Goal: Task Accomplishment & Management: Manage account settings

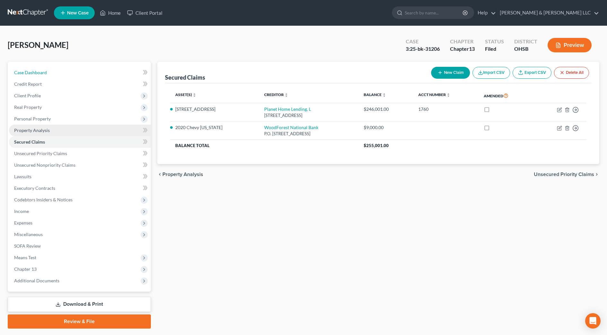
drag, startPoint x: 48, startPoint y: 71, endPoint x: 101, endPoint y: 129, distance: 78.4
click at [48, 71] on link "Case Dashboard" at bounding box center [80, 73] width 142 height 12
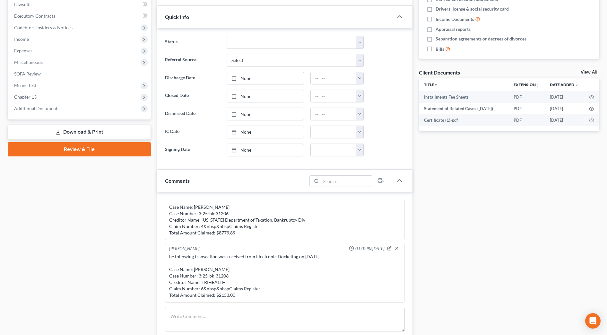
scroll to position [201, 0]
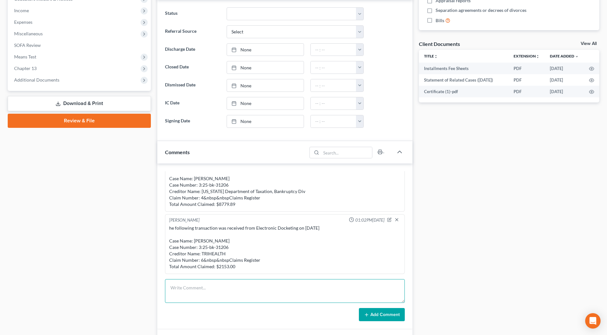
click at [211, 292] on textarea at bounding box center [285, 291] width 240 height 24
type textarea "Client okay plan step increase. Will also look into refinance or loan workout o…"
click at [372, 312] on button "Add Comment" at bounding box center [382, 314] width 46 height 13
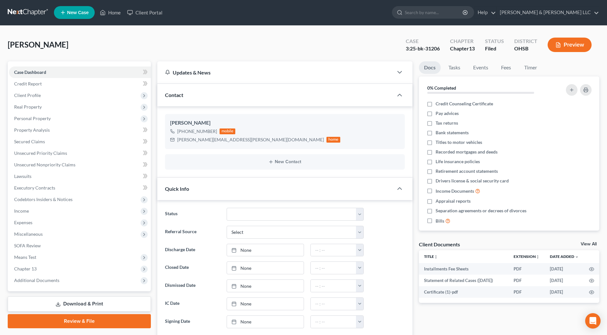
scroll to position [0, 0]
click at [447, 14] on input "search" at bounding box center [434, 13] width 59 height 12
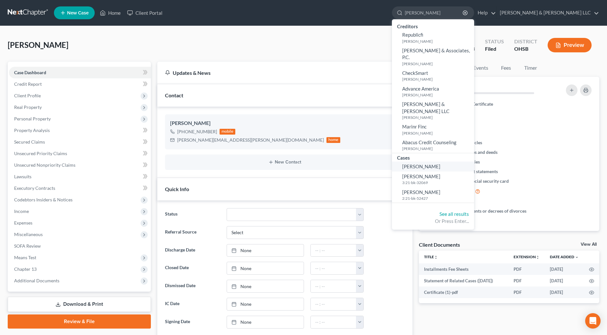
type input "erkins"
click at [440, 163] on span "[PERSON_NAME]" at bounding box center [421, 166] width 38 height 6
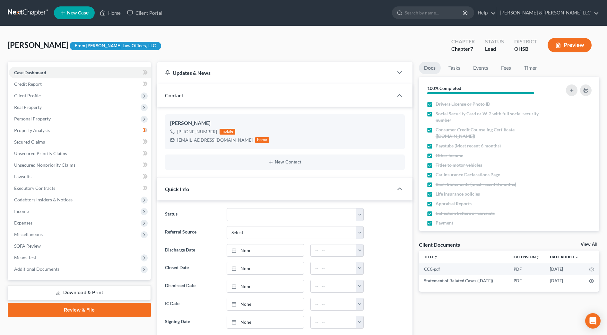
scroll to position [49, 0]
click at [30, 177] on span "Lawsuits" at bounding box center [22, 176] width 17 height 5
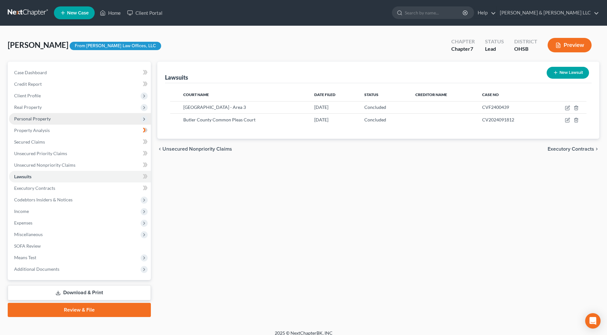
click at [25, 118] on span "Personal Property" at bounding box center [32, 118] width 37 height 5
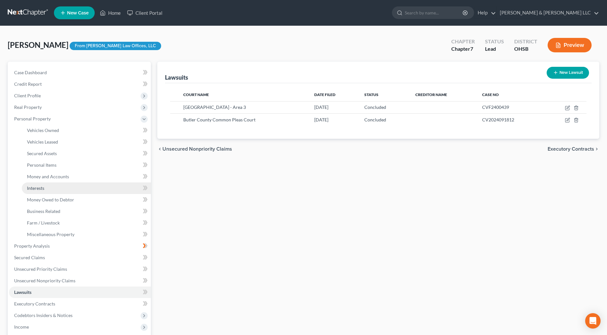
click at [31, 182] on link "Interests" at bounding box center [86, 188] width 129 height 12
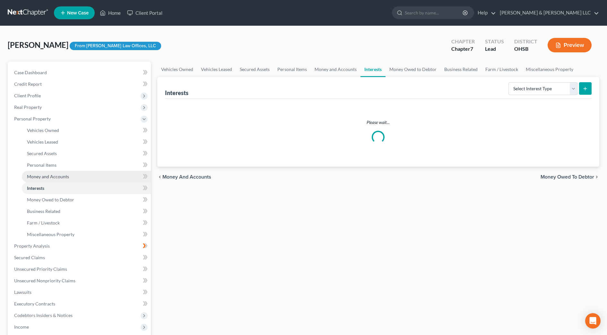
click at [33, 177] on span "Money and Accounts" at bounding box center [48, 176] width 42 height 5
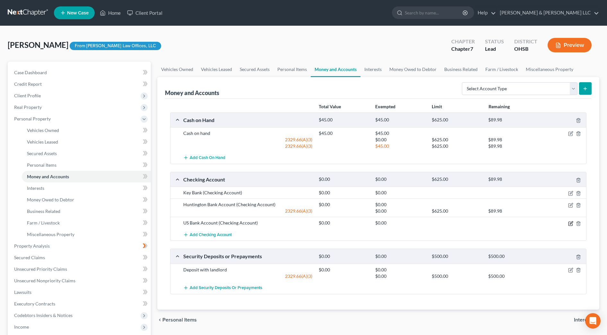
click at [571, 222] on icon "button" at bounding box center [571, 222] width 3 height 3
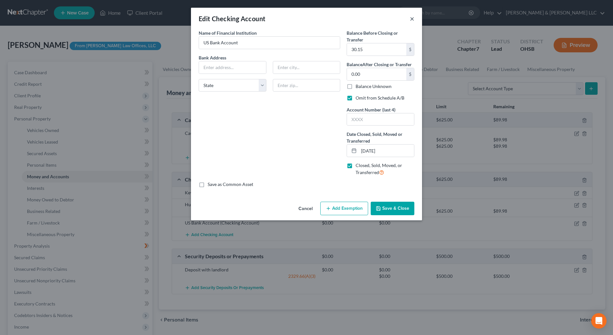
click at [413, 20] on button "×" at bounding box center [412, 19] width 4 height 8
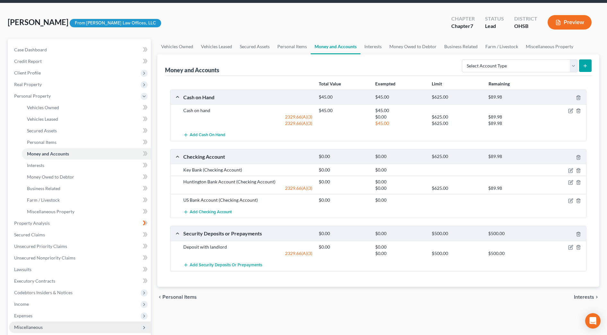
scroll to position [120, 0]
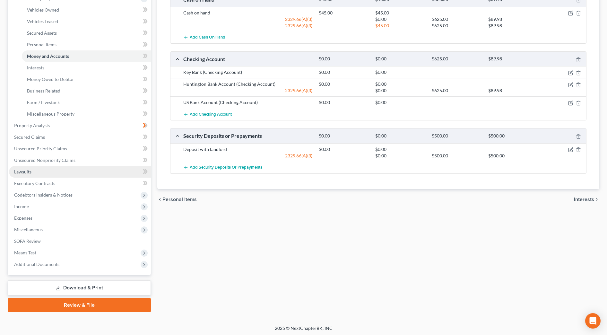
click at [35, 173] on link "Lawsuits" at bounding box center [80, 172] width 142 height 12
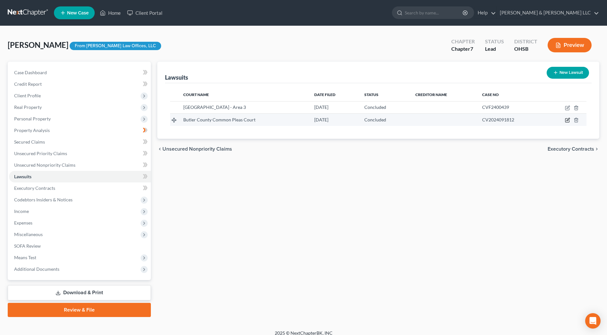
click at [567, 119] on icon "button" at bounding box center [567, 119] width 5 height 5
select select "36"
select select "2"
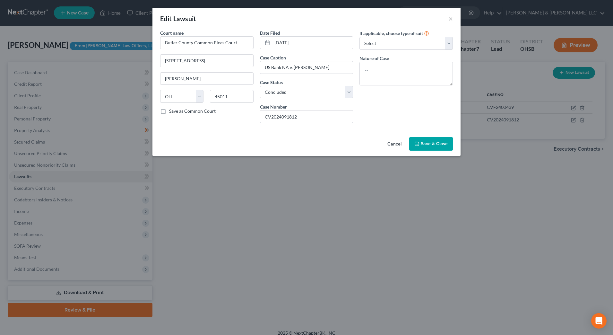
click at [395, 142] on button "Cancel" at bounding box center [394, 144] width 24 height 13
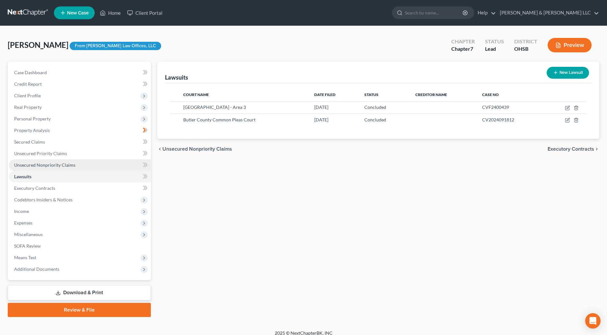
click at [74, 162] on link "Unsecured Nonpriority Claims" at bounding box center [80, 165] width 142 height 12
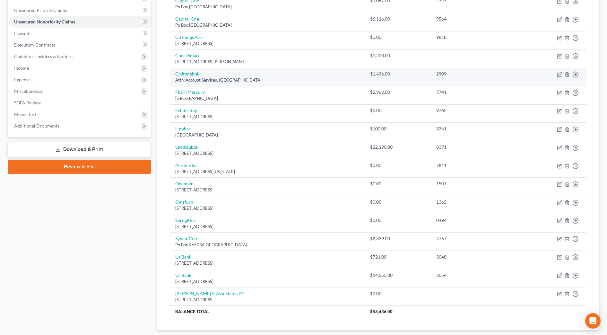
scroll to position [23, 0]
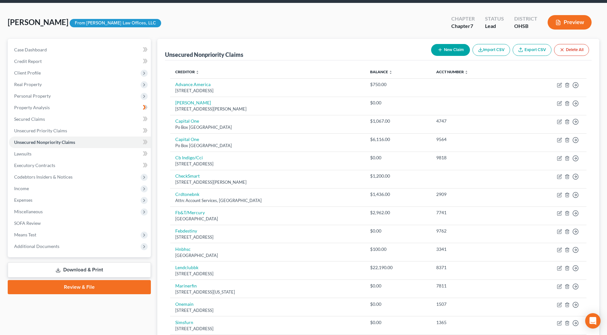
click at [446, 49] on button "New Claim" at bounding box center [450, 50] width 39 height 12
select select "0"
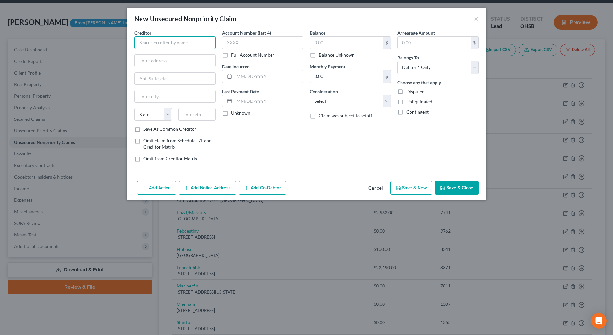
click at [184, 42] on input "text" at bounding box center [175, 42] width 81 height 13
type input "Republic Finance"
paste input "2810 Coliseum Centre Ste 400"
drag, startPoint x: 146, startPoint y: 60, endPoint x: 123, endPoint y: 60, distance: 23.8
click at [123, 60] on div "New Unsecured Nonpriority Claim × Creditor * Republic Finance 2810 Coliseum Cen…" at bounding box center [306, 167] width 613 height 335
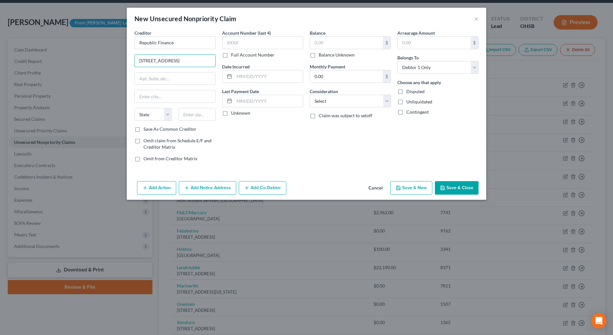
type input "2810 Coliseum Centre Ste 400"
click at [346, 35] on div "Balance $ Balance Unknown Balance Undetermined $ Balance Unknown" at bounding box center [350, 44] width 81 height 29
click at [347, 43] on input "text" at bounding box center [346, 43] width 73 height 12
type input "8,319"
click at [352, 101] on select "Select Cable / Satellite Services Collection Agency Credit Card Debt Debt Couns…" at bounding box center [350, 101] width 81 height 13
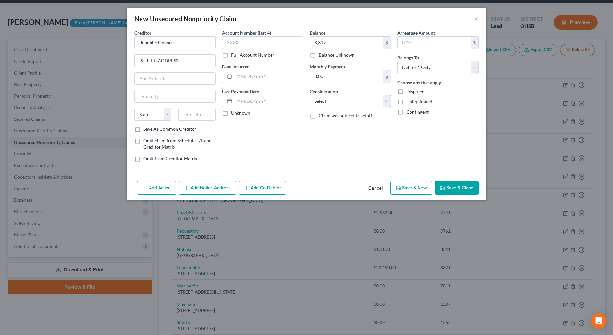
select select "8"
click at [310, 95] on select "Select Cable / Satellite Services Collection Agency Credit Card Debt Debt Couns…" at bounding box center [350, 101] width 81 height 13
click at [208, 111] on input "text" at bounding box center [197, 114] width 38 height 13
type input "28219"
type input "Charlotte"
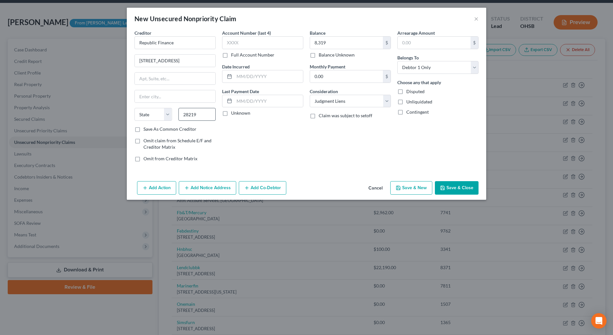
select select "28"
click at [468, 188] on button "Save & Close" at bounding box center [457, 187] width 44 height 13
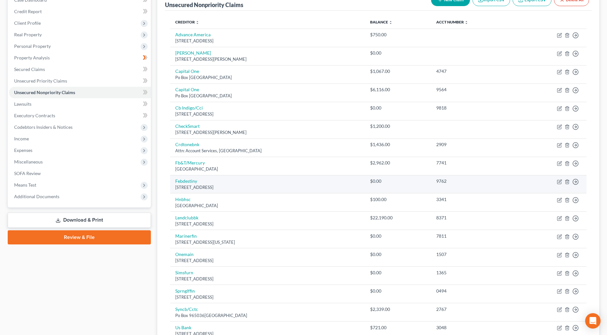
scroll to position [63, 0]
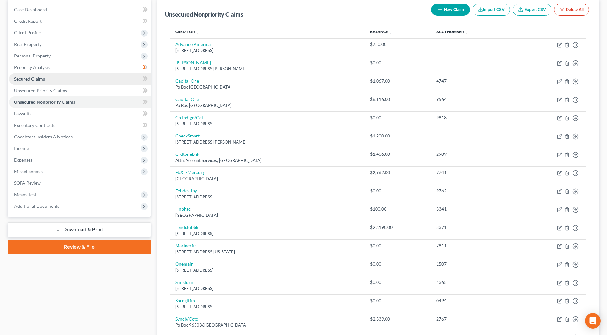
click at [67, 82] on link "Secured Claims" at bounding box center [80, 79] width 142 height 12
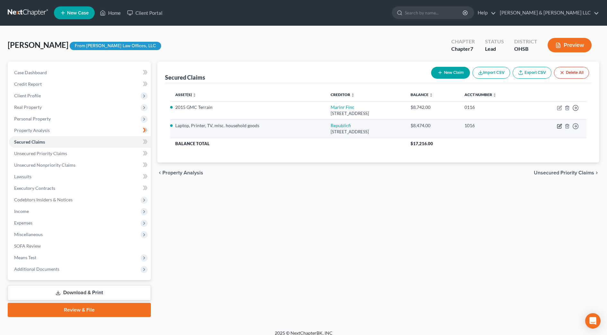
click at [559, 127] on icon "button" at bounding box center [559, 126] width 5 height 5
select select "19"
select select "0"
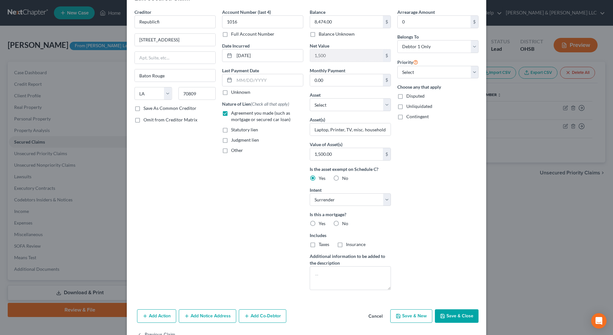
scroll to position [40, 0]
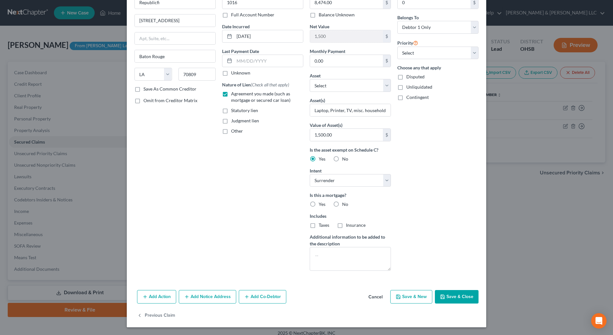
click at [465, 297] on button "Save & Close" at bounding box center [457, 296] width 44 height 13
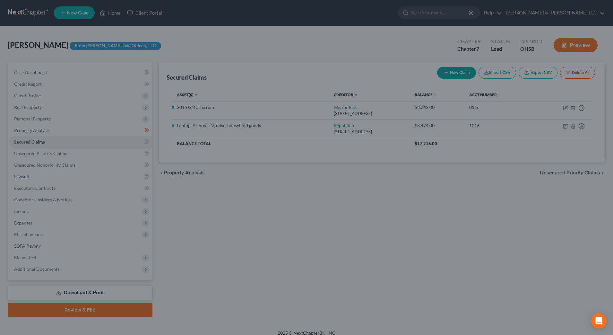
scroll to position [0, 0]
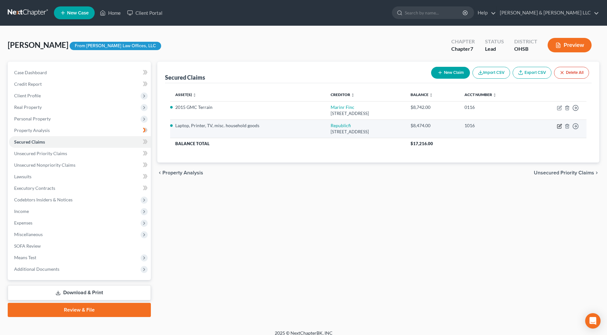
click at [560, 126] on icon "button" at bounding box center [560, 125] width 3 height 3
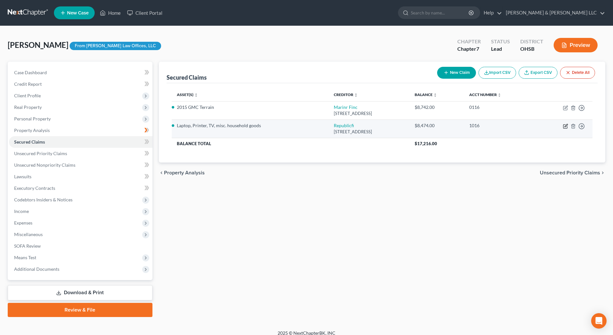
select select "19"
select select "0"
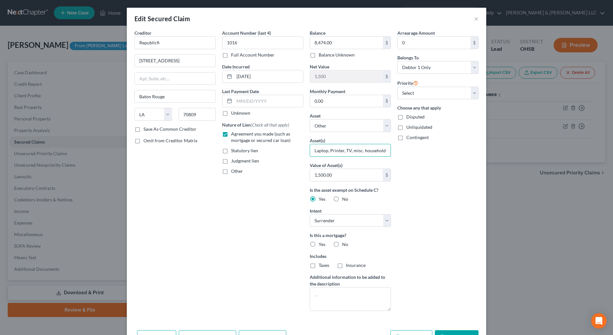
scroll to position [0, 10]
drag, startPoint x: 352, startPoint y: 151, endPoint x: 399, endPoint y: 150, distance: 47.5
click at [399, 150] on div "Creditor * Republicfi 7031 Commerce Cir Ste 100 Baton Rouge State AL AK AR AZ C…" at bounding box center [306, 173] width 351 height 286
click at [357, 149] on input "Laptop, Printer, TV, misc. household goods" at bounding box center [350, 150] width 81 height 12
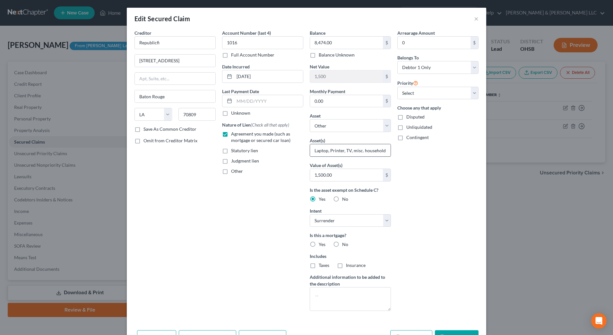
drag, startPoint x: 348, startPoint y: 150, endPoint x: 313, endPoint y: 152, distance: 34.7
click at [313, 152] on input "Laptop, Printer, TV, misc. household goods" at bounding box center [350, 150] width 81 height 12
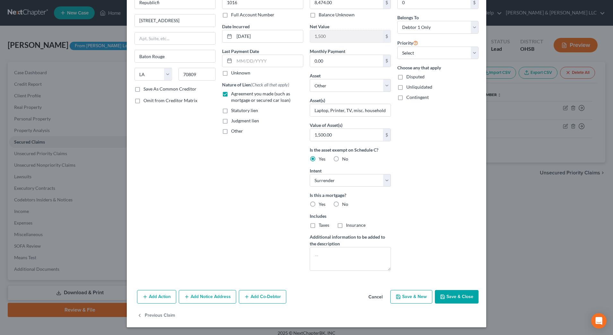
click at [437, 300] on button "Save & Close" at bounding box center [457, 296] width 44 height 13
select select
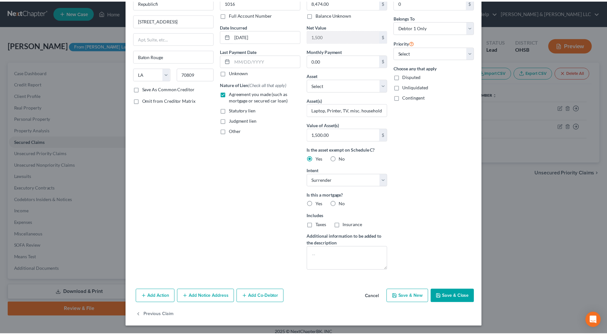
scroll to position [0, 0]
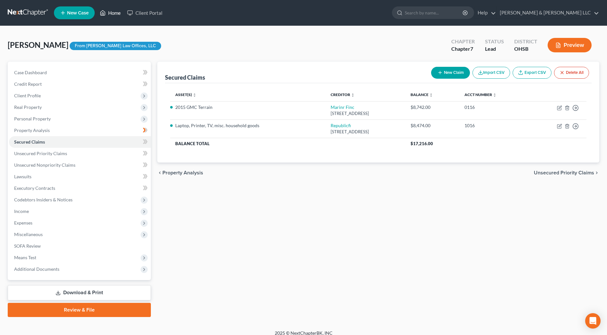
click at [109, 15] on link "Home" at bounding box center [110, 13] width 27 height 12
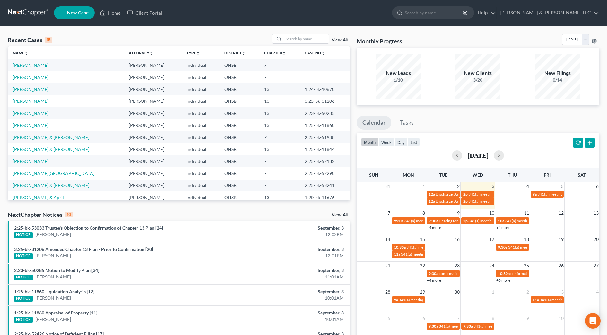
click at [39, 66] on link "[PERSON_NAME]" at bounding box center [31, 64] width 36 height 5
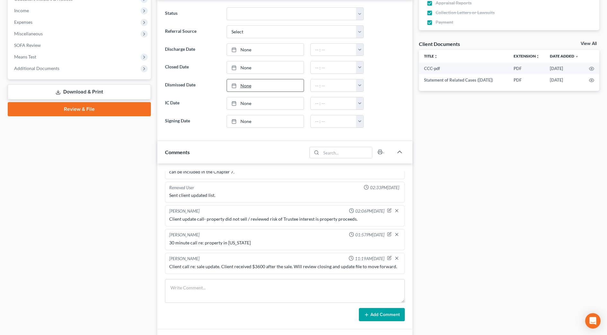
scroll to position [281, 0]
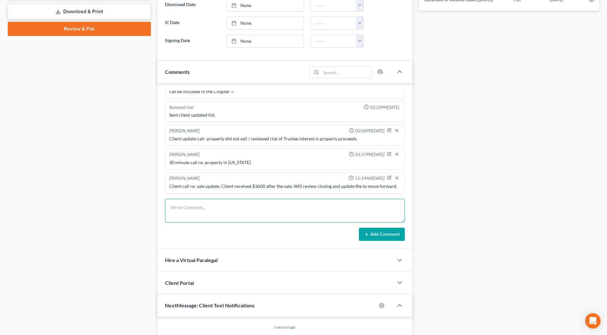
click at [215, 207] on textarea at bounding box center [285, 211] width 240 height 24
type textarea "Client to follow up with Brother re: copy of deed"
click at [361, 229] on button "Add Comment" at bounding box center [382, 234] width 46 height 13
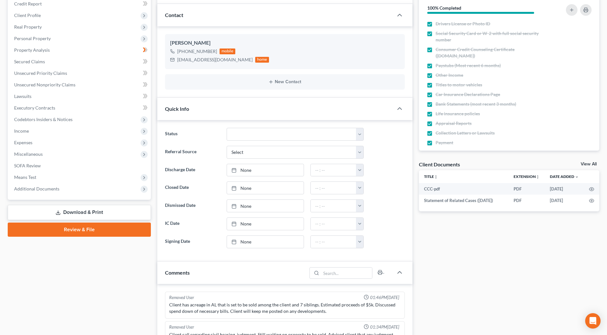
scroll to position [0, 0]
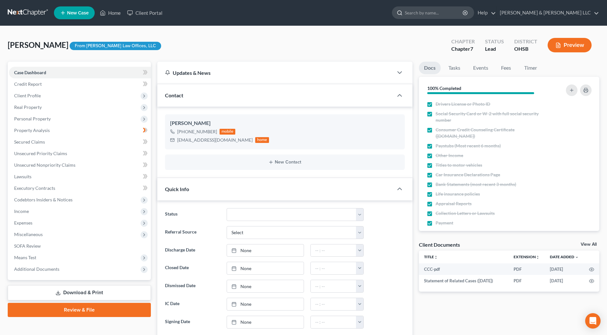
click at [457, 10] on input "search" at bounding box center [434, 13] width 59 height 12
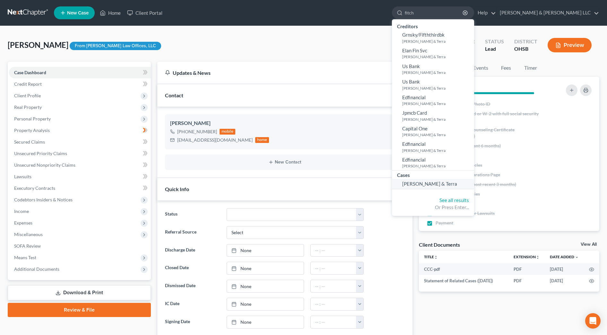
type input "fitch"
click at [451, 182] on span "[PERSON_NAME] & Terra" at bounding box center [429, 184] width 55 height 6
select select "4"
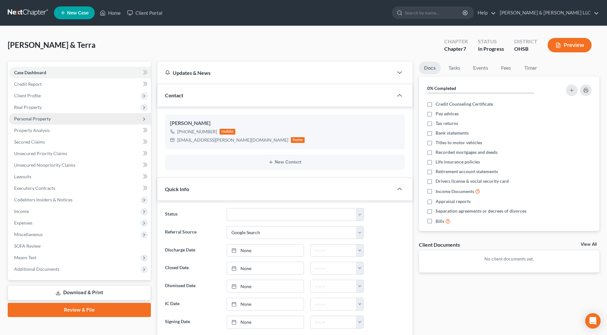
click at [34, 121] on span "Personal Property" at bounding box center [32, 118] width 37 height 5
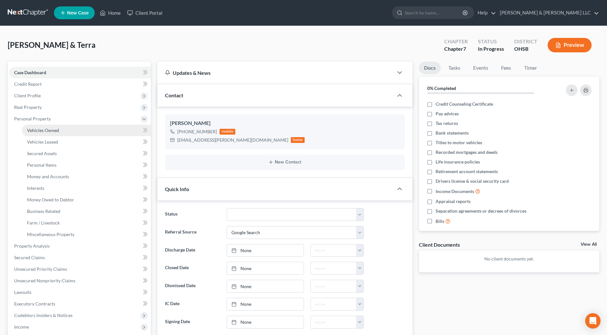
click at [37, 128] on span "Vehicles Owned" at bounding box center [43, 129] width 32 height 5
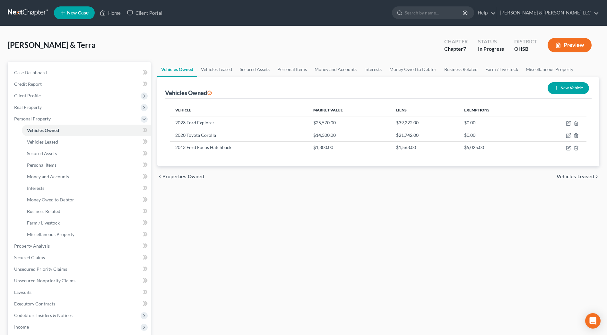
click at [297, 192] on div "Vehicles Owned Vehicles Leased Secured Assets Personal Items Money and Accounts…" at bounding box center [378, 247] width 448 height 371
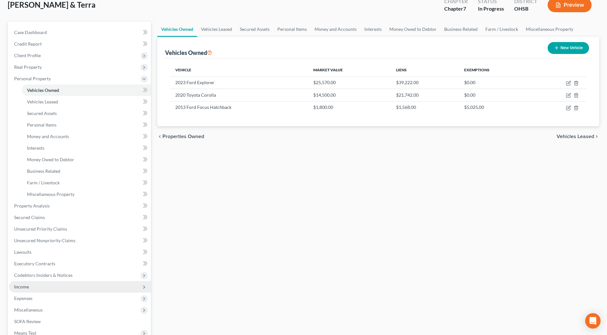
click at [35, 290] on span "Income" at bounding box center [80, 287] width 142 height 12
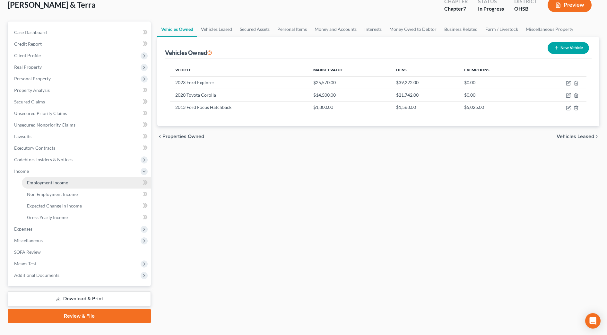
click at [56, 185] on span "Employment Income" at bounding box center [47, 182] width 41 height 5
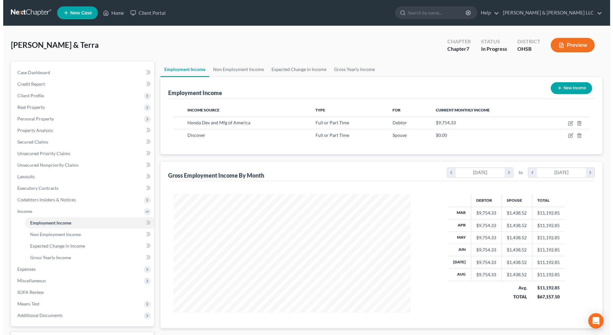
scroll to position [119, 250]
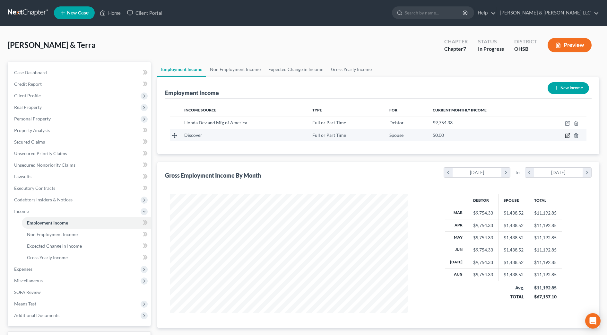
click at [567, 135] on icon "button" at bounding box center [568, 135] width 3 height 3
select select "0"
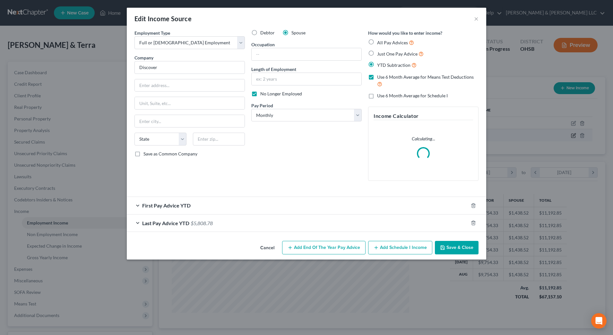
scroll to position [120, 253]
click at [282, 224] on div "Last Pay Advice YTD $5,808.78" at bounding box center [298, 222] width 342 height 17
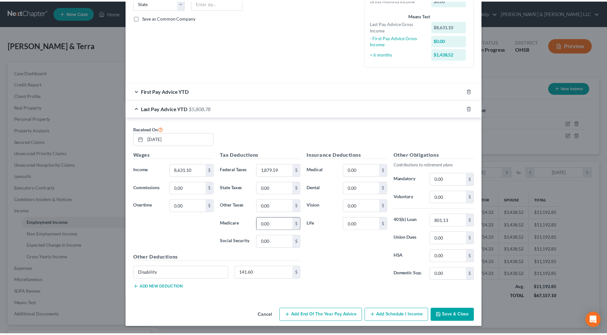
scroll to position [136, 0]
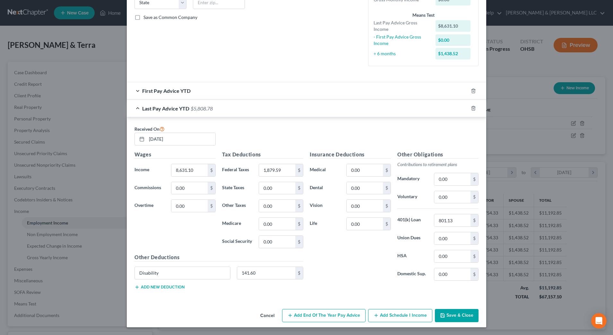
click at [447, 312] on button "Save & Close" at bounding box center [457, 315] width 44 height 13
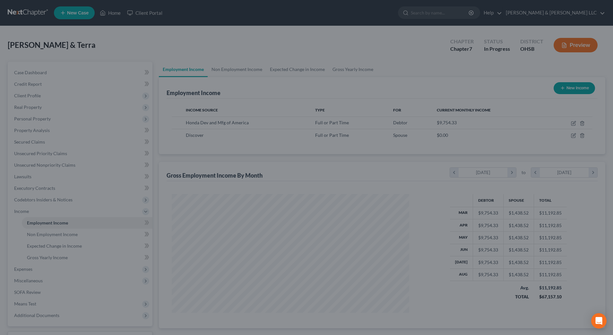
scroll to position [320893, 320761]
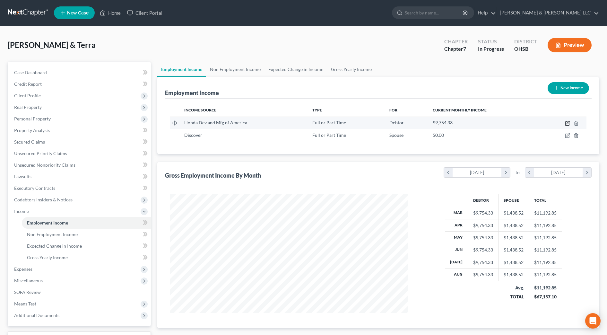
click at [565, 122] on icon "button" at bounding box center [567, 123] width 5 height 5
select select "0"
select select "36"
select select "3"
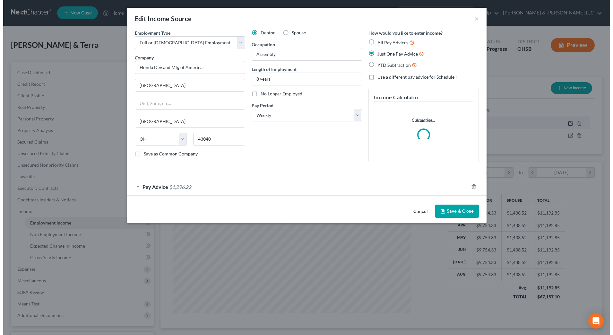
scroll to position [120, 253]
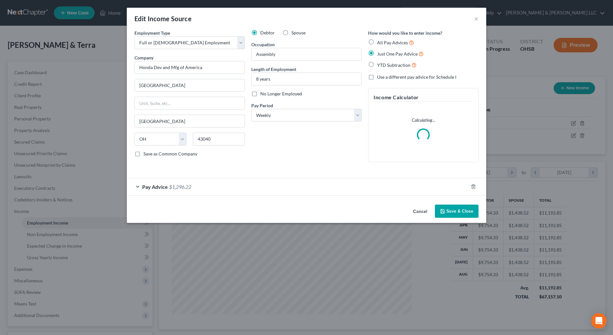
click at [260, 189] on div "Pay Advice $1,296.22" at bounding box center [298, 186] width 342 height 17
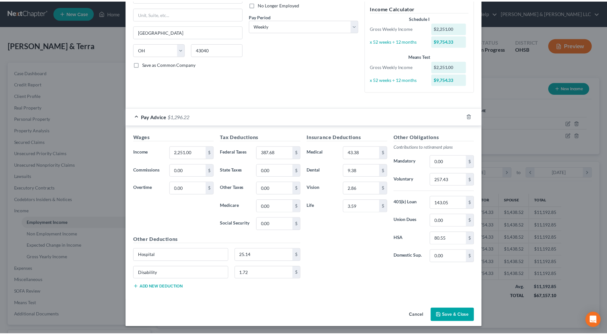
scroll to position [90, 0]
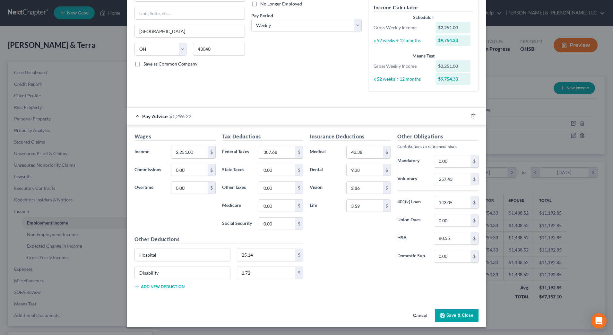
click at [422, 314] on button "Cancel" at bounding box center [420, 315] width 24 height 13
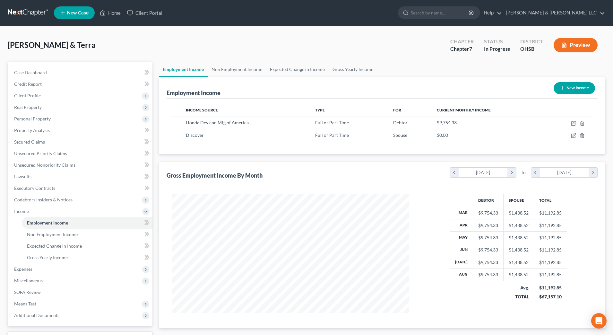
scroll to position [320893, 320761]
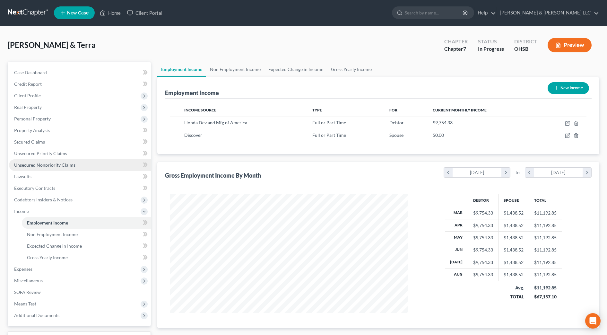
click at [101, 169] on link "Unsecured Nonpriority Claims" at bounding box center [80, 165] width 142 height 12
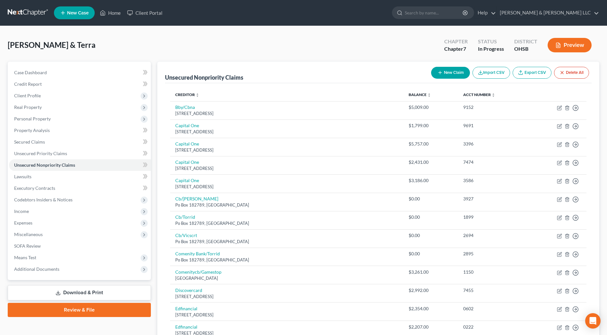
click at [444, 73] on button "New Claim" at bounding box center [450, 73] width 39 height 12
select select "2"
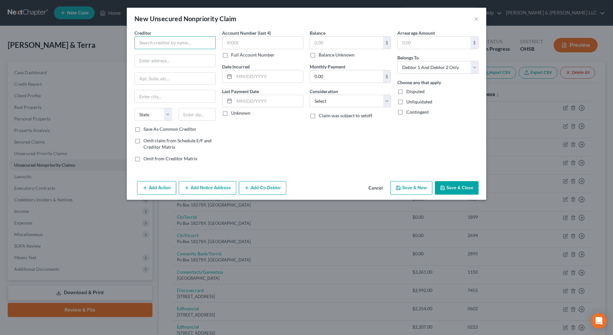
click at [206, 41] on input "text" at bounding box center [175, 42] width 81 height 13
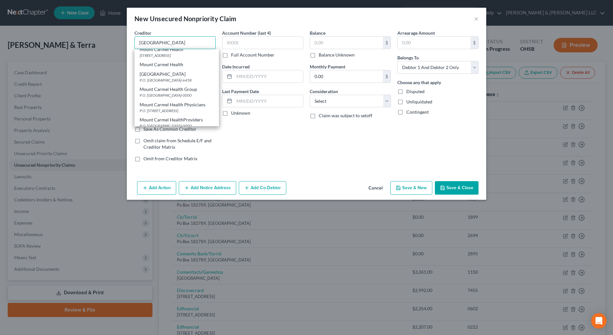
scroll to position [401, 0]
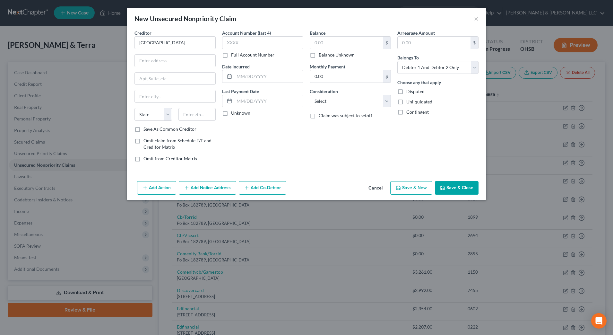
type input "Mount Carmel"
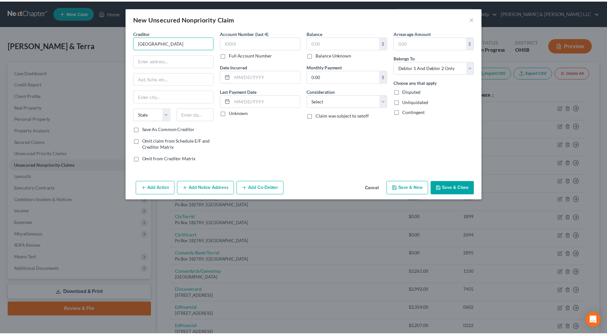
scroll to position [0, 0]
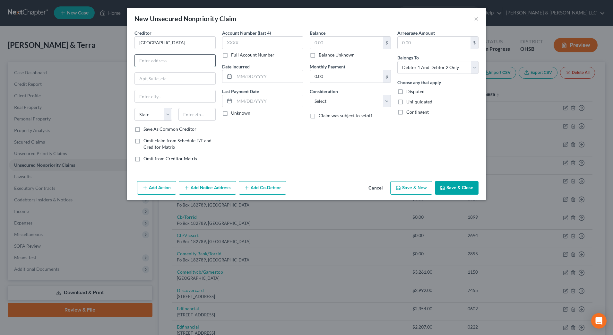
click at [171, 57] on input "text" at bounding box center [175, 61] width 81 height 12
paste input "5300 North Meadows Drive"
type input "5300 North Meadows Drive"
click at [194, 114] on input "text" at bounding box center [197, 114] width 38 height 13
type input "43123"
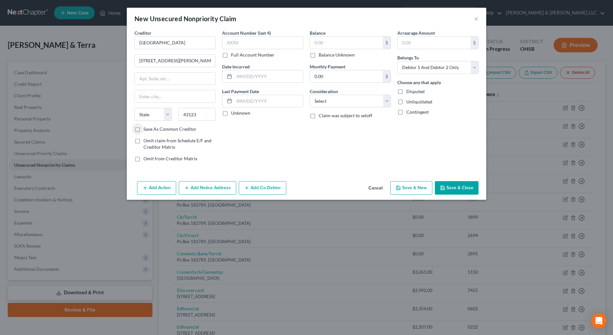
type input "Grove City"
select select "36"
click at [200, 46] on input "Mount Carmel" at bounding box center [175, 42] width 81 height 13
type input "M"
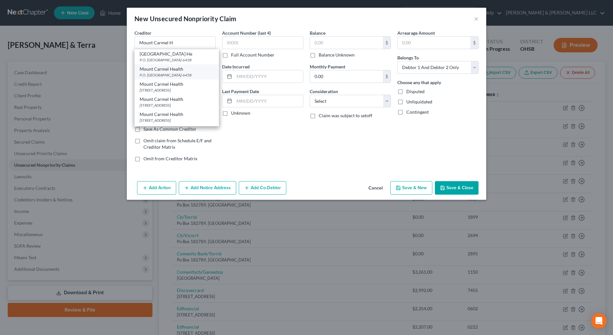
click at [199, 78] on div "P.O. Box 89458, Cleveland, OH 44101-6458" at bounding box center [177, 74] width 74 height 5
type input "Mount Carmel Health"
type input "P.O. Box 89458"
type input "Cleveland"
type input "44101-6458"
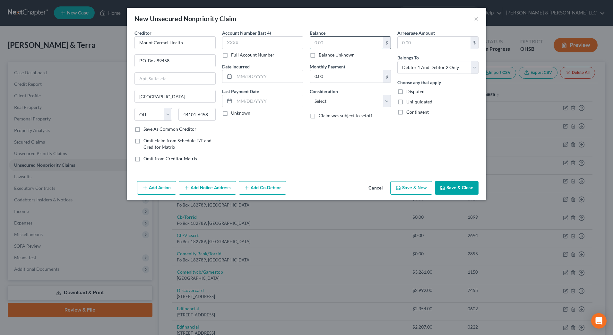
click at [338, 47] on input "text" at bounding box center [346, 43] width 73 height 12
type input "3,318"
click at [343, 100] on select "Select Cable / Satellite Services Collection Agency Credit Card Debt Debt Couns…" at bounding box center [350, 101] width 81 height 13
select select "9"
click at [310, 95] on select "Select Cable / Satellite Services Collection Agency Credit Card Debt Debt Couns…" at bounding box center [350, 101] width 81 height 13
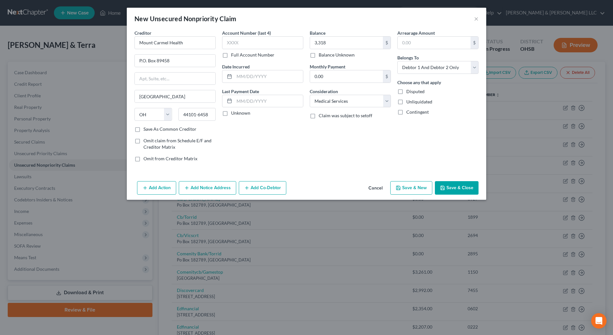
drag, startPoint x: 198, startPoint y: 189, endPoint x: 190, endPoint y: 202, distance: 14.3
click at [198, 189] on button "Add Notice Address" at bounding box center [207, 187] width 57 height 13
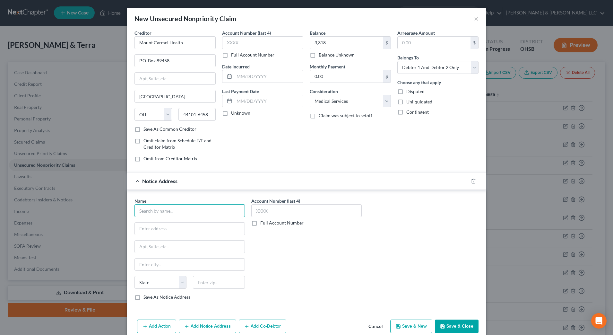
click at [185, 209] on input "text" at bounding box center [190, 210] width 110 height 13
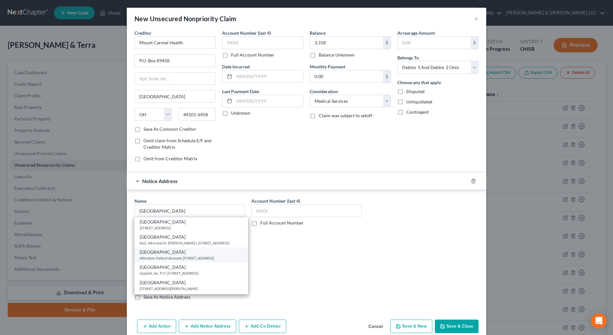
click at [188, 261] on div "Attention: Patient Accounts 6150 E. Broad Street, Columbus, OH 43213-1574" at bounding box center [191, 257] width 103 height 5
type input "Mount Carmel"
type input "Attention: Patient Accounts"
type input "6150 E. Broad Street"
type input "Columbus"
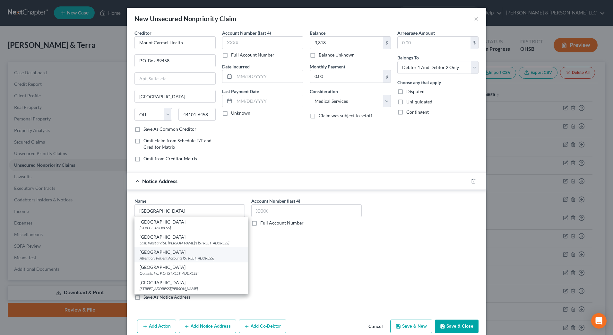
select select "36"
type input "43213-1574"
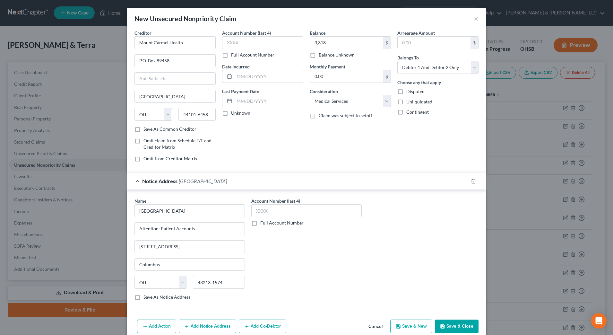
click at [443, 323] on button "Save & Close" at bounding box center [457, 325] width 44 height 13
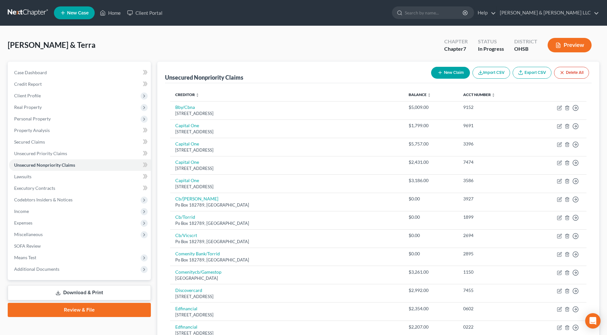
click at [458, 68] on button "New Claim" at bounding box center [450, 73] width 39 height 12
select select "2"
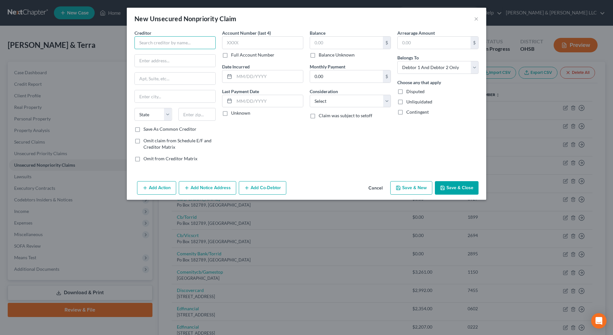
click at [185, 48] on input "text" at bounding box center [175, 42] width 81 height 13
type input "Madison Health"
click at [186, 59] on div "PO Box 713214, Cincinnati, OH 45271-0000" at bounding box center [173, 59] width 67 height 5
type input "PO Box 713214"
type input "Cincinnati"
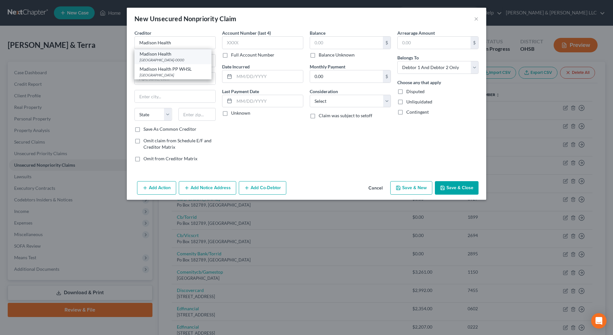
select select "36"
type input "45271-0000"
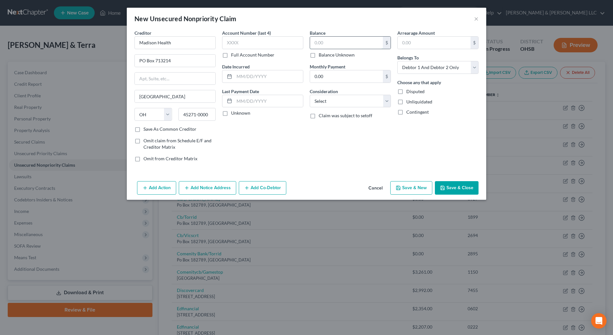
click at [343, 42] on input "text" at bounding box center [346, 43] width 73 height 12
type input "167"
click at [373, 98] on select "Select Cable / Satellite Services Collection Agency Credit Card Debt Debt Couns…" at bounding box center [350, 101] width 81 height 13
select select "9"
click at [310, 95] on select "Select Cable / Satellite Services Collection Agency Credit Card Debt Debt Couns…" at bounding box center [350, 101] width 81 height 13
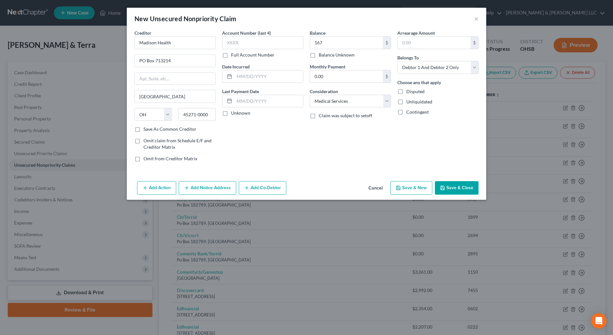
click at [198, 184] on button "Add Notice Address" at bounding box center [207, 187] width 57 height 13
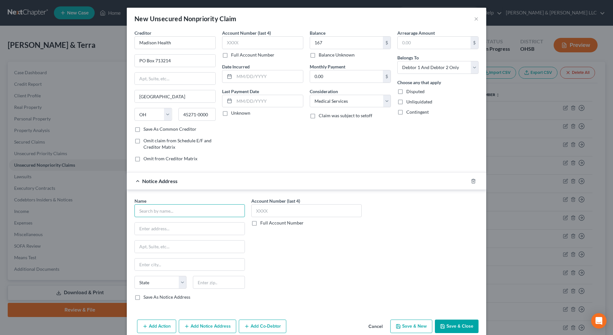
click at [180, 211] on input "text" at bounding box center [190, 210] width 110 height 13
type input "Madison Health"
click at [177, 229] on input "text" at bounding box center [190, 228] width 110 height 12
paste input "210 N Main St,"
type input "210 N Main St,"
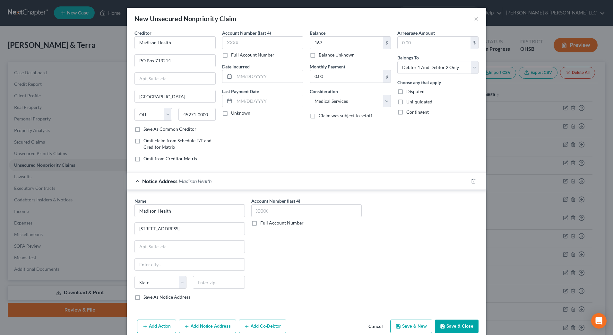
click at [204, 289] on div "State AL AK AR AZ CA CO CT DE DC FL GA GU HI ID IL IN IA KS KY LA ME MD MA MI M…" at bounding box center [189, 285] width 117 height 18
click at [223, 278] on input "text" at bounding box center [219, 282] width 52 height 13
type input "43140"
click at [289, 280] on div "Account Number (last 4) Full Account Number" at bounding box center [306, 251] width 117 height 108
type input "London"
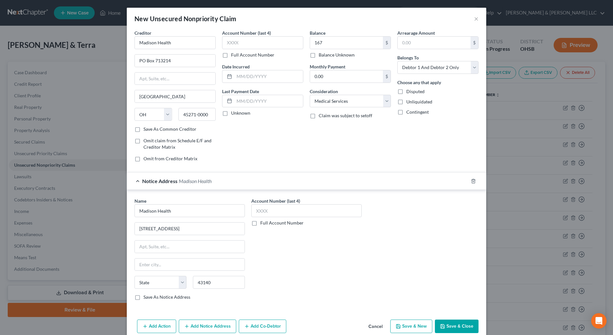
select select "36"
click at [462, 326] on button "Save & Close" at bounding box center [457, 325] width 44 height 13
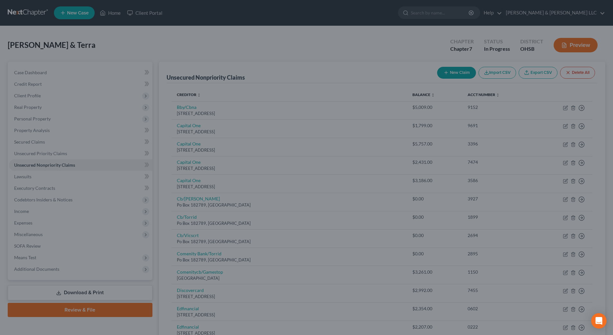
type input "167.00"
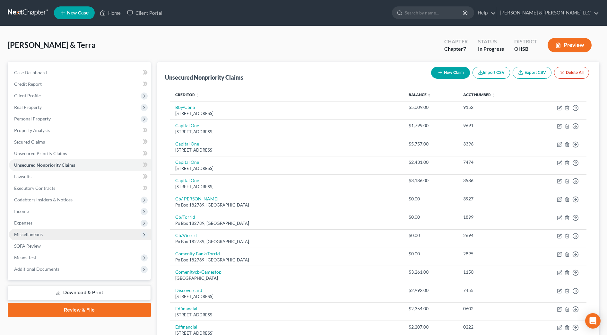
click at [65, 234] on span "Miscellaneous" at bounding box center [80, 235] width 142 height 12
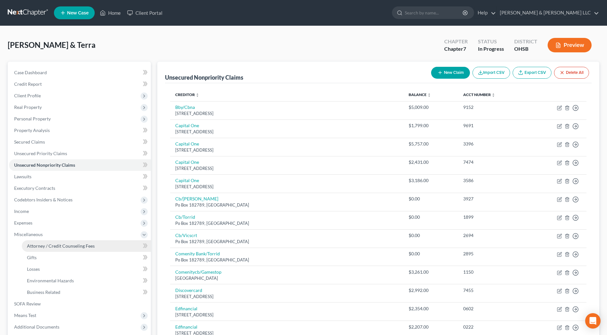
click at [64, 244] on span "Attorney / Credit Counseling Fees" at bounding box center [61, 245] width 68 height 5
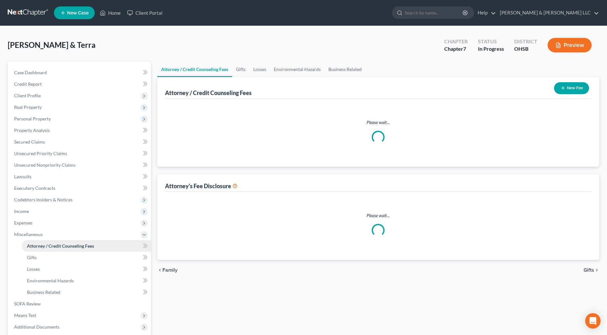
select select "0"
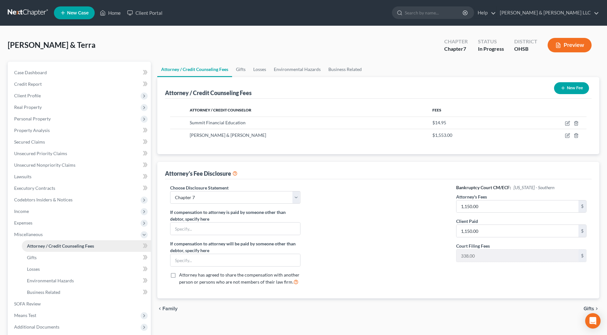
scroll to position [40, 0]
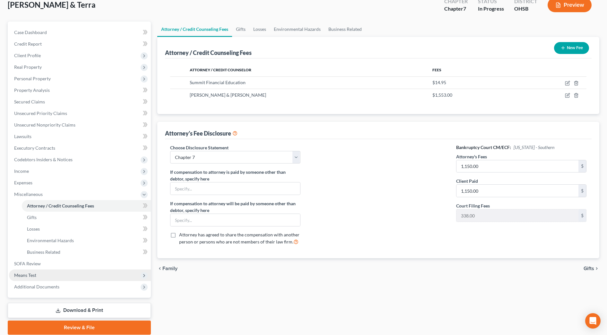
click at [61, 271] on span "Means Test" at bounding box center [80, 275] width 142 height 12
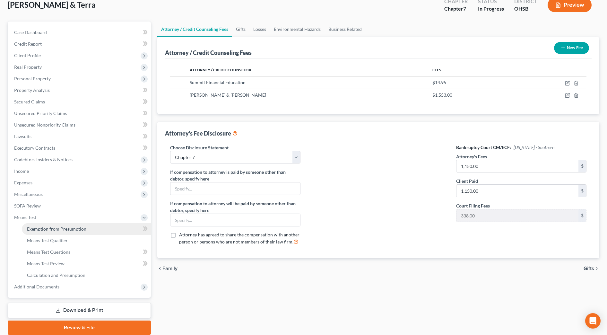
click at [84, 231] on span "Exemption from Presumption" at bounding box center [56, 228] width 59 height 5
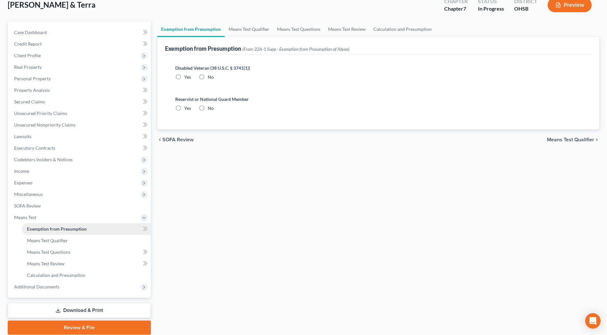
radio input "true"
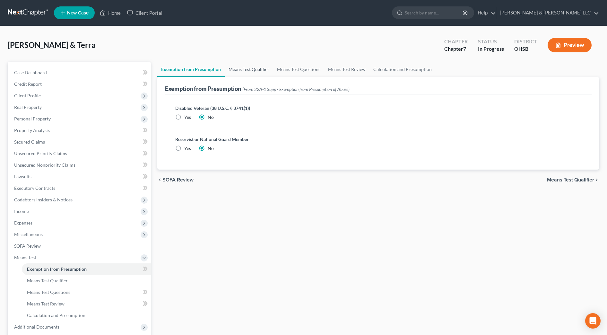
click at [250, 66] on link "Means Test Qualifier" at bounding box center [249, 69] width 48 height 15
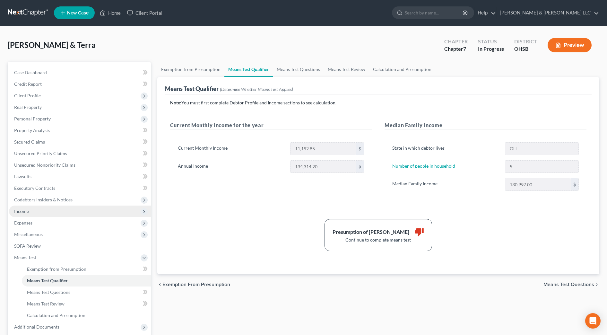
click at [41, 212] on span "Income" at bounding box center [80, 211] width 142 height 12
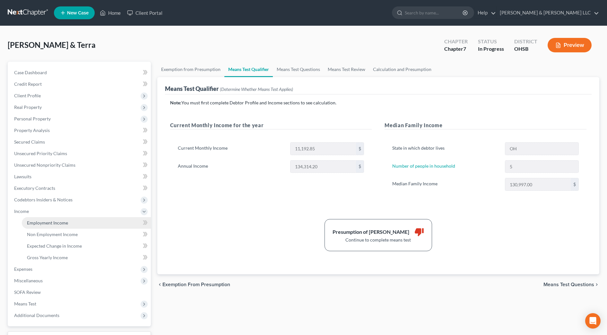
click at [46, 224] on span "Employment Income" at bounding box center [47, 222] width 41 height 5
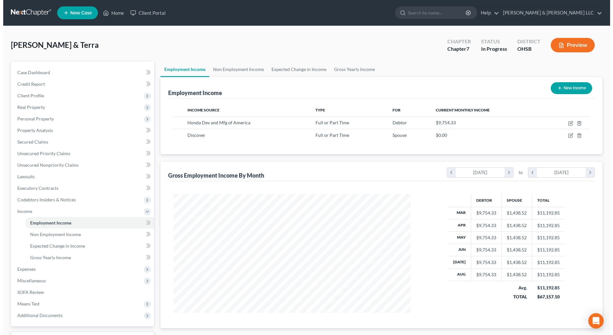
scroll to position [119, 250]
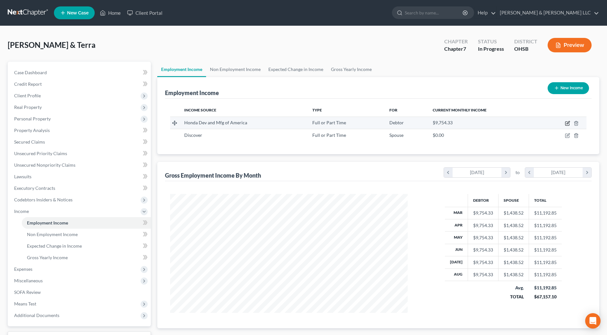
click at [568, 122] on icon "button" at bounding box center [567, 123] width 5 height 5
select select "0"
select select "36"
select select "3"
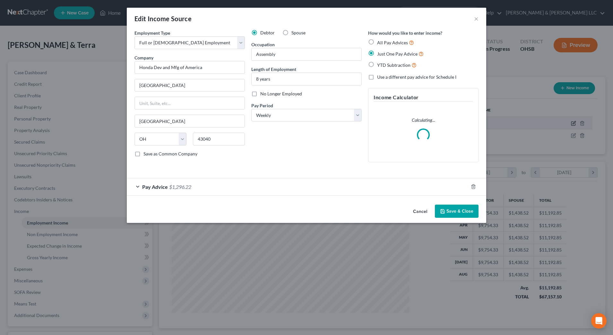
scroll to position [120, 253]
click at [244, 189] on div "Pay Advice $1,296.22" at bounding box center [298, 186] width 342 height 17
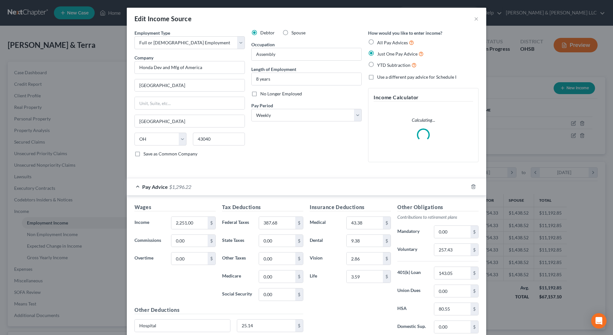
click at [392, 64] on span "YTD Subtraction" at bounding box center [393, 64] width 33 height 5
click at [384, 64] on input "YTD Subtraction" at bounding box center [382, 63] width 4 height 4
radio input "true"
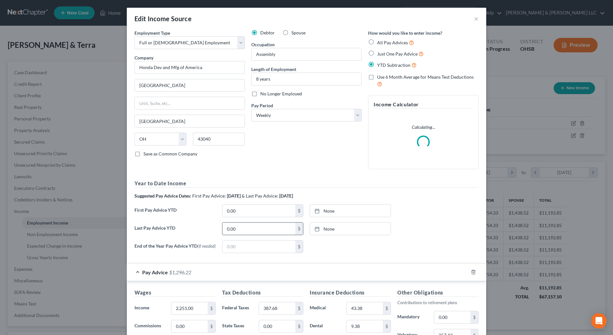
click at [243, 231] on input "0.00" at bounding box center [258, 228] width 73 height 12
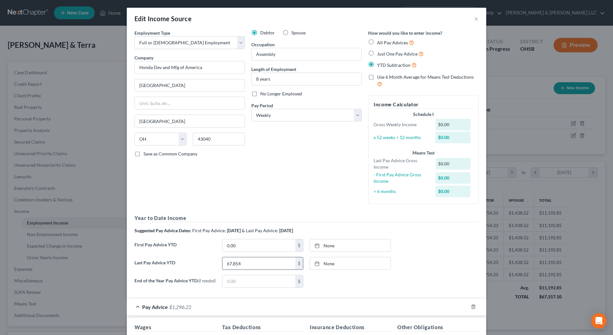
type input "67,854"
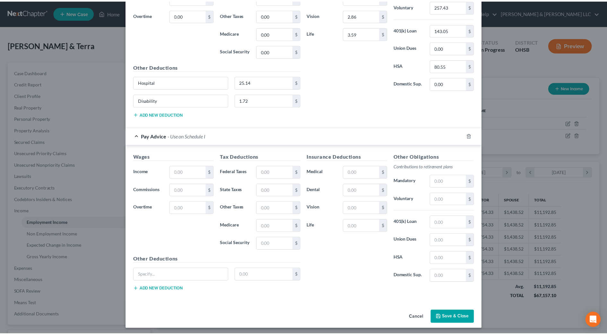
scroll to position [367, 0]
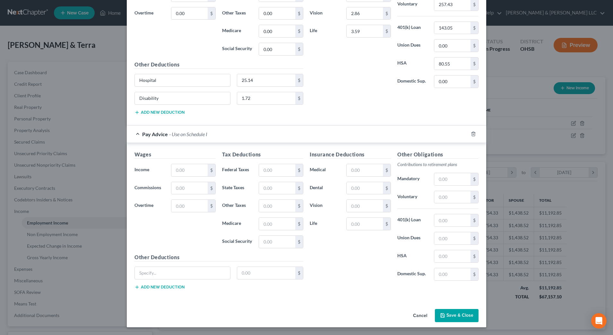
click at [418, 315] on button "Cancel" at bounding box center [420, 315] width 24 height 13
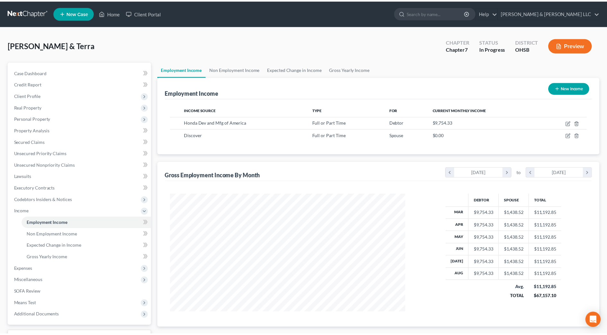
scroll to position [320893, 320761]
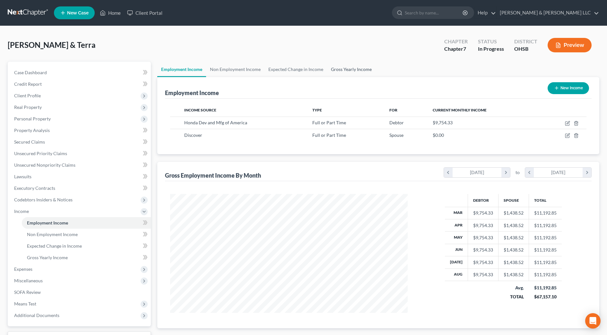
click at [348, 71] on link "Gross Yearly Income" at bounding box center [351, 69] width 48 height 15
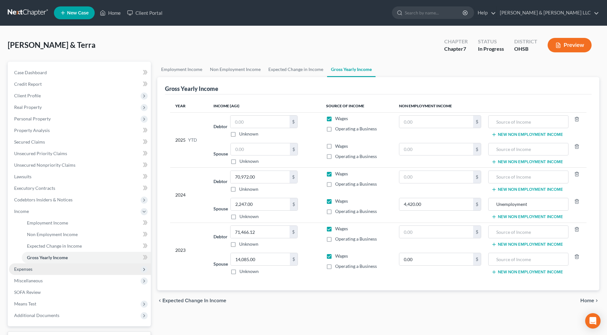
click at [55, 271] on span "Expenses" at bounding box center [80, 269] width 142 height 12
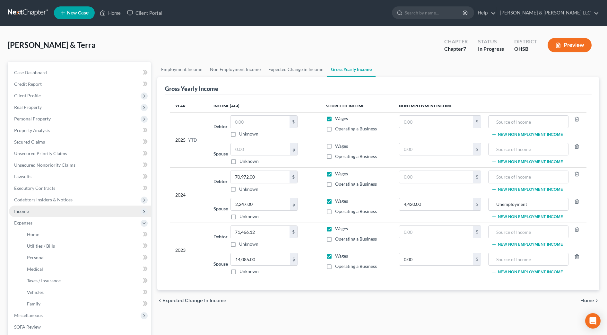
click at [39, 213] on span "Income" at bounding box center [80, 211] width 142 height 12
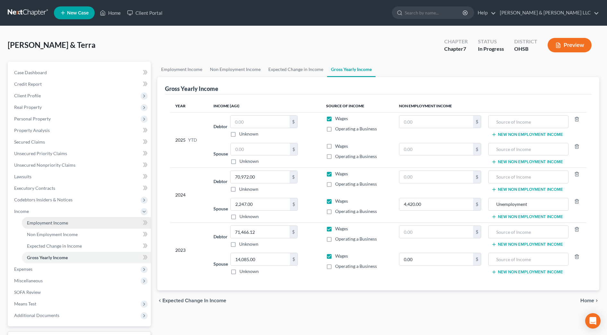
click at [39, 223] on span "Employment Income" at bounding box center [47, 222] width 41 height 5
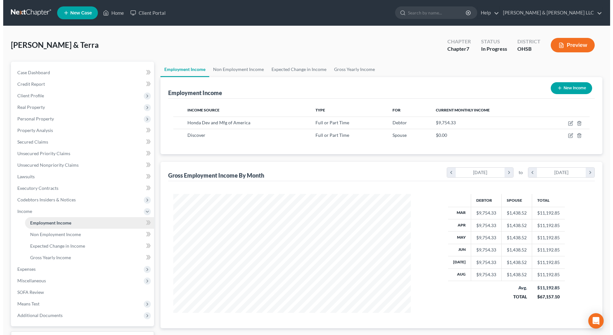
scroll to position [119, 250]
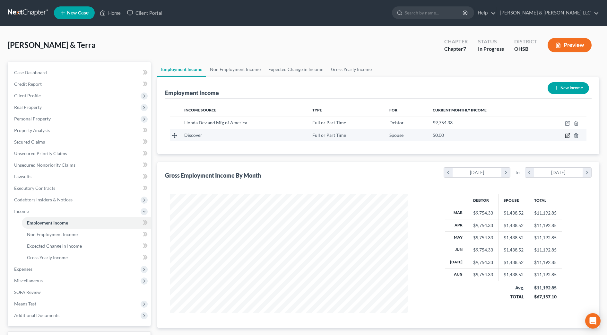
click at [566, 136] on icon "button" at bounding box center [567, 135] width 5 height 5
select select "0"
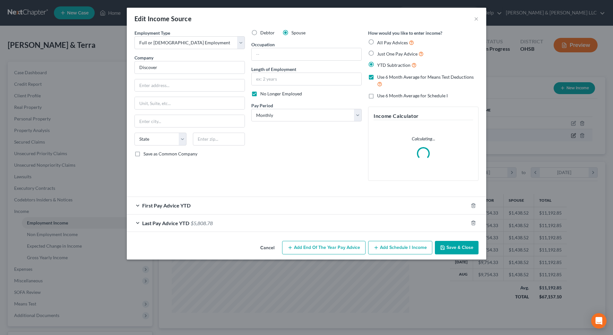
scroll to position [120, 253]
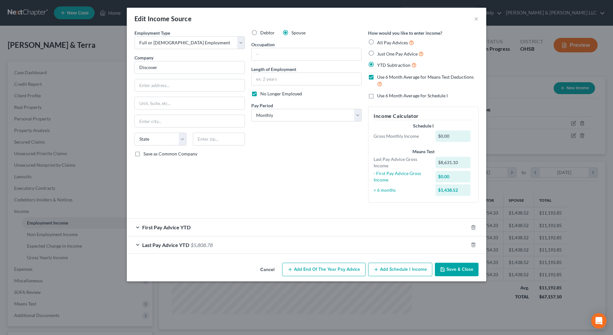
click at [250, 229] on div "First Pay Advice YTD" at bounding box center [298, 227] width 342 height 17
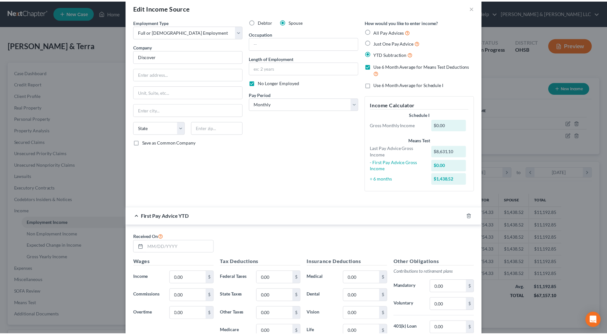
scroll to position [0, 0]
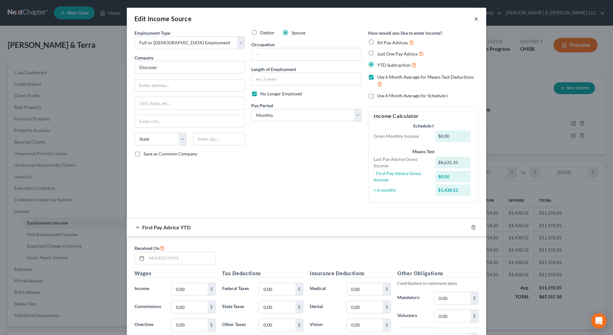
click at [474, 18] on button "×" at bounding box center [476, 19] width 4 height 8
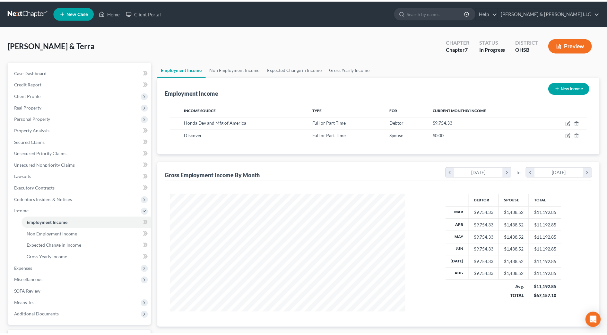
scroll to position [320893, 320761]
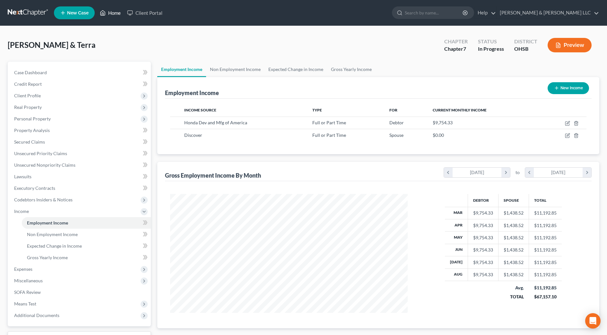
click at [117, 12] on link "Home" at bounding box center [110, 13] width 27 height 12
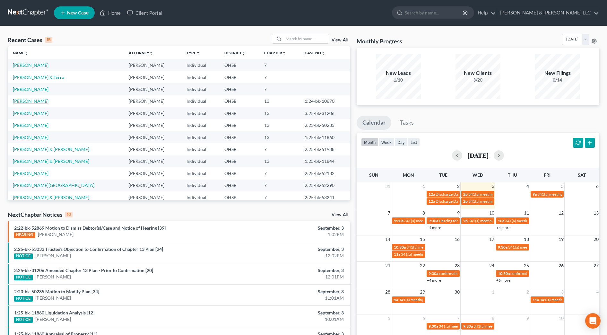
click at [30, 101] on link "[PERSON_NAME]" at bounding box center [31, 100] width 36 height 5
select select "0"
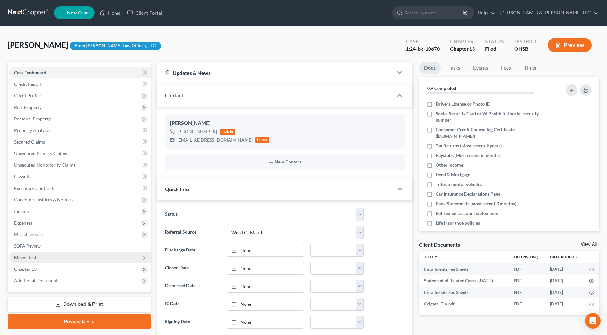
click at [20, 258] on span "Means Test" at bounding box center [25, 257] width 22 height 5
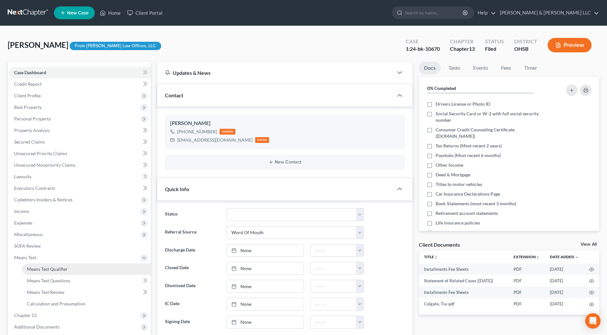
click at [38, 271] on span "Means Test Qualifier" at bounding box center [47, 268] width 41 height 5
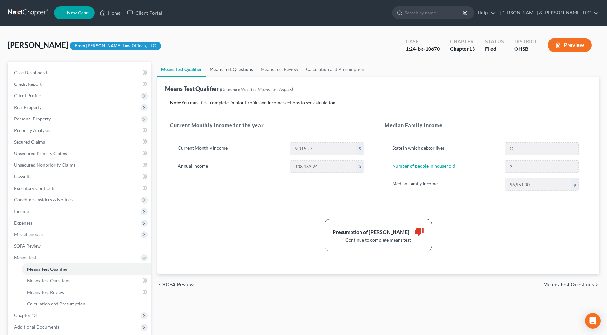
click at [230, 69] on link "Means Test Questions" at bounding box center [231, 69] width 51 height 15
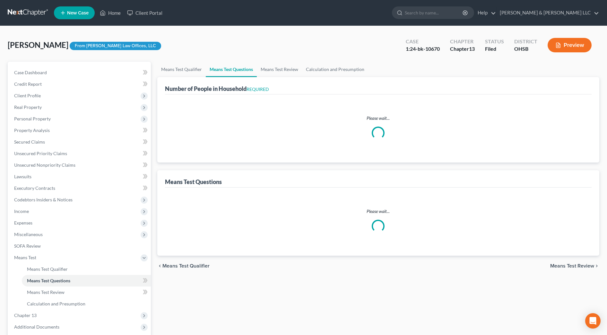
select select "0"
select select "60"
select select "0"
select select "60"
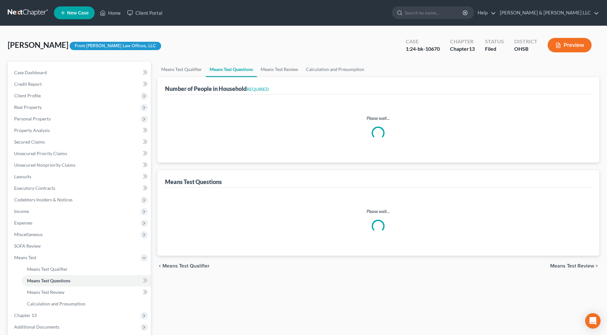
select select "3"
select select "1"
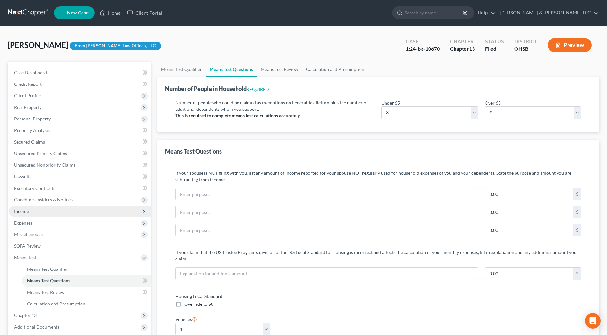
click at [26, 211] on span "Income" at bounding box center [21, 210] width 15 height 5
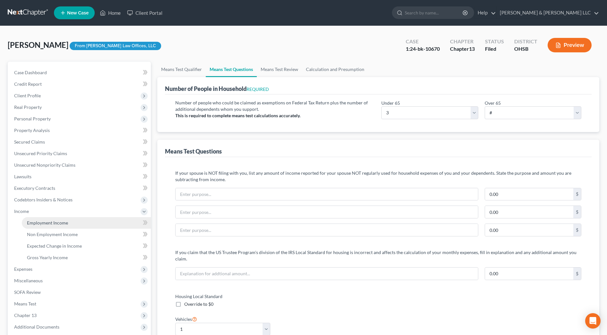
click at [33, 223] on span "Employment Income" at bounding box center [47, 222] width 41 height 5
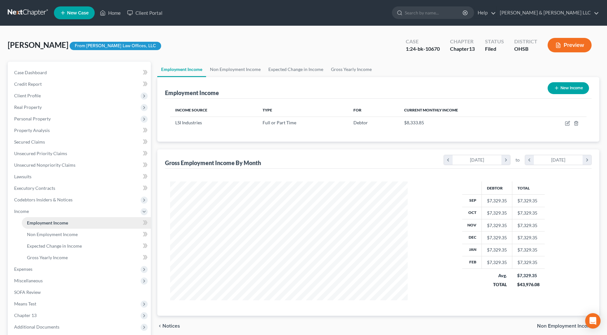
scroll to position [119, 250]
click at [233, 67] on link "Non Employment Income" at bounding box center [235, 69] width 58 height 15
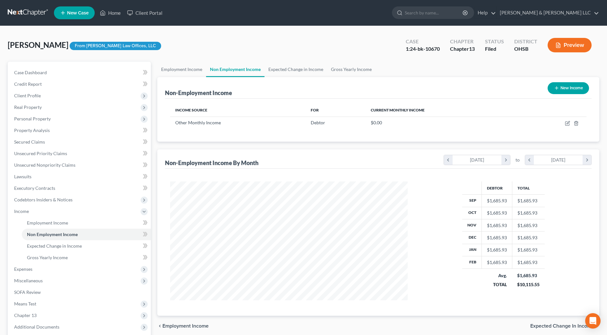
scroll to position [119, 250]
click at [298, 72] on link "Expected Change in Income" at bounding box center [296, 69] width 63 height 15
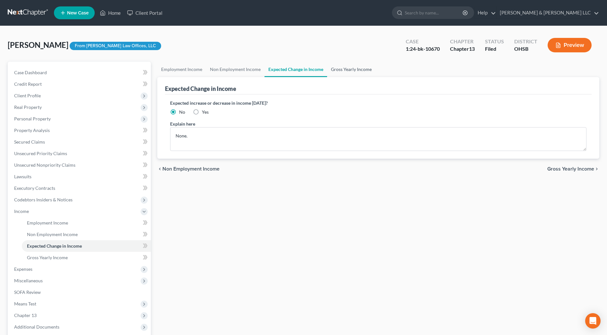
click at [351, 69] on link "Gross Yearly Income" at bounding box center [351, 69] width 48 height 15
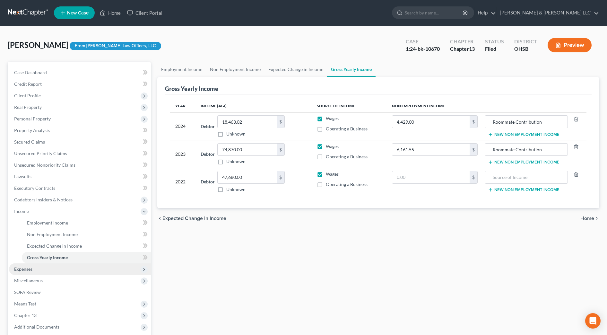
click at [56, 268] on span "Expenses" at bounding box center [80, 269] width 142 height 12
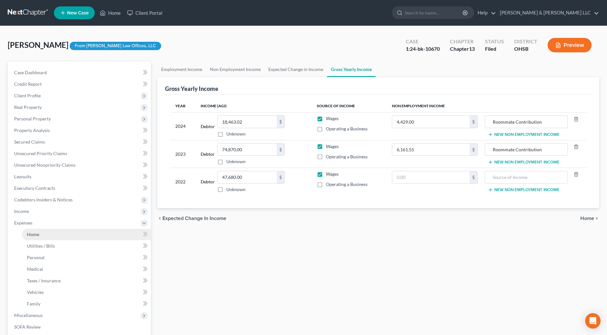
click at [46, 230] on link "Home" at bounding box center [86, 235] width 129 height 12
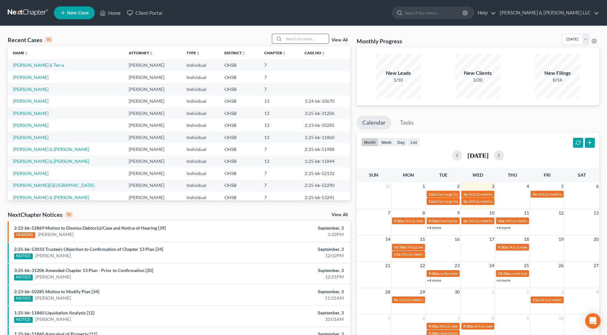
click at [282, 38] on icon at bounding box center [278, 38] width 5 height 5
click at [296, 41] on input "search" at bounding box center [306, 38] width 45 height 9
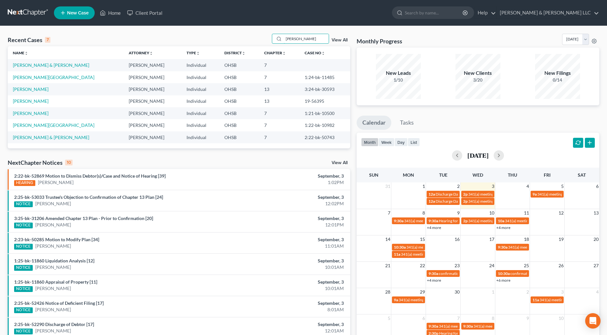
type input "clark"
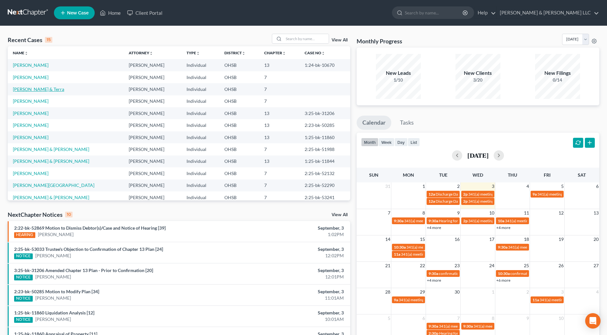
click at [47, 90] on link "[PERSON_NAME] & Terra" at bounding box center [38, 88] width 51 height 5
select select "4"
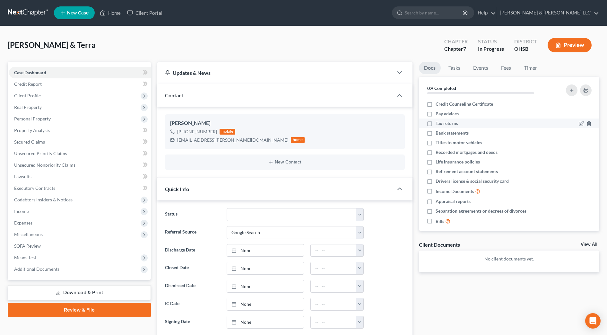
click at [436, 123] on label "Tax returns" at bounding box center [447, 123] width 22 height 6
click at [438, 123] on input "Tax returns" at bounding box center [440, 122] width 4 height 4
checkbox input "true"
click at [436, 133] on label "Bank statements" at bounding box center [452, 133] width 33 height 6
click at [438, 133] on input "Bank statements" at bounding box center [440, 132] width 4 height 4
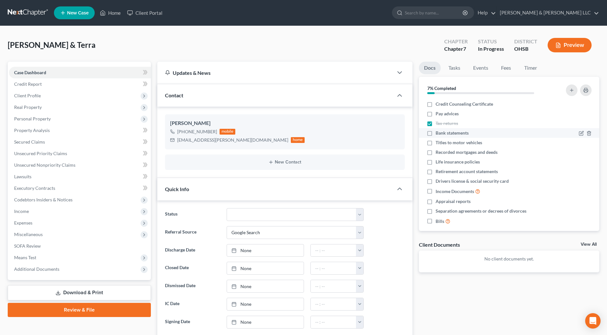
checkbox input "true"
click at [436, 143] on label "Titles to motor vehicles" at bounding box center [459, 142] width 47 height 6
click at [438, 143] on input "Titles to motor vehicles" at bounding box center [440, 141] width 4 height 4
checkbox input "true"
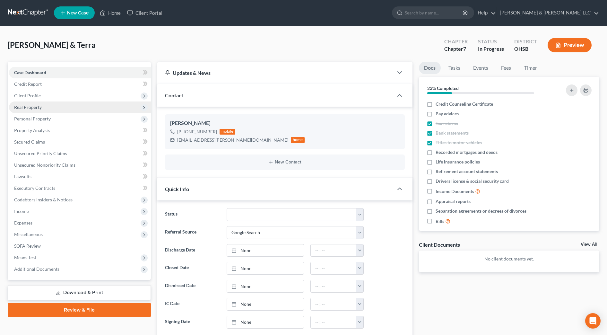
click at [65, 110] on span "Real Property" at bounding box center [80, 107] width 142 height 12
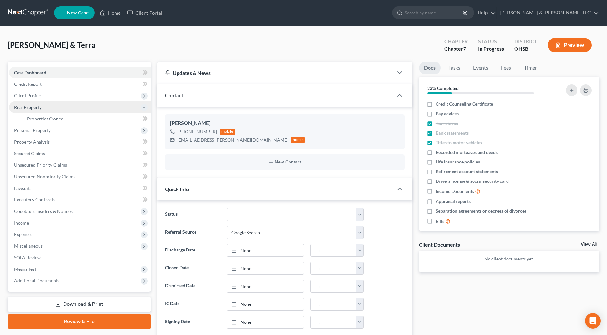
click at [66, 108] on span "Real Property" at bounding box center [80, 107] width 142 height 12
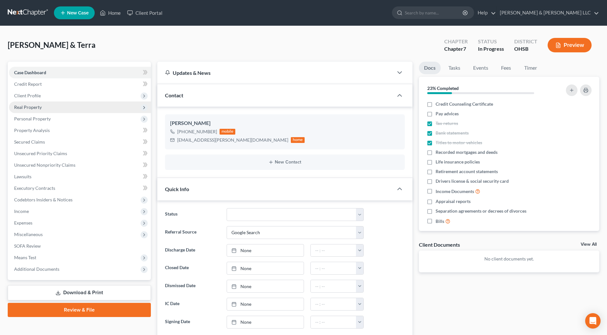
click at [66, 108] on span "Real Property" at bounding box center [80, 107] width 142 height 12
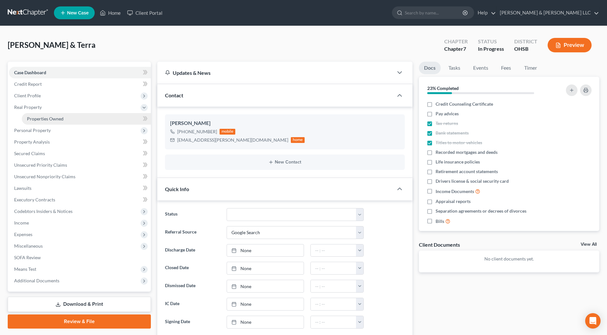
click at [67, 117] on link "Properties Owned" at bounding box center [86, 119] width 129 height 12
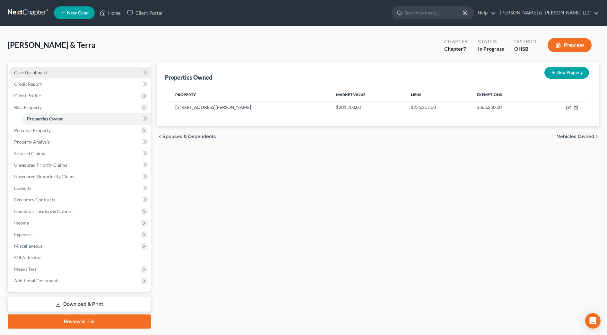
click at [64, 73] on link "Case Dashboard" at bounding box center [80, 73] width 142 height 12
select select "4"
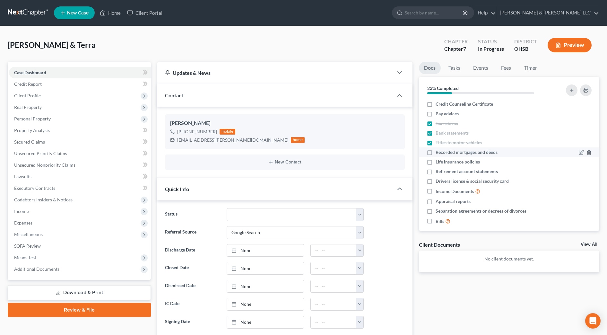
click at [456, 151] on span "Recorded mortgages and deeds" at bounding box center [467, 152] width 62 height 6
click at [442, 151] on input "Recorded mortgages and deeds" at bounding box center [440, 151] width 4 height 4
checkbox input "true"
click at [436, 172] on label "Retirement account statements" at bounding box center [467, 171] width 62 height 6
click at [438, 172] on input "Retirement account statements" at bounding box center [440, 170] width 4 height 4
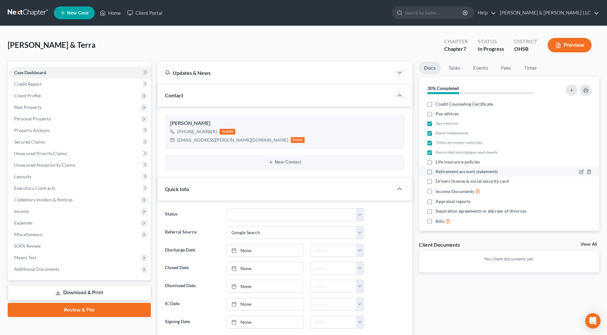
checkbox input "true"
click at [436, 179] on label "Drivers license & social security card" at bounding box center [472, 181] width 73 height 6
click at [438, 179] on input "Drivers license & social security card" at bounding box center [440, 180] width 4 height 4
checkbox input "true"
click at [436, 191] on label "Income Documents" at bounding box center [458, 190] width 45 height 7
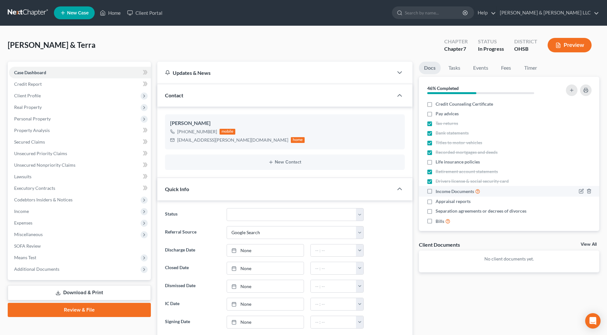
click at [438, 191] on input "Income Documents" at bounding box center [440, 189] width 4 height 4
checkbox input "true"
click at [586, 191] on icon "button" at bounding box center [588, 190] width 5 height 5
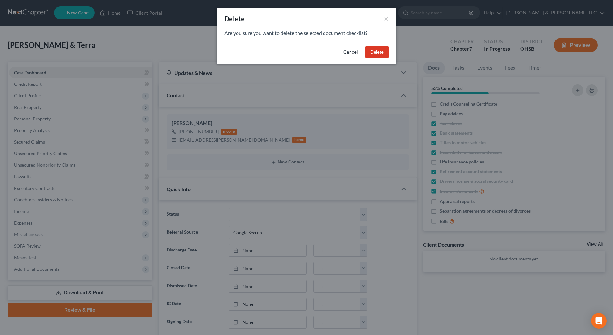
click at [380, 54] on button "Delete" at bounding box center [376, 52] width 23 height 13
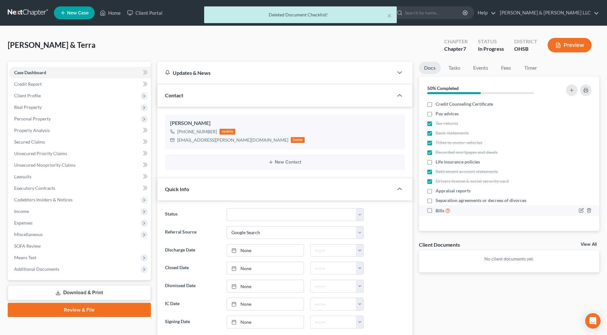
click at [436, 210] on label "Bills" at bounding box center [443, 210] width 15 height 7
click at [438, 210] on input "Bills" at bounding box center [440, 209] width 4 height 4
checkbox input "true"
click at [588, 200] on icon "button" at bounding box center [588, 200] width 5 height 5
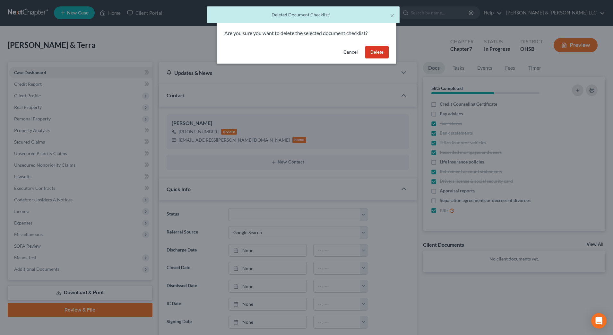
click at [382, 50] on button "Delete" at bounding box center [376, 52] width 23 height 13
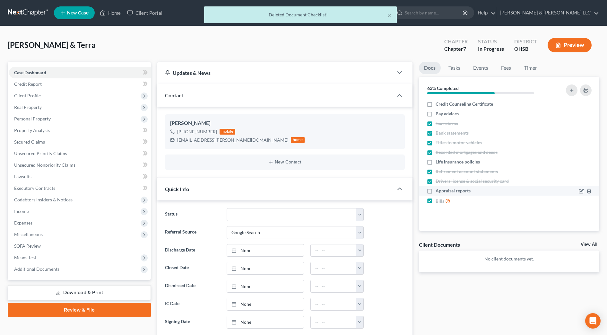
click at [436, 188] on label "Appraisal reports" at bounding box center [453, 190] width 35 height 6
click at [438, 188] on input "Appraisal reports" at bounding box center [440, 189] width 4 height 4
checkbox input "true"
click at [436, 163] on label "Life insurance policies" at bounding box center [458, 162] width 44 height 6
click at [438, 163] on input "Life insurance policies" at bounding box center [440, 161] width 4 height 4
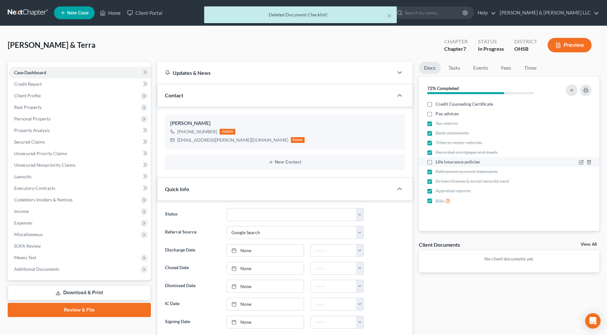
checkbox input "true"
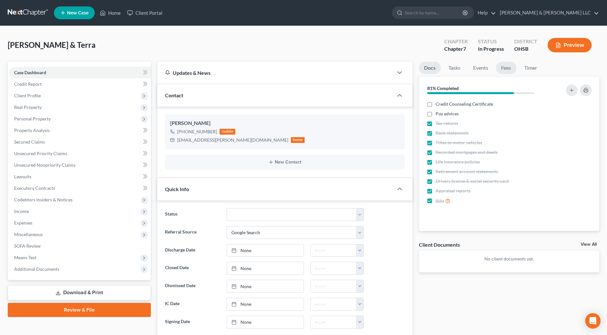
click at [505, 69] on link "Fees" at bounding box center [506, 68] width 21 height 13
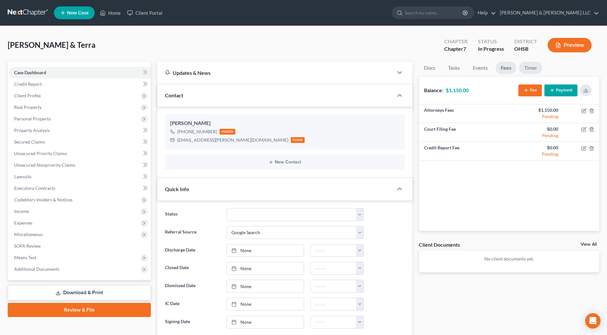
click at [532, 69] on link "Timer" at bounding box center [530, 68] width 23 height 13
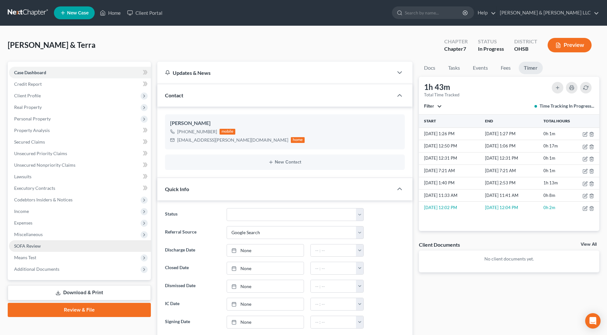
click at [37, 243] on span "SOFA Review" at bounding box center [27, 245] width 27 height 5
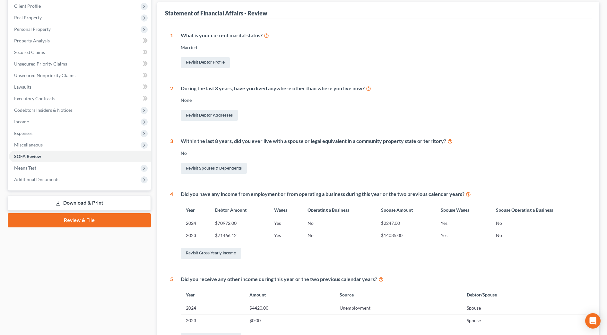
scroll to position [7, 0]
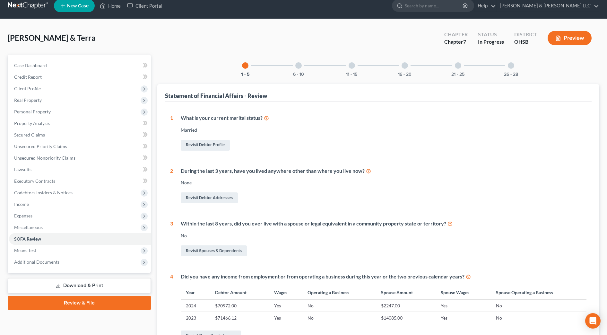
click at [300, 69] on div "6 - 10" at bounding box center [299, 66] width 22 height 22
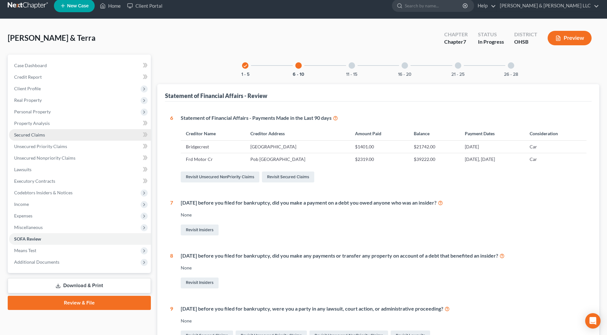
click at [42, 130] on link "Secured Claims" at bounding box center [80, 135] width 142 height 12
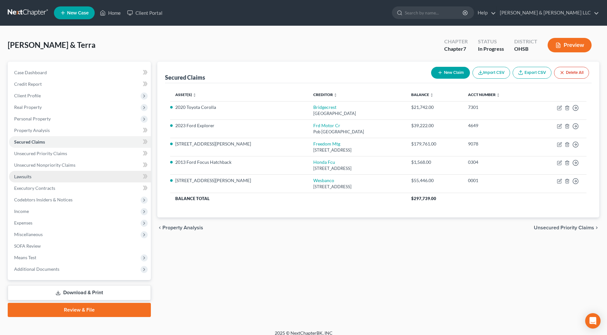
click at [97, 171] on link "Lawsuits" at bounding box center [80, 177] width 142 height 12
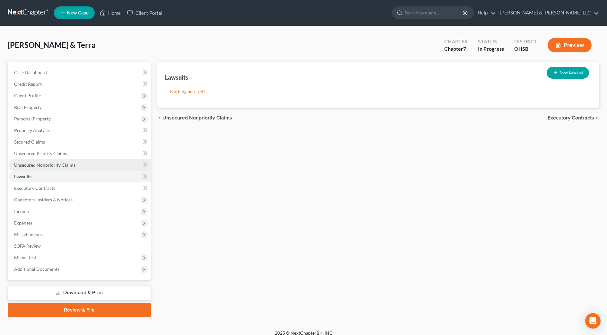
click at [98, 163] on link "Unsecured Nonpriority Claims" at bounding box center [80, 165] width 142 height 12
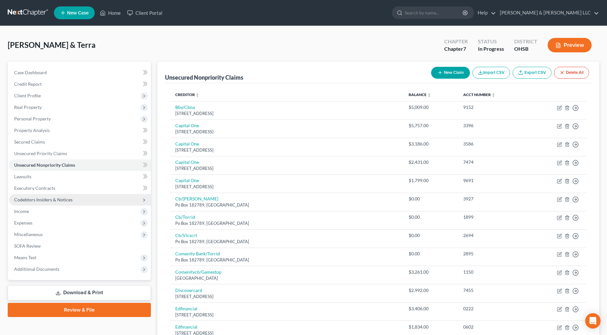
click at [99, 203] on span "Codebtors Insiders & Notices" at bounding box center [80, 200] width 142 height 12
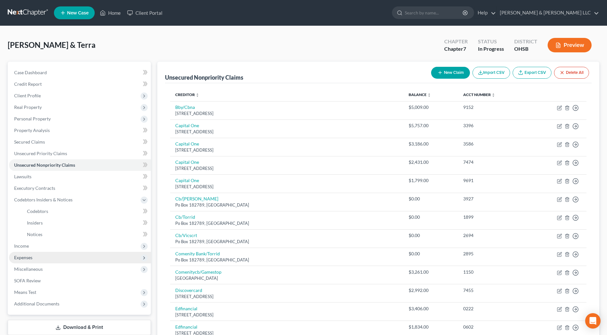
click at [74, 254] on span "Expenses" at bounding box center [80, 258] width 142 height 12
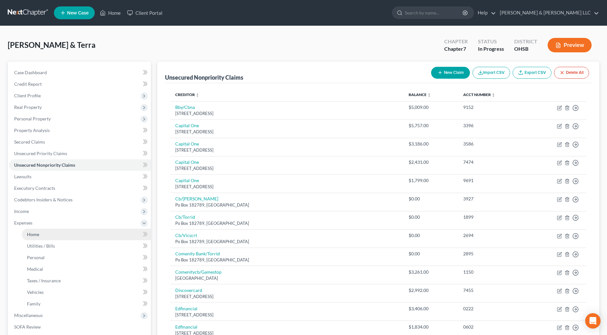
click at [64, 237] on link "Home" at bounding box center [86, 235] width 129 height 12
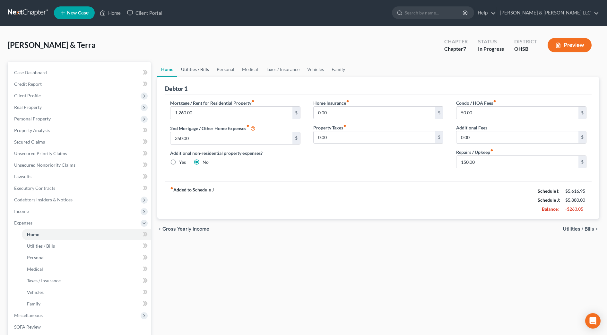
click at [197, 74] on link "Utilities / Bills" at bounding box center [195, 69] width 36 height 15
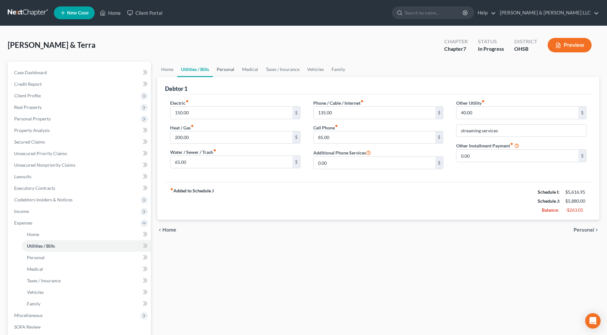
click at [225, 72] on link "Personal" at bounding box center [225, 69] width 25 height 15
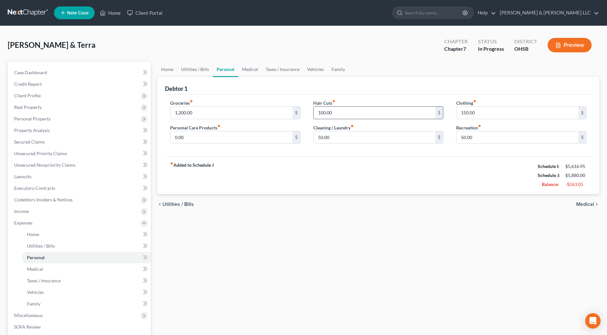
click at [364, 114] on input "100.00" at bounding box center [375, 113] width 122 height 12
type input "75"
click at [262, 71] on link "Taxes / Insurance" at bounding box center [282, 69] width 41 height 15
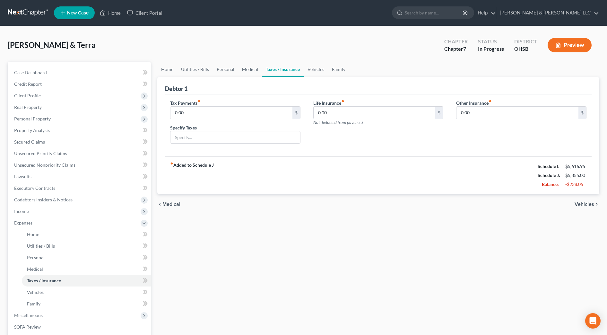
click at [246, 69] on link "Medical" at bounding box center [250, 69] width 24 height 15
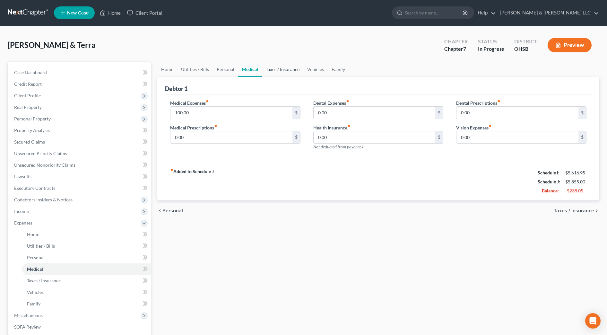
click at [279, 73] on link "Taxes / Insurance" at bounding box center [282, 69] width 41 height 15
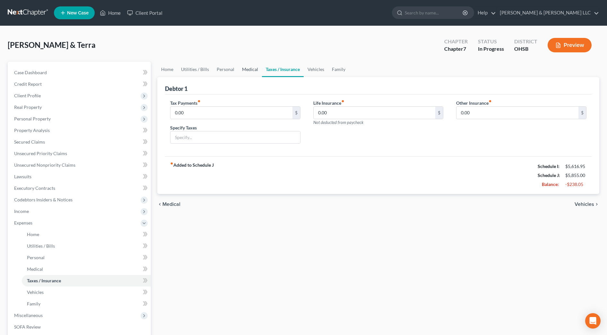
click at [246, 69] on link "Medical" at bounding box center [250, 69] width 24 height 15
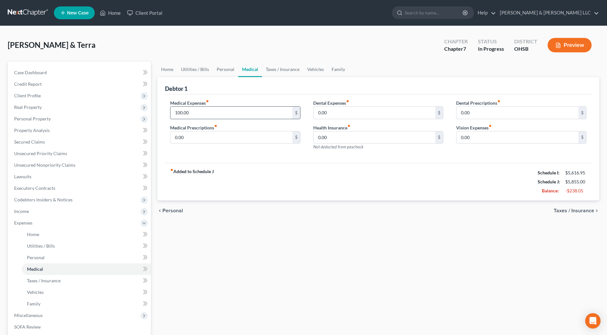
click at [210, 109] on input "100.00" at bounding box center [231, 113] width 122 height 12
type input "50"
click at [268, 70] on link "Taxes / Insurance" at bounding box center [282, 69] width 41 height 15
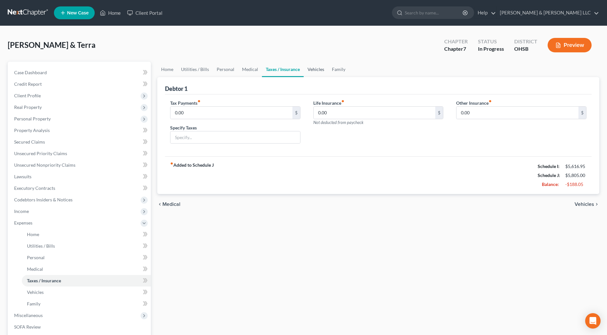
click at [305, 71] on link "Vehicles" at bounding box center [316, 69] width 24 height 15
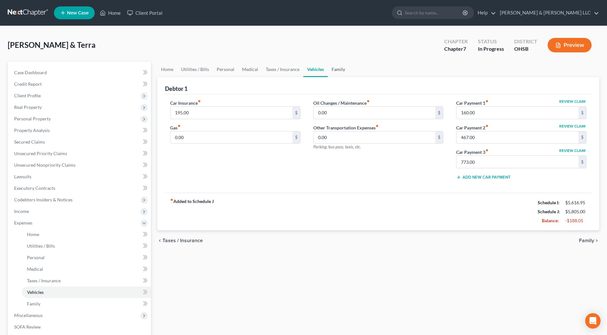
click at [342, 73] on link "Family" at bounding box center [338, 69] width 21 height 15
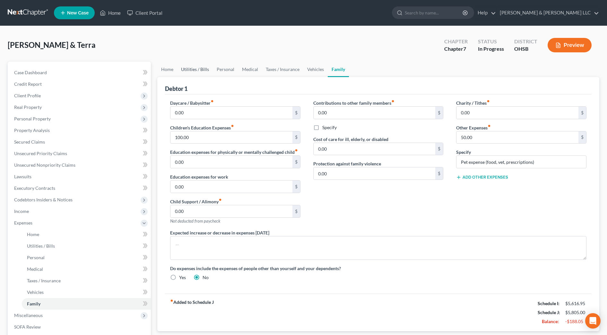
click at [202, 66] on link "Utilities / Bills" at bounding box center [195, 69] width 36 height 15
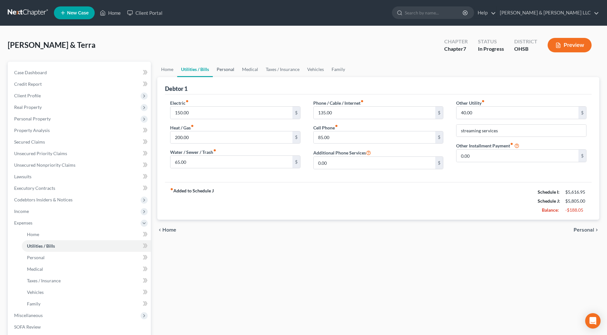
click at [230, 70] on link "Personal" at bounding box center [225, 69] width 25 height 15
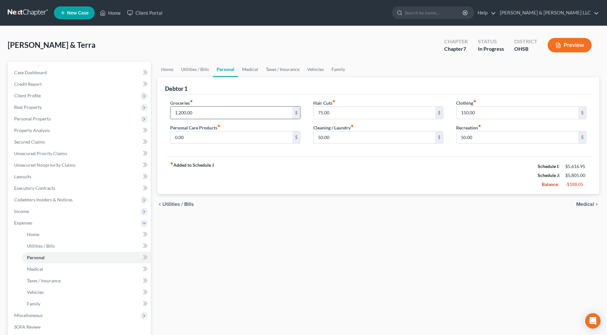
click at [222, 111] on input "1,200.00" at bounding box center [231, 113] width 122 height 12
click at [484, 107] on input "150.00" at bounding box center [517, 113] width 122 height 12
type input "100"
click at [213, 112] on input "1,200.00" at bounding box center [231, 113] width 122 height 12
type input "1,100"
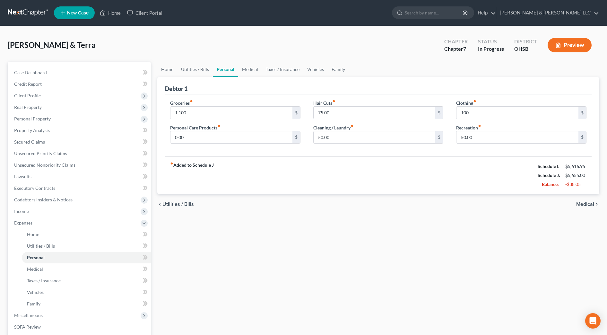
click at [221, 177] on div "fiber_manual_record Added to Schedule J Schedule I: $5,616.95 Schedule J: $5,65…" at bounding box center [378, 175] width 427 height 38
click at [340, 140] on input "50.00" at bounding box center [375, 137] width 122 height 12
type input "25"
click at [487, 138] on input "50.00" at bounding box center [517, 137] width 122 height 12
type input "40"
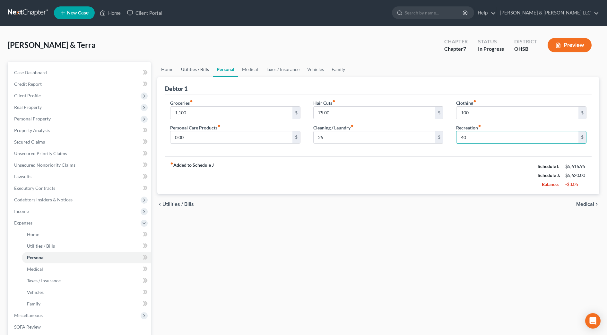
click at [200, 71] on link "Utilities / Bills" at bounding box center [195, 69] width 36 height 15
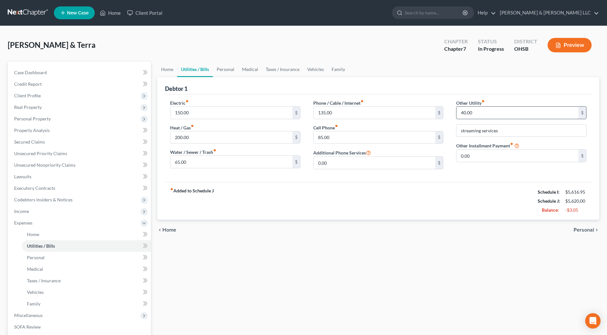
click at [481, 110] on input "40.00" at bounding box center [517, 113] width 122 height 12
click at [212, 134] on input "200.00" at bounding box center [231, 137] width 122 height 12
type input "175.00"
click at [235, 196] on div "fiber_manual_record Added to Schedule J Schedule I: $5,616.95 Schedule J: $5,59…" at bounding box center [378, 201] width 427 height 38
click at [168, 72] on link "Home" at bounding box center [167, 69] width 20 height 15
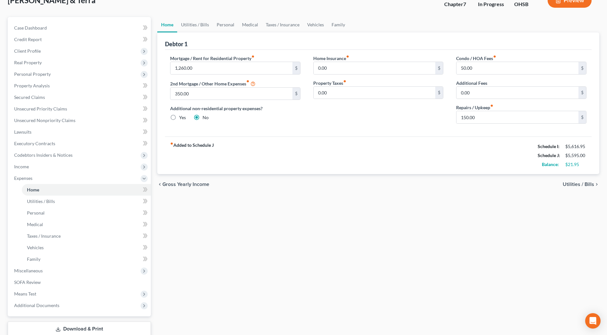
scroll to position [87, 0]
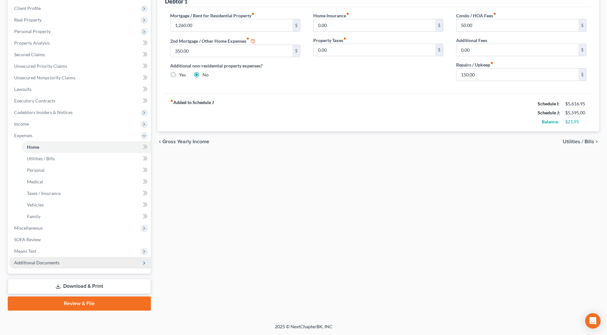
click at [86, 260] on span "Additional Documents" at bounding box center [80, 263] width 142 height 12
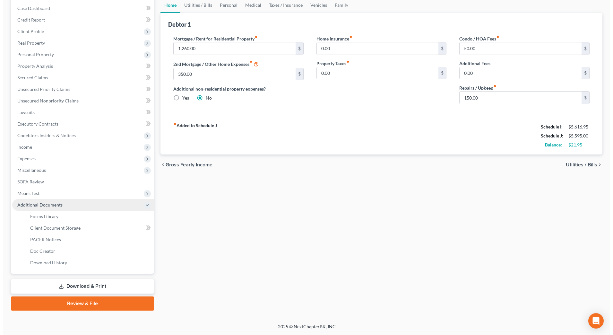
scroll to position [64, 0]
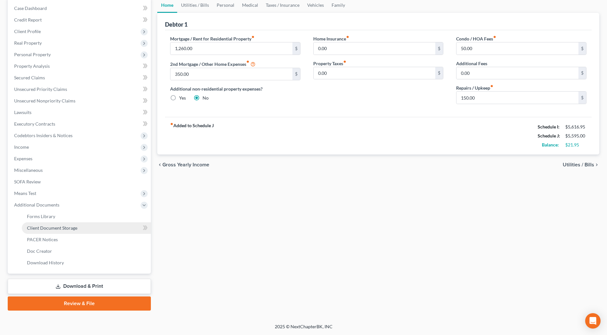
click at [87, 231] on link "Client Document Storage" at bounding box center [86, 228] width 129 height 12
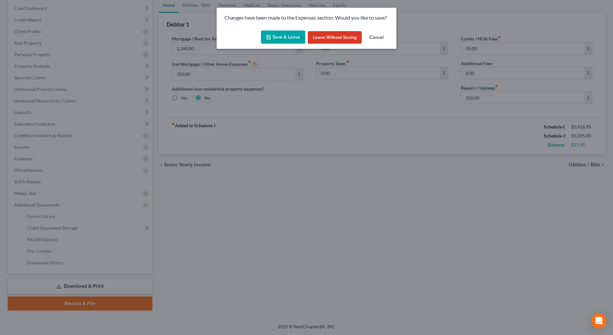
click at [291, 34] on button "Save & Leave" at bounding box center [283, 36] width 44 height 13
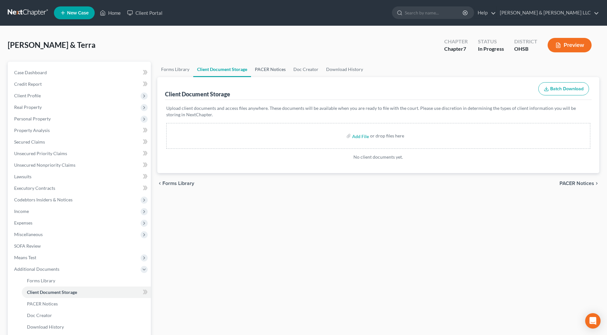
click at [280, 72] on link "PACER Notices" at bounding box center [270, 69] width 39 height 15
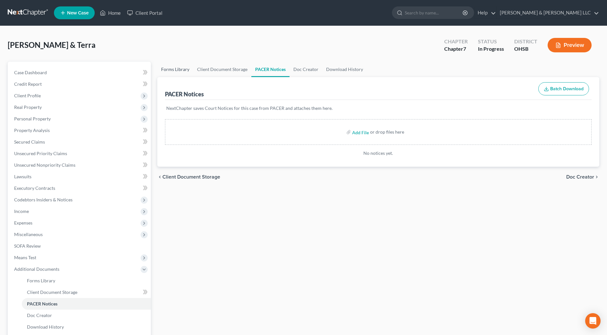
click at [179, 71] on link "Forms Library" at bounding box center [175, 69] width 36 height 15
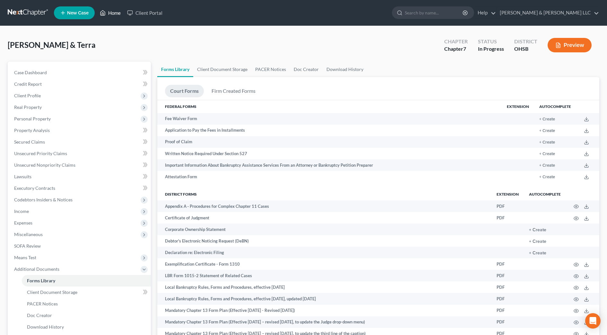
click at [110, 15] on link "Home" at bounding box center [110, 13] width 27 height 12
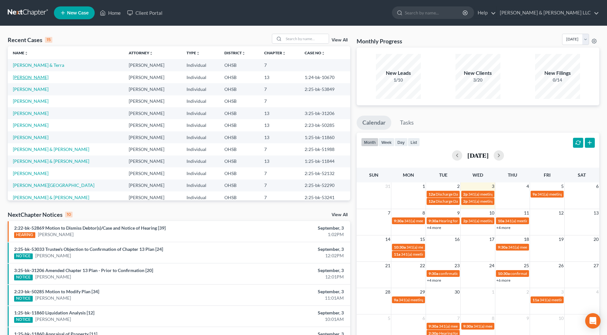
click at [27, 78] on link "[PERSON_NAME]" at bounding box center [31, 76] width 36 height 5
select select "0"
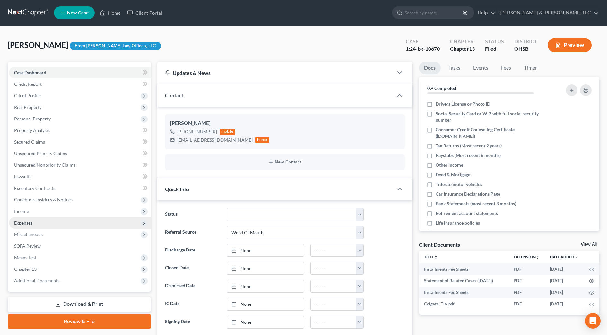
click at [49, 219] on span "Expenses" at bounding box center [80, 223] width 142 height 12
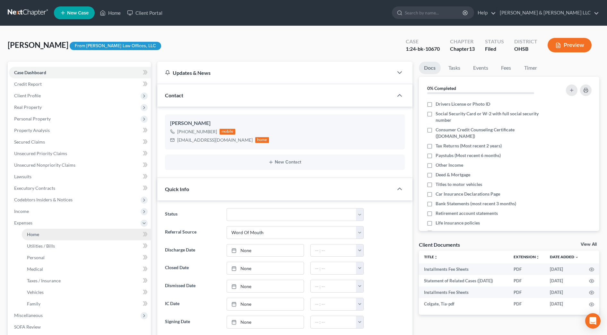
click at [48, 232] on link "Home" at bounding box center [86, 235] width 129 height 12
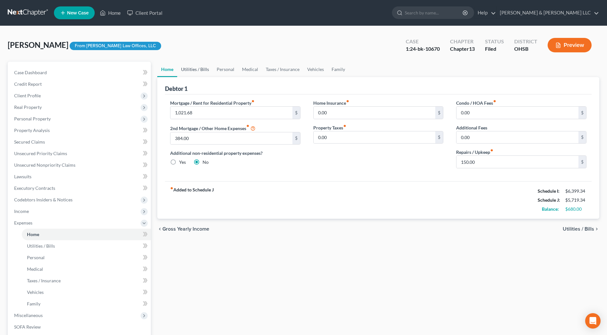
click at [203, 70] on link "Utilities / Bills" at bounding box center [195, 69] width 36 height 15
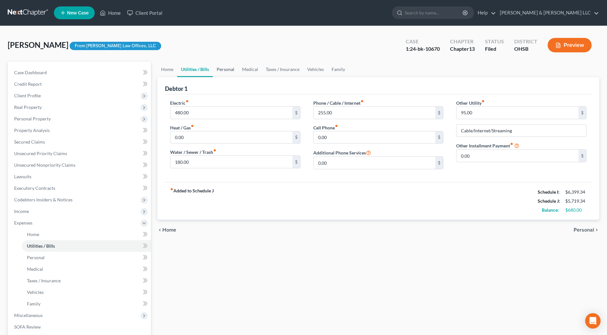
click at [224, 69] on link "Personal" at bounding box center [225, 69] width 25 height 15
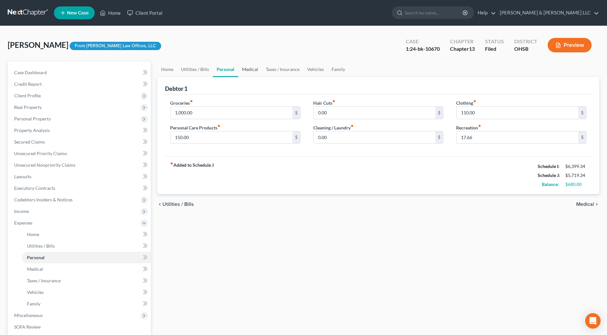
click at [252, 70] on link "Medical" at bounding box center [250, 69] width 24 height 15
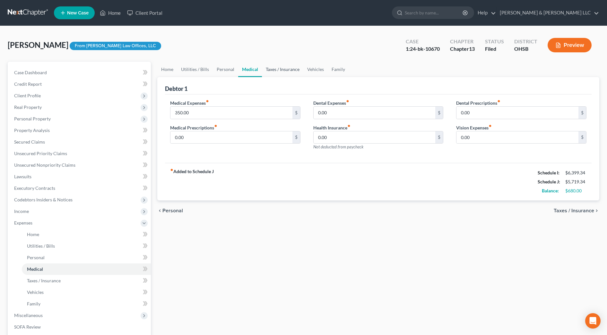
click at [282, 72] on link "Taxes / Insurance" at bounding box center [282, 69] width 41 height 15
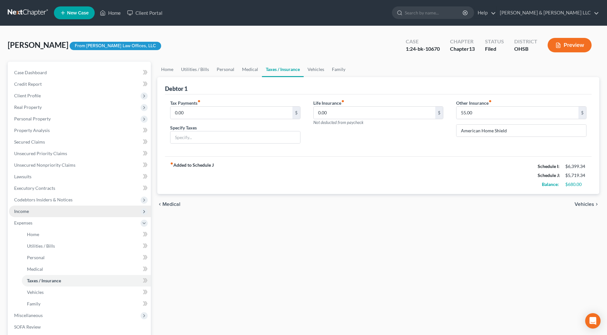
click at [47, 208] on span "Income" at bounding box center [80, 211] width 142 height 12
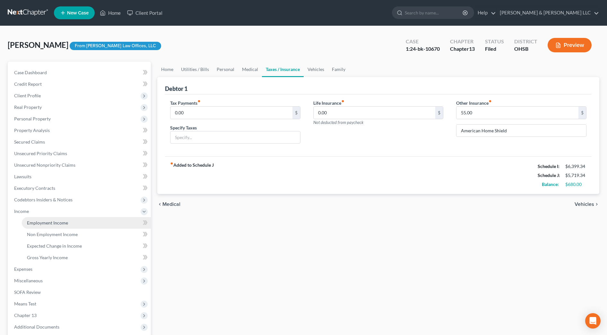
click at [53, 221] on span "Employment Income" at bounding box center [47, 222] width 41 height 5
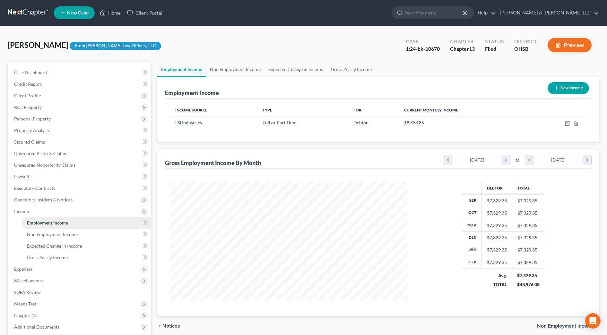
scroll to position [119, 250]
click at [55, 270] on span "Expenses" at bounding box center [80, 269] width 142 height 12
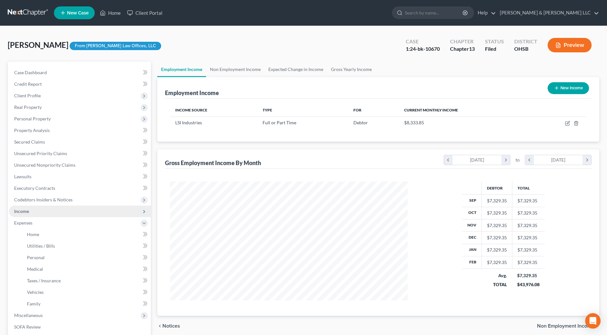
click at [52, 208] on span "Income" at bounding box center [80, 211] width 142 height 12
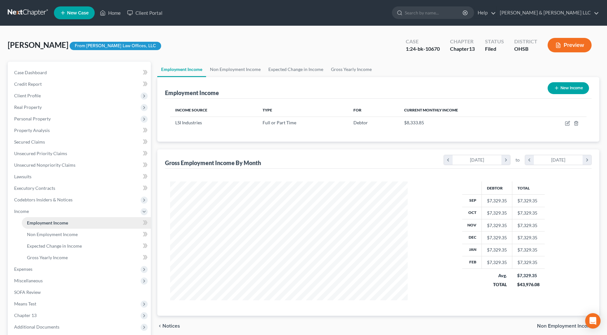
click at [47, 221] on span "Employment Income" at bounding box center [47, 222] width 41 height 5
click at [69, 271] on span "Expenses" at bounding box center [80, 269] width 142 height 12
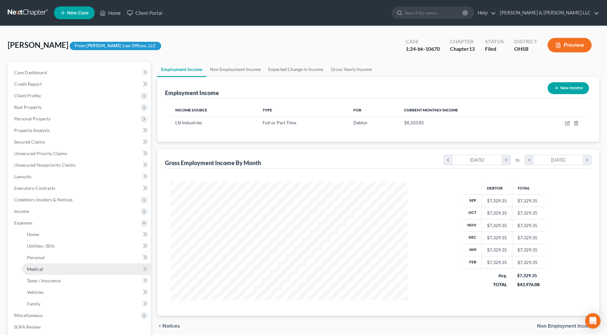
click at [69, 271] on link "Medical" at bounding box center [86, 269] width 129 height 12
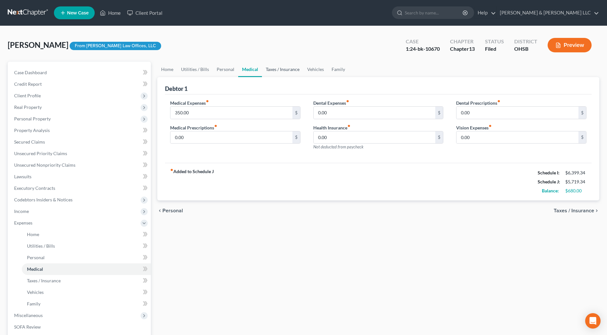
click at [284, 69] on link "Taxes / Insurance" at bounding box center [282, 69] width 41 height 15
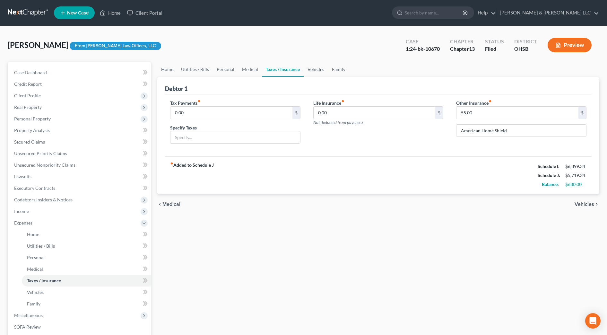
click at [315, 70] on link "Vehicles" at bounding box center [316, 69] width 24 height 15
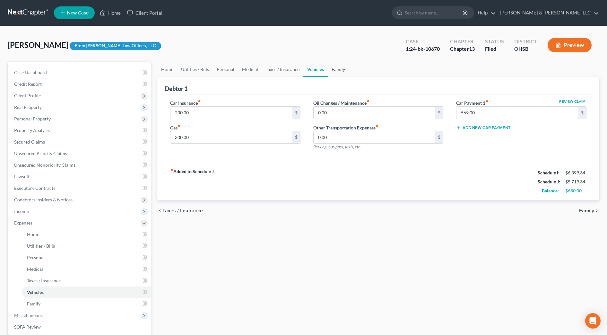
click at [343, 71] on link "Family" at bounding box center [338, 69] width 21 height 15
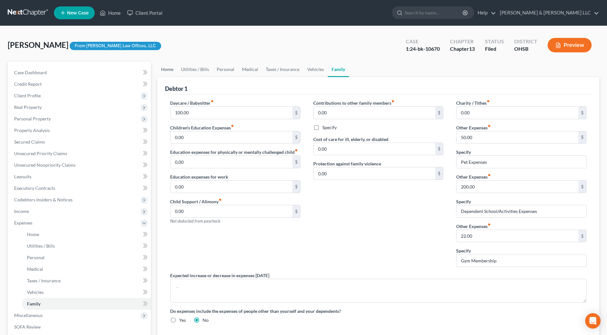
click at [169, 72] on link "Home" at bounding box center [167, 69] width 20 height 15
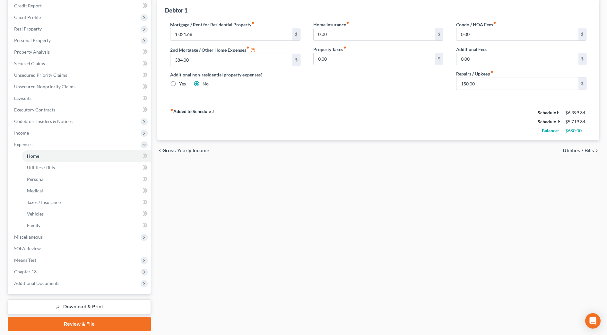
scroll to position [59, 0]
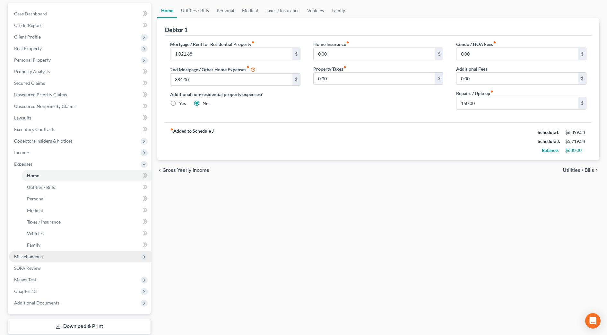
click at [39, 252] on span "Miscellaneous" at bounding box center [80, 257] width 142 height 12
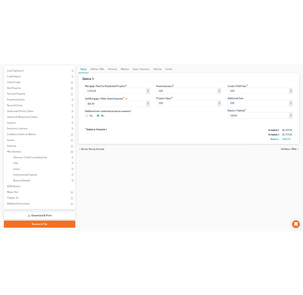
scroll to position [0, 0]
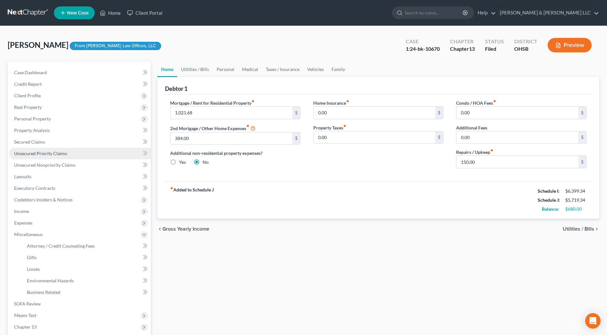
click at [33, 152] on span "Unsecured Priority Claims" at bounding box center [40, 153] width 53 height 5
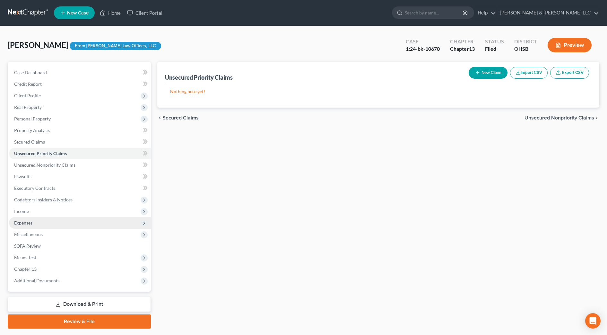
click at [49, 221] on span "Expenses" at bounding box center [80, 223] width 142 height 12
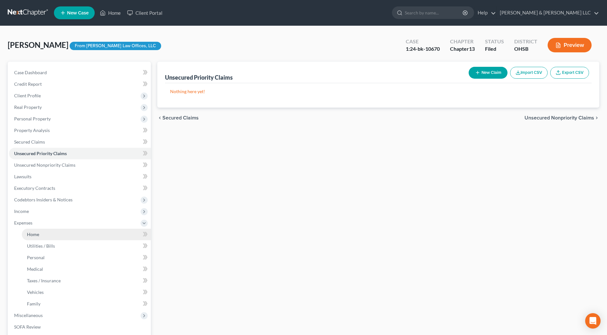
click at [50, 235] on link "Home" at bounding box center [86, 235] width 129 height 12
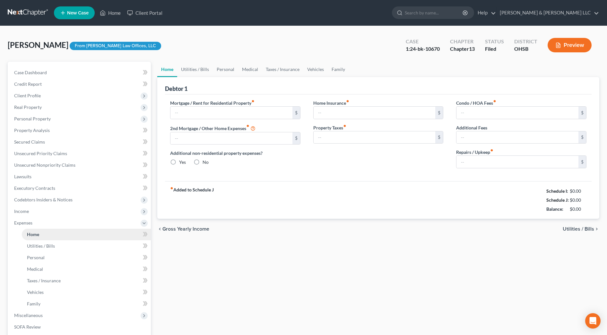
type input "1,021.68"
type input "384.00"
radio input "true"
type input "0.00"
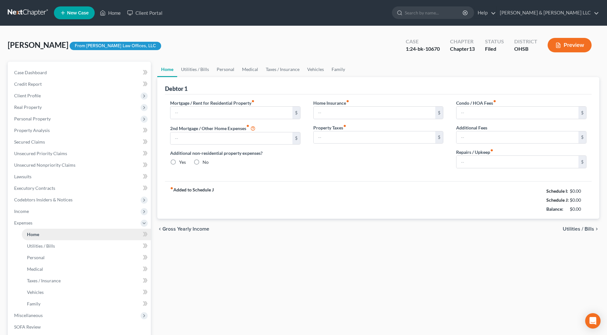
type input "0.00"
type input "150.00"
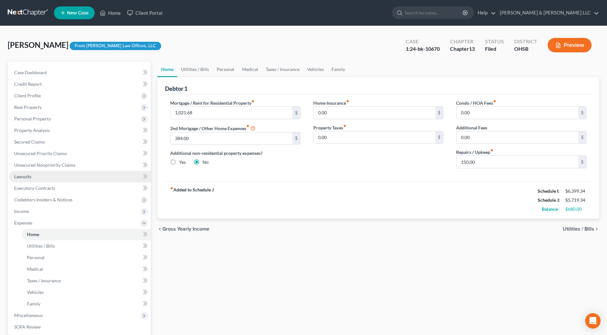
click at [47, 175] on link "Lawsuits" at bounding box center [80, 177] width 142 height 12
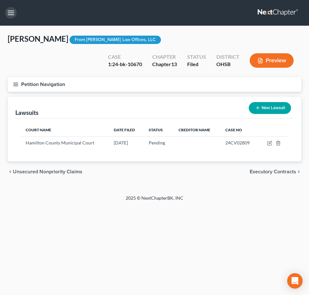
click at [15, 11] on button "button" at bounding box center [11, 13] width 12 height 12
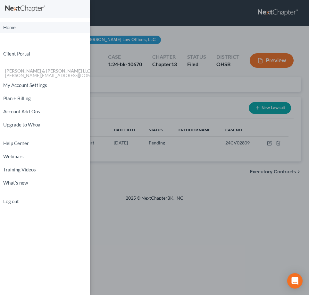
click at [17, 33] on link "Home" at bounding box center [45, 27] width 90 height 11
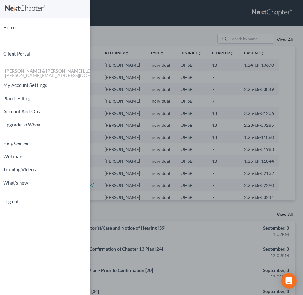
click at [243, 40] on div "Home New Case Client Portal Cousino & Weinzimmer LLC danielle@cwbklaw.com My Ac…" at bounding box center [151, 147] width 303 height 295
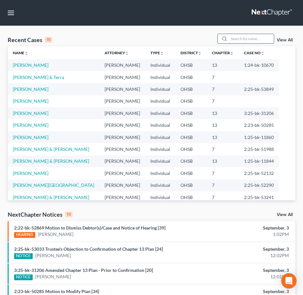
click at [244, 39] on input "search" at bounding box center [251, 38] width 45 height 9
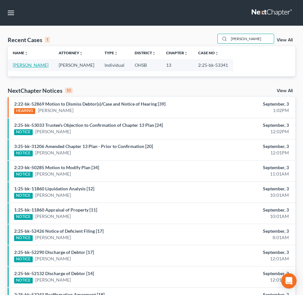
type input "golay"
click at [37, 64] on link "[PERSON_NAME]" at bounding box center [31, 64] width 36 height 5
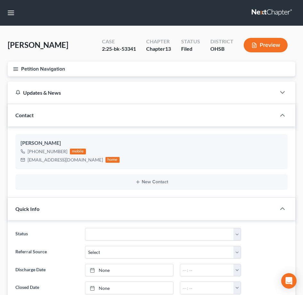
click at [20, 71] on button "Petition Navigation" at bounding box center [152, 69] width 288 height 15
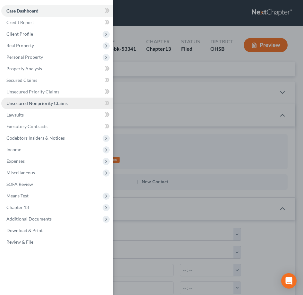
click at [21, 102] on span "Unsecured Nonpriority Claims" at bounding box center [36, 102] width 61 height 5
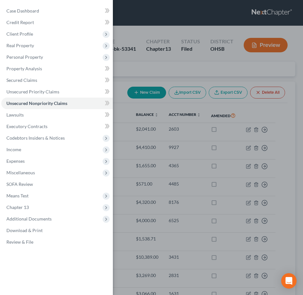
click at [125, 73] on div "Case Dashboard Payments Invoices Payments Payments Credit Report Client Profile" at bounding box center [151, 147] width 303 height 295
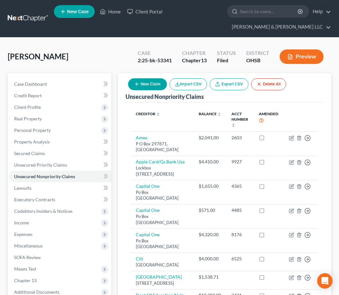
click at [295, 57] on button "Preview" at bounding box center [302, 56] width 44 height 14
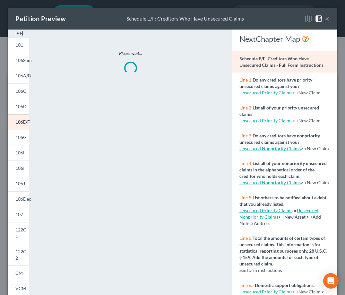
click at [20, 31] on img at bounding box center [19, 34] width 8 height 8
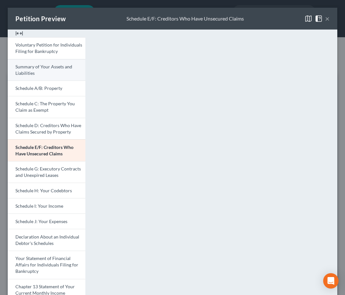
click at [44, 64] on span "Summary of Your Assets and Liabilities" at bounding box center [43, 70] width 57 height 12
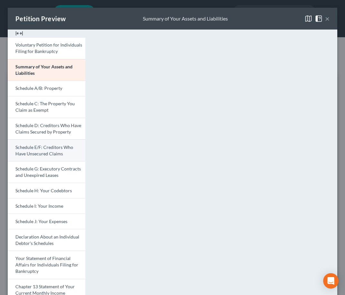
click at [46, 148] on span "Schedule E/F: Creditors Who Have Unsecured Claims" at bounding box center [44, 150] width 58 height 12
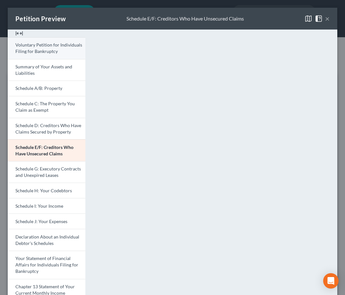
click at [325, 19] on button "×" at bounding box center [327, 19] width 4 height 8
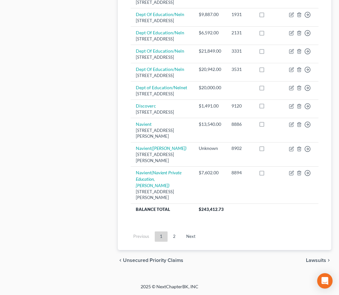
scroll to position [642, 0]
click at [193, 242] on link "Next" at bounding box center [191, 236] width 20 height 10
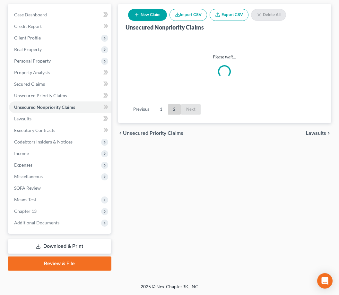
scroll to position [82, 0]
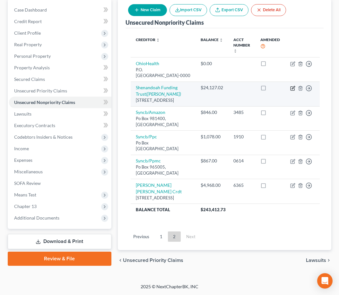
click at [291, 86] on icon "button" at bounding box center [292, 88] width 5 height 5
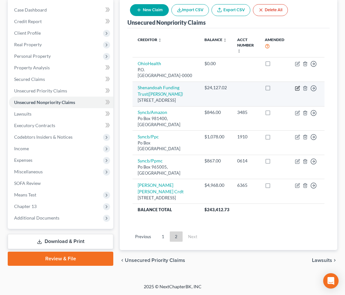
select select "48"
select select "17"
select select "0"
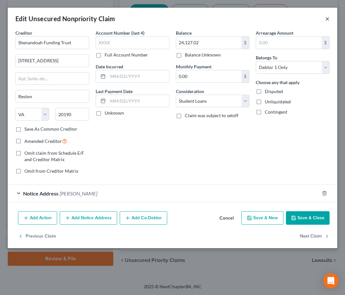
click at [326, 19] on button "×" at bounding box center [327, 19] width 4 height 8
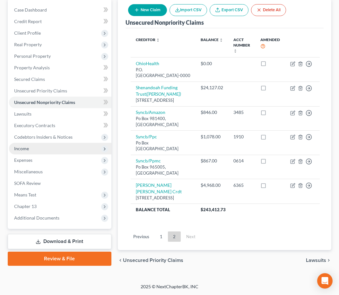
click at [46, 143] on span "Income" at bounding box center [60, 149] width 102 height 12
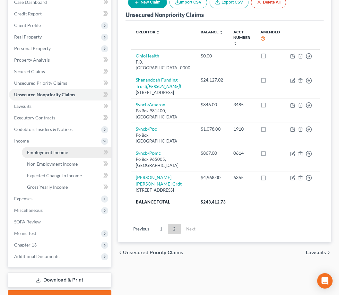
click at [47, 153] on span "Employment Income" at bounding box center [47, 152] width 41 height 5
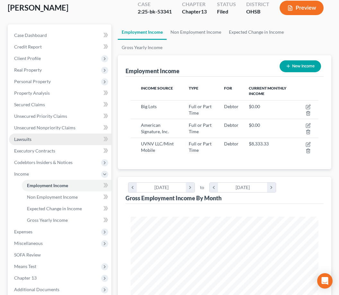
scroll to position [120, 0]
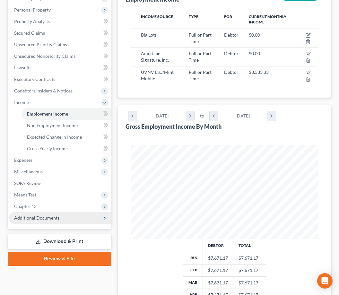
click at [34, 220] on span "Additional Documents" at bounding box center [36, 217] width 45 height 5
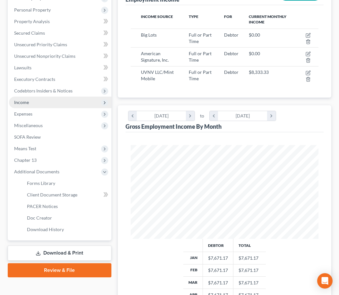
click at [33, 106] on span "Income" at bounding box center [60, 103] width 102 height 12
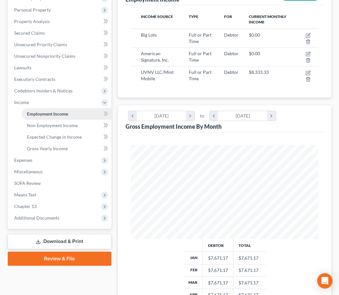
click at [36, 116] on span "Employment Income" at bounding box center [47, 113] width 41 height 5
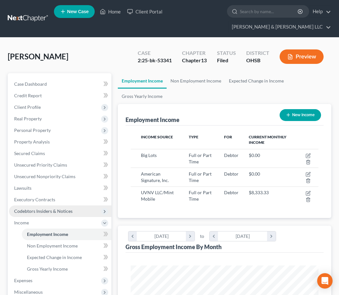
scroll to position [80, 0]
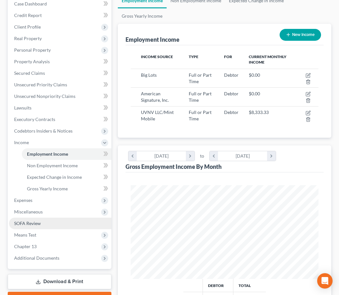
click at [54, 220] on link "SOFA Review" at bounding box center [60, 224] width 102 height 12
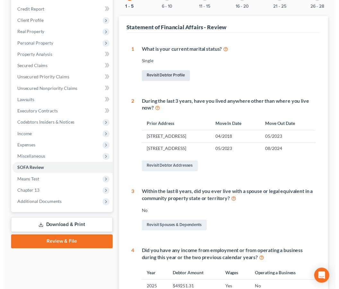
scroll to position [12, 0]
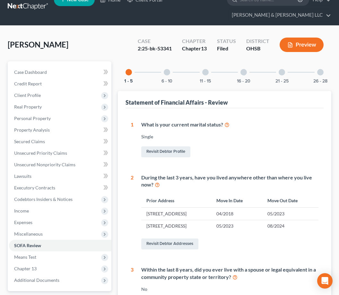
click at [171, 69] on div "6 - 10" at bounding box center [167, 72] width 22 height 22
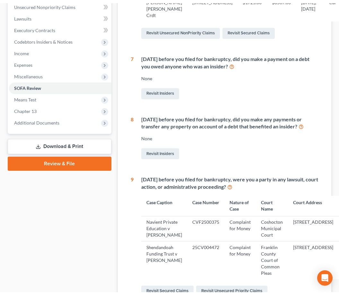
scroll to position [52, 0]
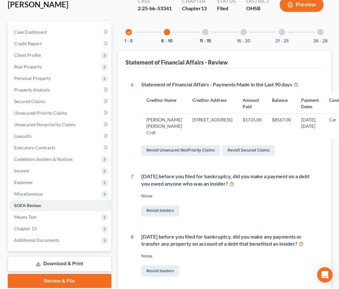
click at [201, 42] on button "11 - 15" at bounding box center [205, 41] width 11 height 4
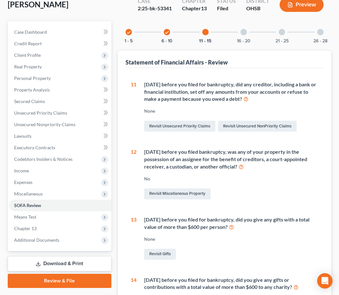
click at [240, 26] on div "16 - 20" at bounding box center [244, 32] width 22 height 22
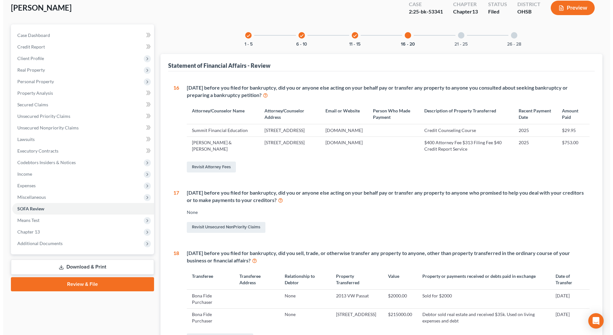
scroll to position [0, 0]
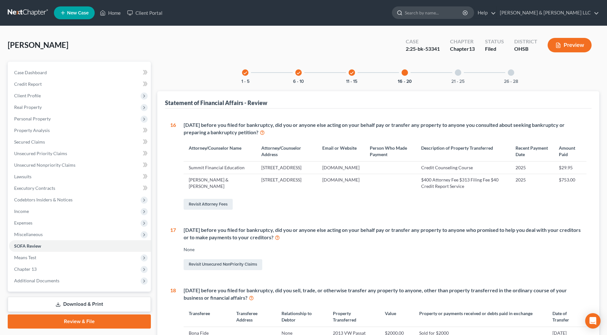
click at [464, 8] on input "search" at bounding box center [434, 13] width 59 height 12
type input "moss"
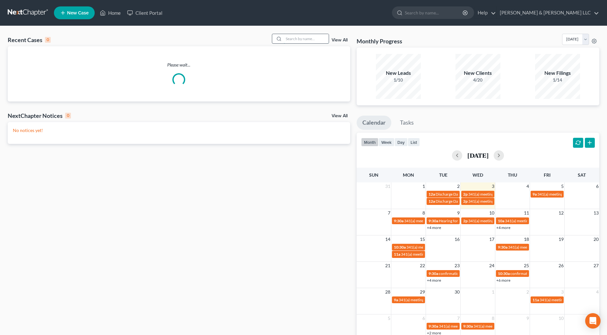
click at [292, 40] on input "search" at bounding box center [306, 38] width 45 height 9
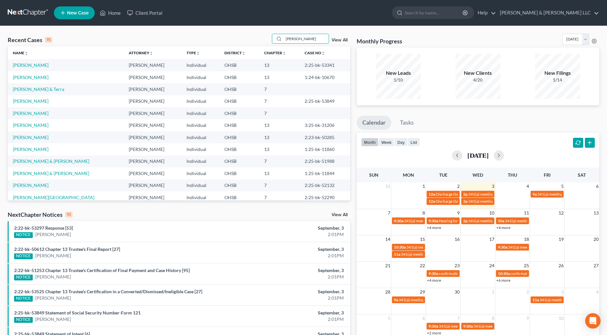
type input "moss"
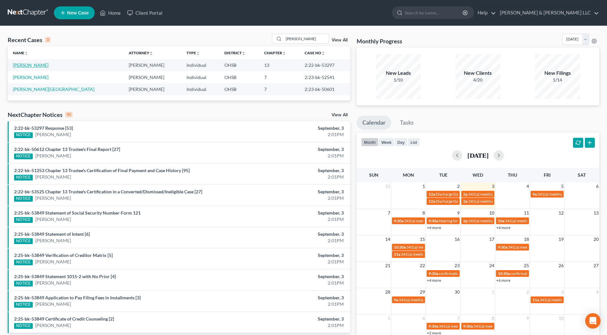
click at [14, 65] on link "[PERSON_NAME]" at bounding box center [31, 64] width 36 height 5
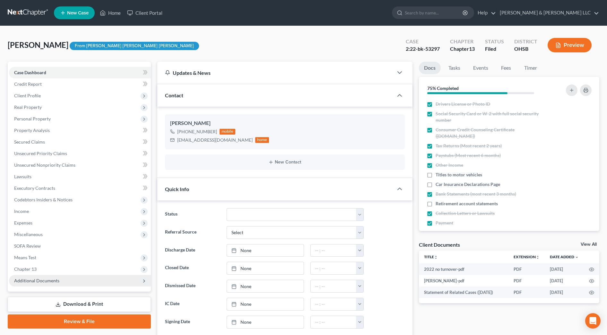
drag, startPoint x: 30, startPoint y: 280, endPoint x: 34, endPoint y: 280, distance: 3.2
click at [31, 280] on span "Additional Documents" at bounding box center [36, 280] width 45 height 5
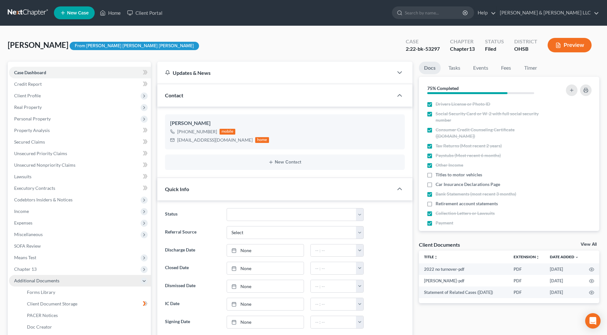
scroll to position [80, 0]
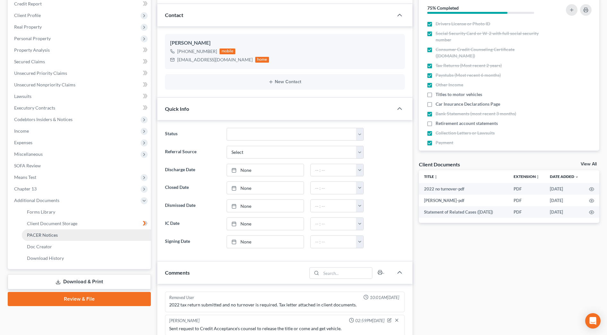
click at [41, 237] on span "PACER Notices" at bounding box center [42, 234] width 31 height 5
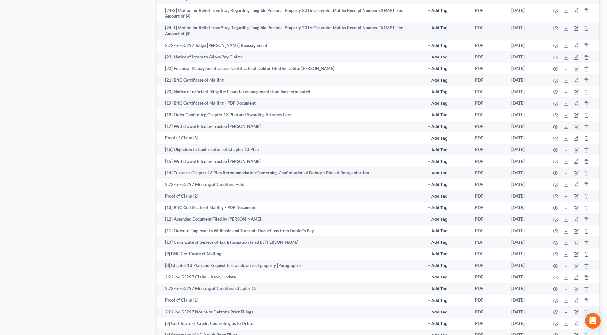
scroll to position [642, 0]
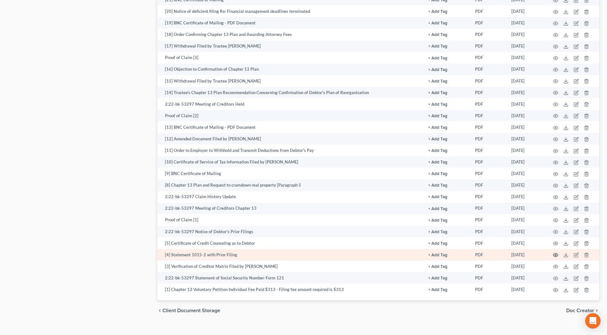
click at [553, 253] on icon "button" at bounding box center [555, 255] width 5 height 4
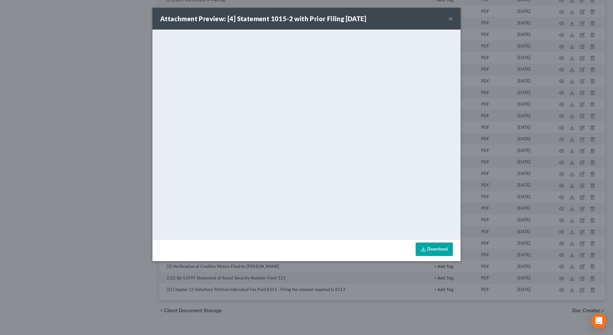
click at [451, 20] on button "×" at bounding box center [450, 19] width 4 height 8
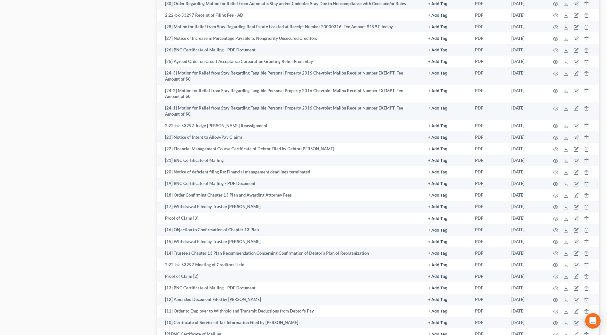
scroll to position [441, 0]
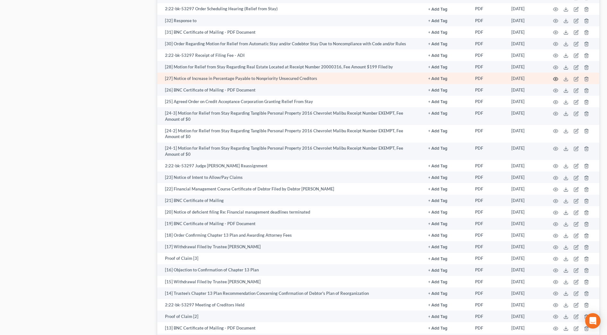
click at [555, 76] on icon "button" at bounding box center [555, 78] width 5 height 5
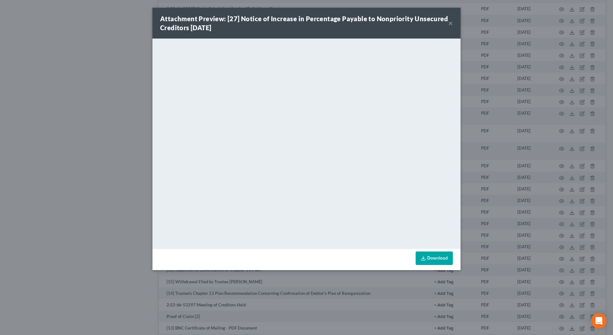
click at [450, 23] on button "×" at bounding box center [450, 23] width 4 height 8
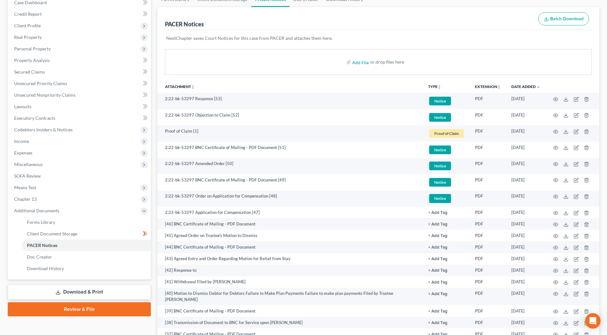
scroll to position [40, 0]
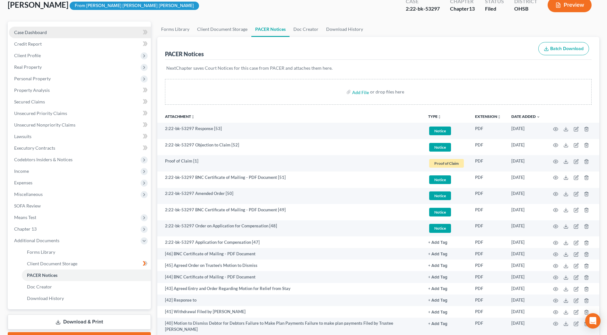
click at [33, 32] on span "Case Dashboard" at bounding box center [30, 32] width 33 height 5
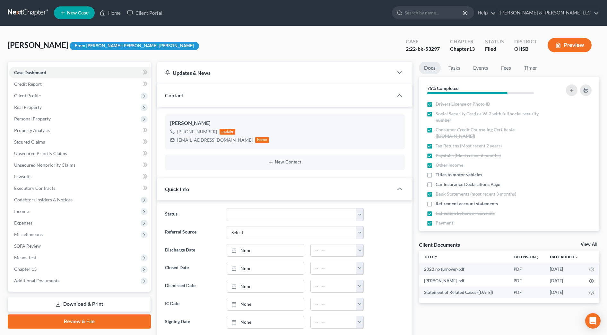
scroll to position [120, 0]
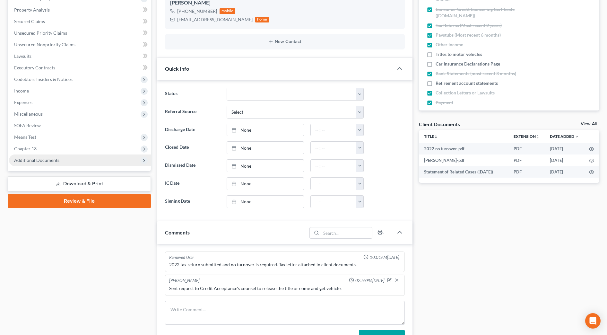
click at [78, 162] on span "Additional Documents" at bounding box center [80, 160] width 142 height 12
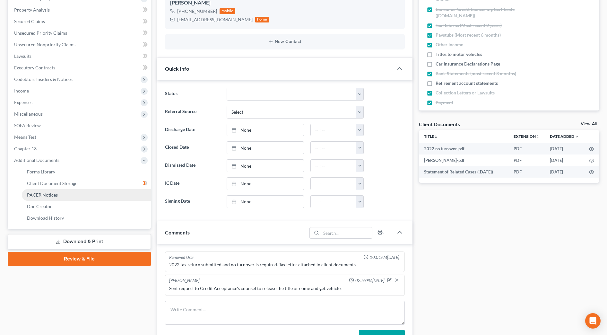
click at [73, 193] on link "PACER Notices" at bounding box center [86, 195] width 129 height 12
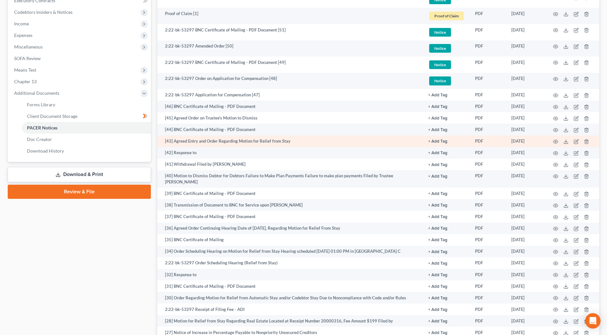
scroll to position [201, 0]
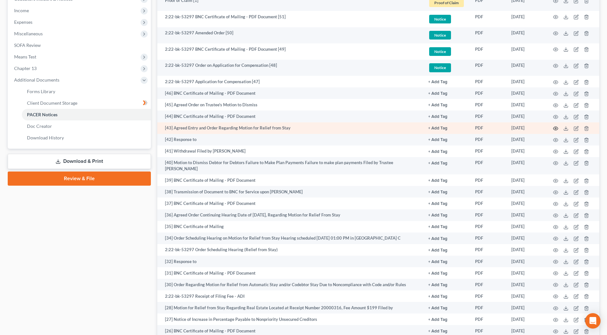
click at [554, 128] on icon "button" at bounding box center [555, 128] width 5 height 5
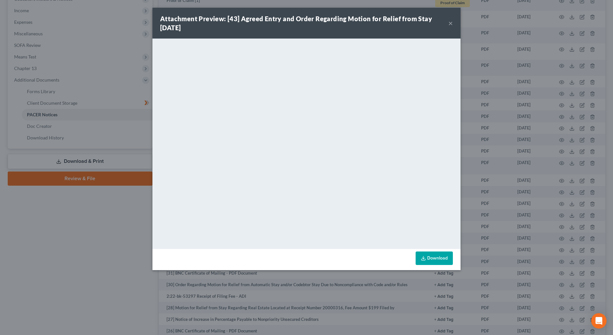
click at [450, 23] on button "×" at bounding box center [450, 23] width 4 height 8
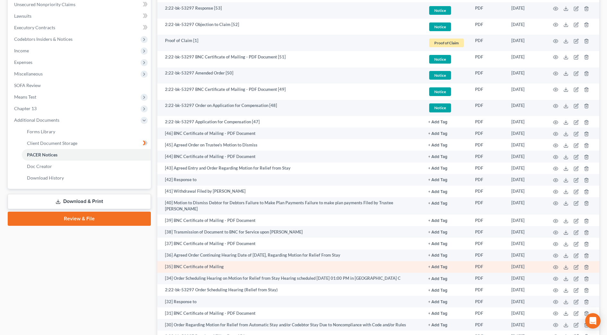
scroll to position [120, 0]
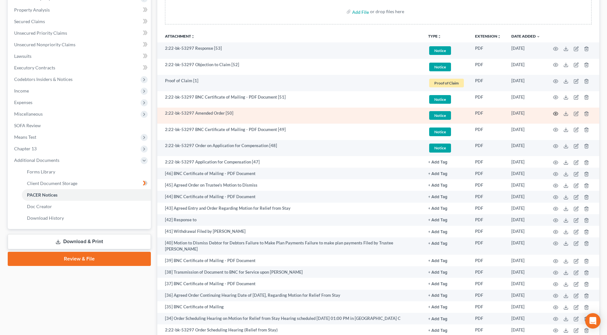
click at [557, 113] on icon "button" at bounding box center [555, 113] width 5 height 5
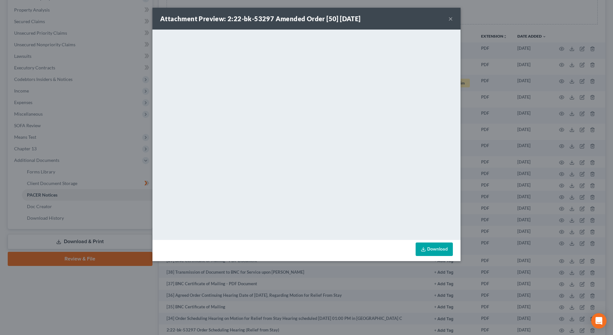
click at [451, 20] on button "×" at bounding box center [450, 19] width 4 height 8
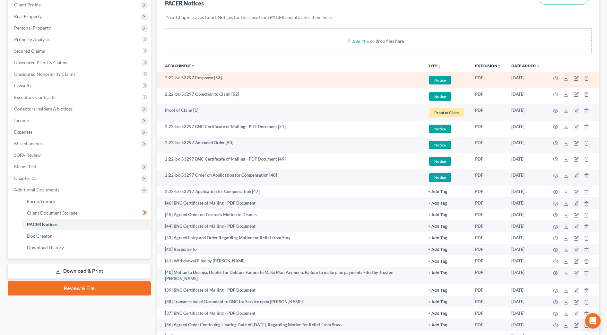
scroll to position [80, 0]
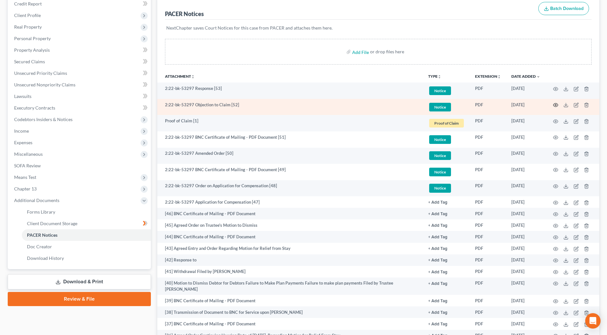
click at [557, 104] on icon "button" at bounding box center [555, 105] width 5 height 4
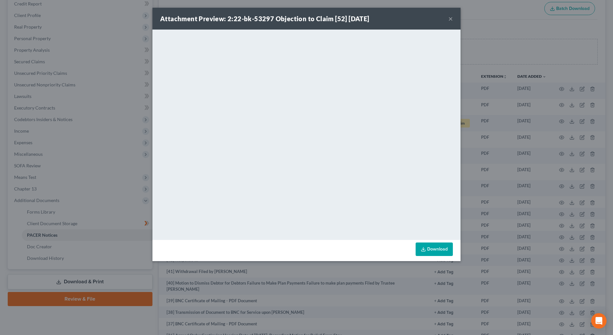
click at [452, 18] on button "×" at bounding box center [450, 19] width 4 height 8
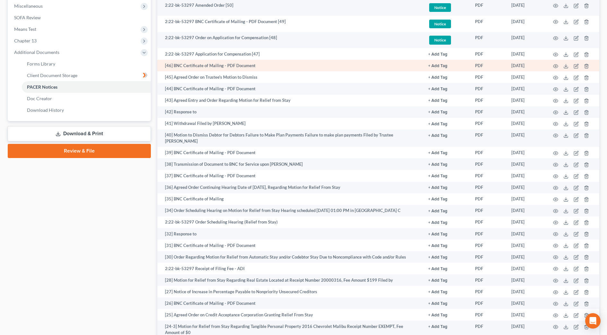
scroll to position [241, 0]
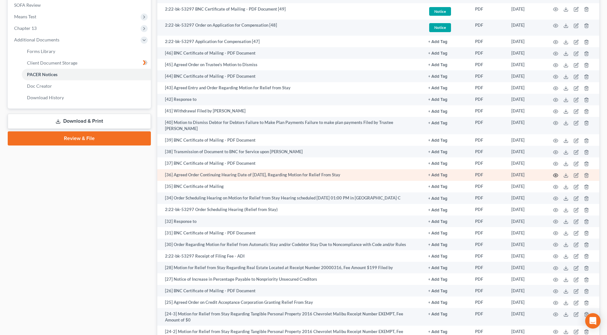
click at [556, 173] on icon "button" at bounding box center [555, 175] width 5 height 5
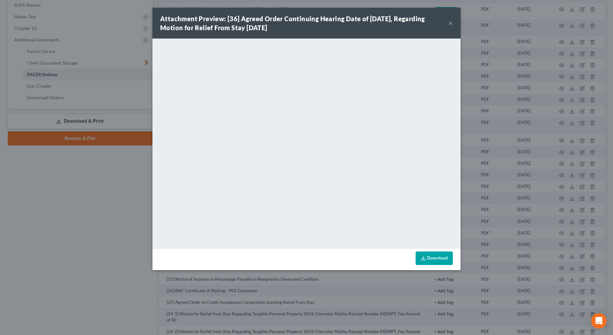
click at [451, 22] on button "×" at bounding box center [450, 23] width 4 height 8
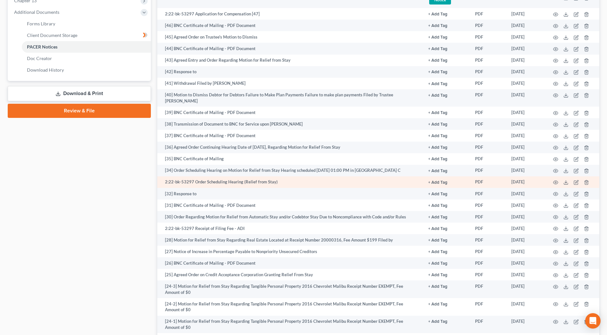
scroll to position [281, 0]
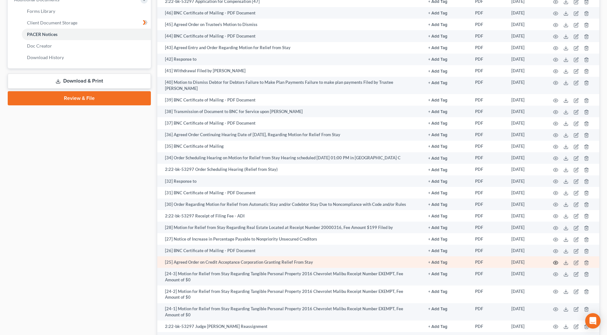
click at [554, 260] on icon "button" at bounding box center [555, 262] width 5 height 5
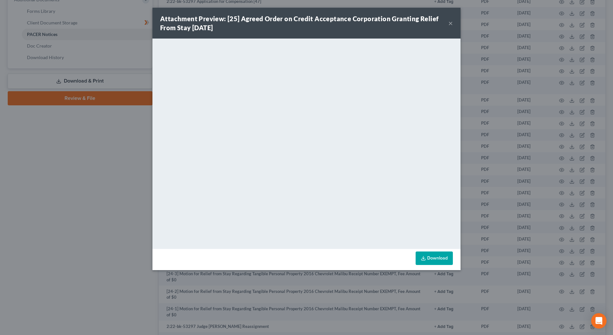
click at [451, 23] on button "×" at bounding box center [450, 23] width 4 height 8
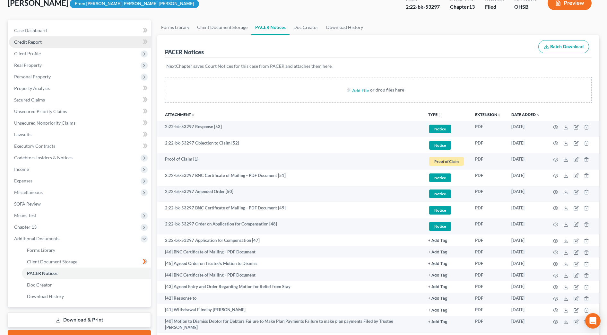
scroll to position [40, 0]
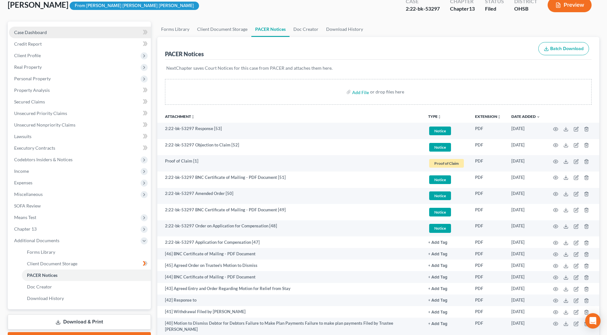
click at [50, 36] on link "Case Dashboard" at bounding box center [80, 33] width 142 height 12
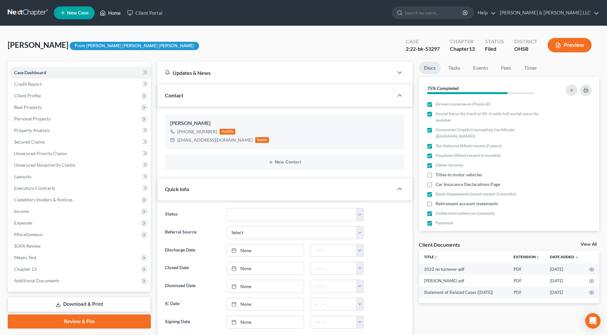
click at [120, 13] on link "Home" at bounding box center [110, 13] width 27 height 12
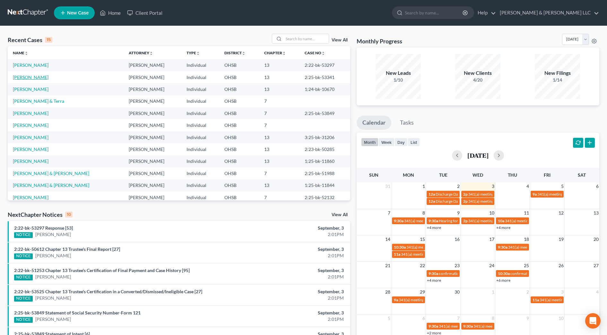
click at [30, 78] on link "[PERSON_NAME]" at bounding box center [31, 76] width 36 height 5
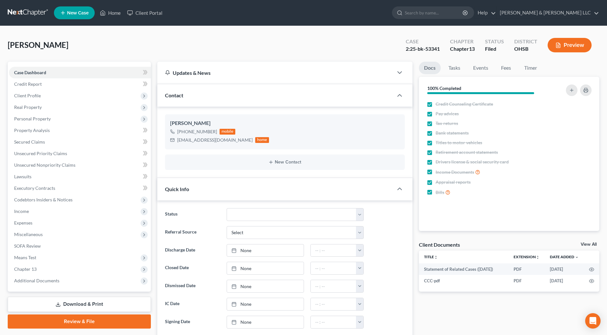
click at [572, 41] on button "Preview" at bounding box center [570, 45] width 44 height 14
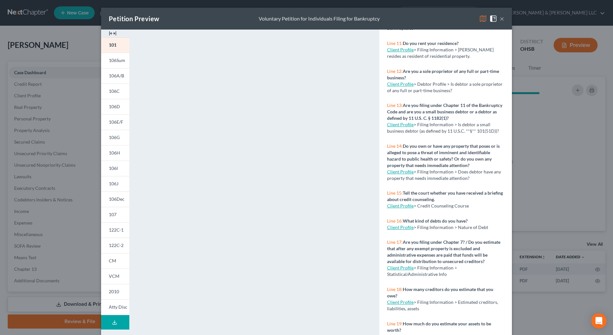
scroll to position [376, 0]
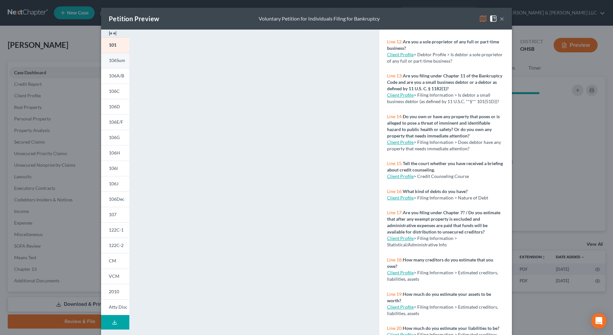
click at [111, 61] on span "106Sum" at bounding box center [117, 59] width 16 height 5
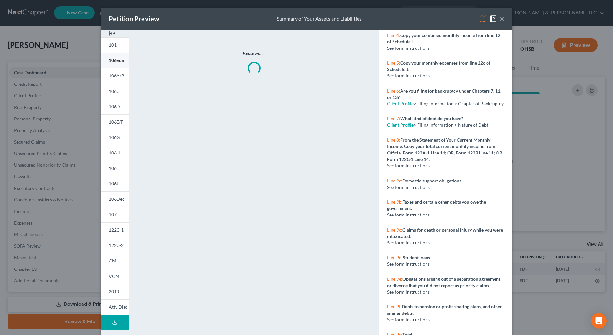
scroll to position [231, 0]
click at [116, 121] on span "106E/F" at bounding box center [116, 121] width 14 height 5
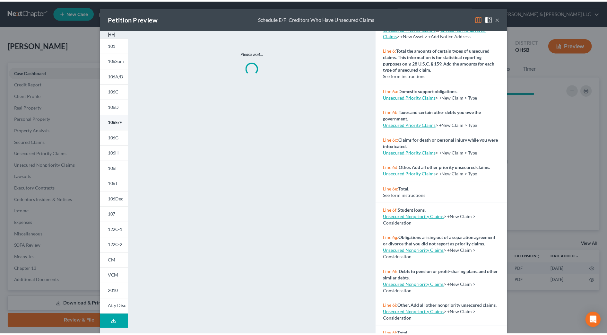
scroll to position [188, 0]
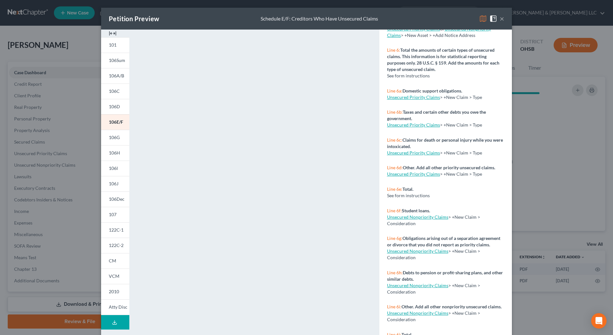
click at [500, 20] on button "×" at bounding box center [502, 19] width 4 height 8
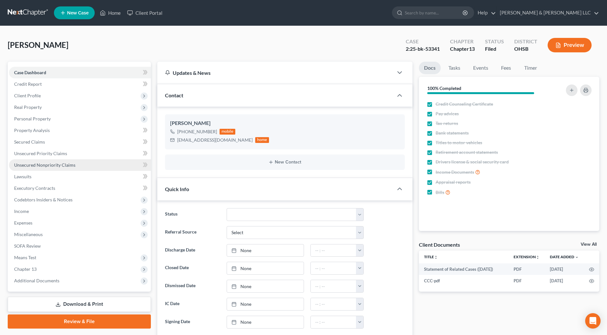
click at [35, 168] on link "Unsecured Nonpriority Claims" at bounding box center [80, 165] width 142 height 12
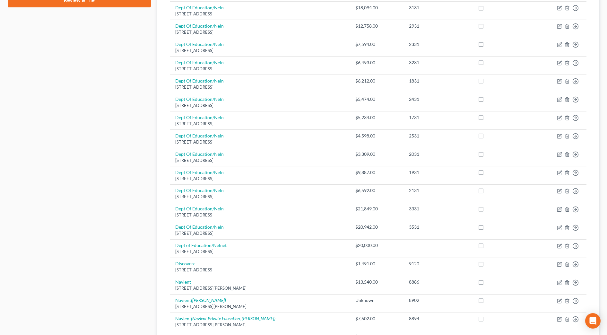
scroll to position [408, 0]
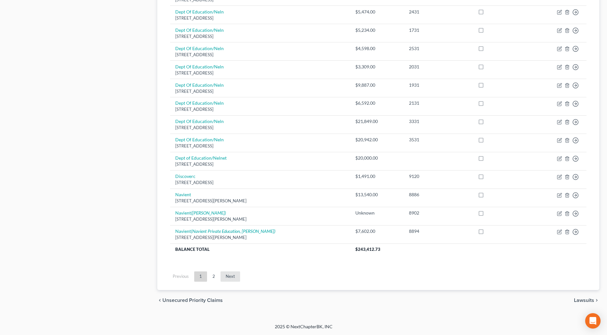
click at [230, 276] on link "Next" at bounding box center [231, 276] width 20 height 10
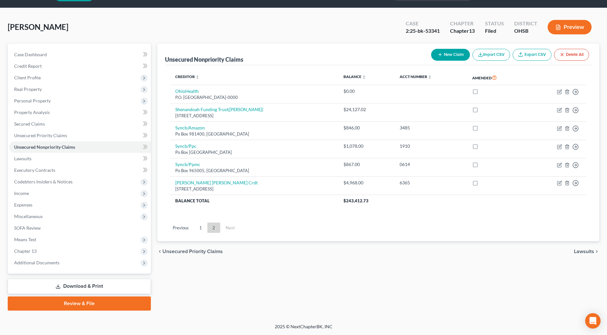
click at [212, 253] on span "Unsecured Priority Claims" at bounding box center [192, 251] width 60 height 5
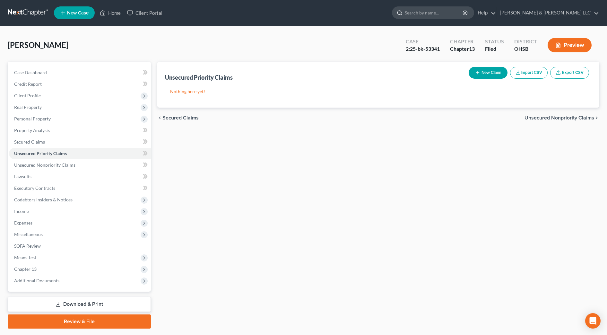
click at [464, 13] on input "search" at bounding box center [434, 13] width 59 height 12
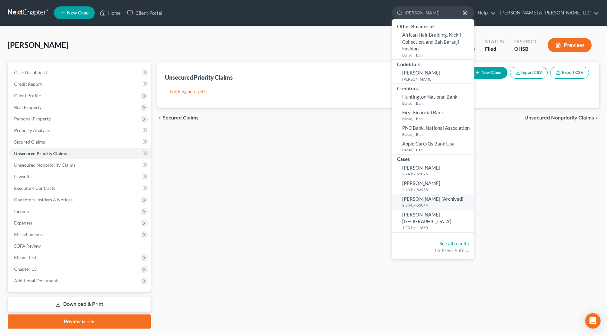
type input "basham"
click at [454, 197] on span "Basham, Gary (Archived)" at bounding box center [432, 199] width 61 height 6
select select "0"
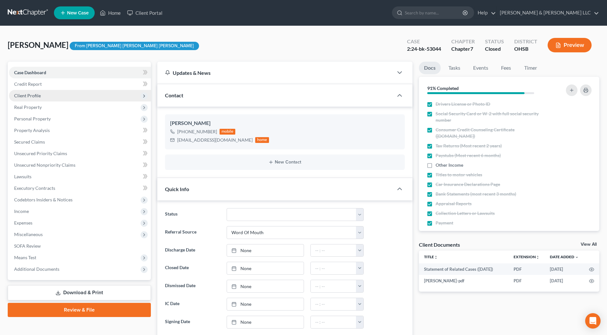
click at [30, 94] on span "Client Profile" at bounding box center [27, 95] width 27 height 5
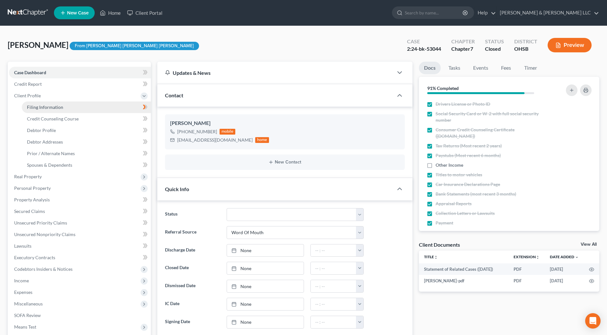
click at [30, 107] on span "Filing Information" at bounding box center [45, 106] width 36 height 5
select select "1"
select select "0"
select select "36"
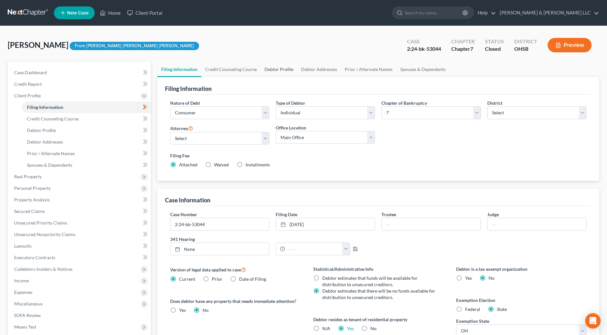
click at [280, 68] on link "Debtor Profile" at bounding box center [279, 69] width 37 height 15
select select "0"
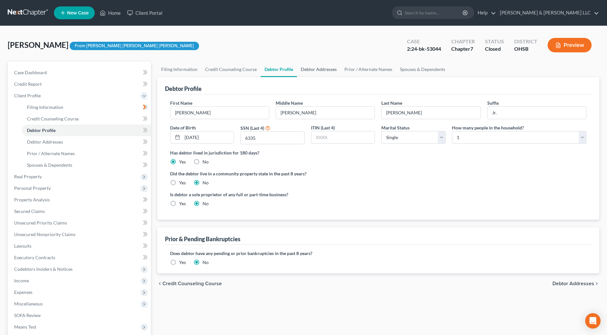
click at [312, 70] on link "Debtor Addresses" at bounding box center [319, 69] width 44 height 15
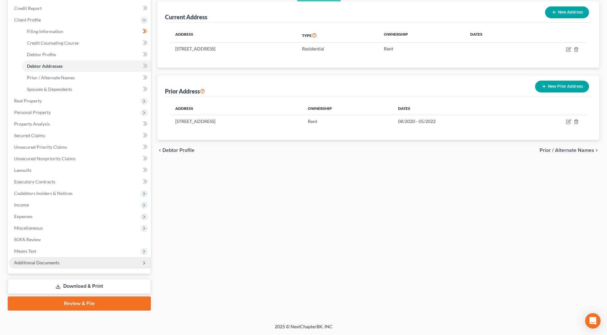
click at [36, 263] on span "Additional Documents" at bounding box center [36, 262] width 45 height 5
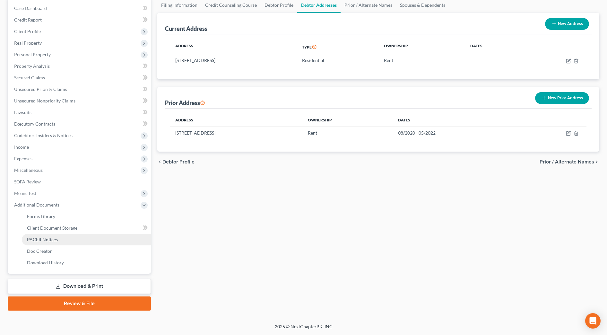
click at [43, 236] on link "PACER Notices" at bounding box center [86, 240] width 129 height 12
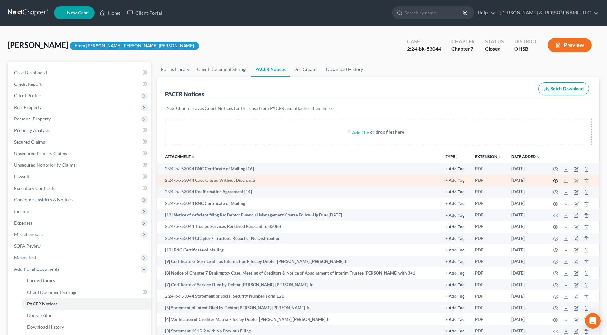
click at [556, 180] on icon "button" at bounding box center [555, 180] width 5 height 5
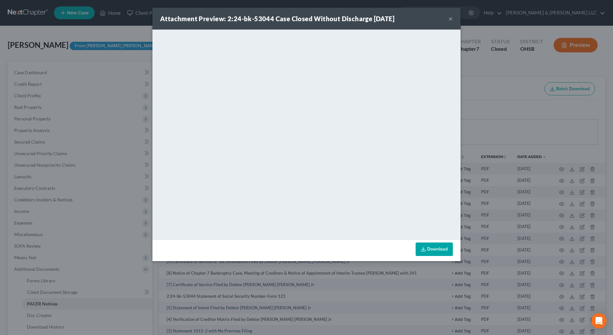
click at [452, 18] on button "×" at bounding box center [450, 19] width 4 height 8
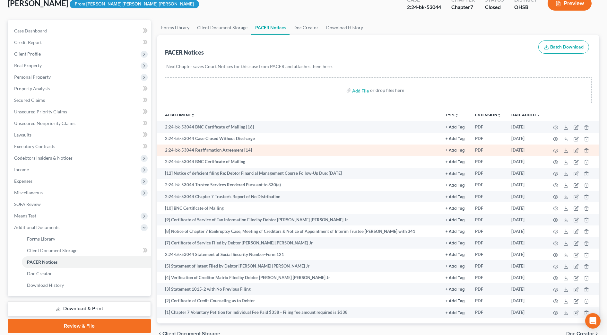
scroll to position [75, 0]
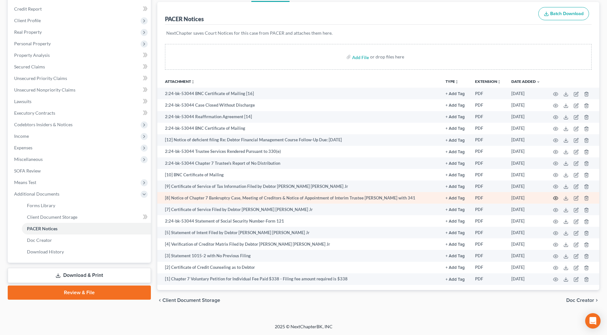
click at [557, 198] on icon "button" at bounding box center [555, 197] width 5 height 5
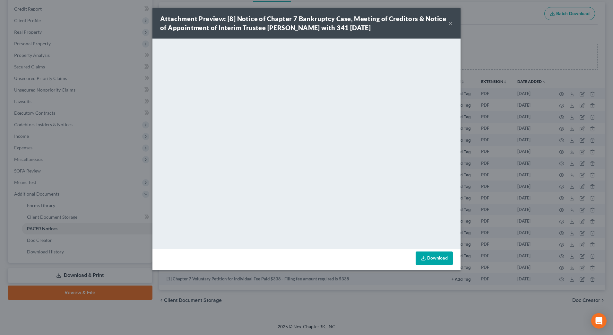
click at [449, 23] on button "×" at bounding box center [450, 23] width 4 height 8
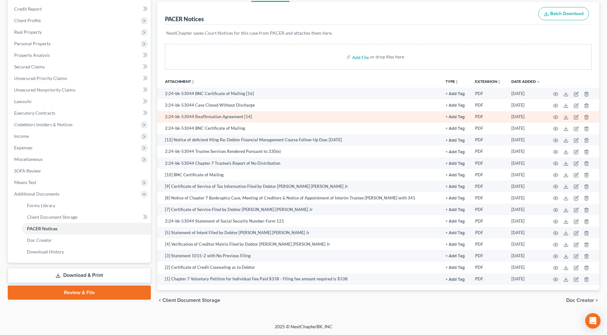
scroll to position [0, 0]
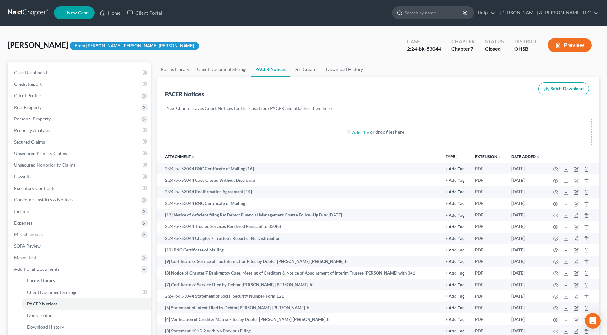
click at [440, 10] on input "search" at bounding box center [434, 13] width 59 height 12
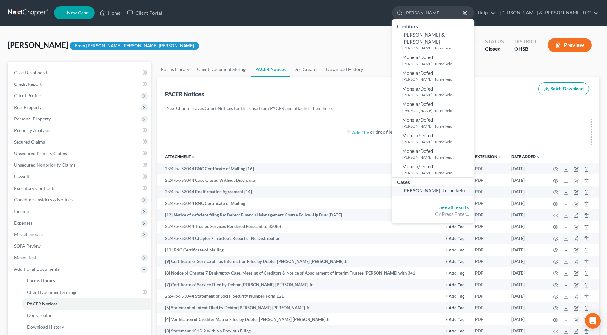
type input "belcher"
click at [465, 187] on span "[PERSON_NAME], Turneikeio" at bounding box center [433, 190] width 63 height 6
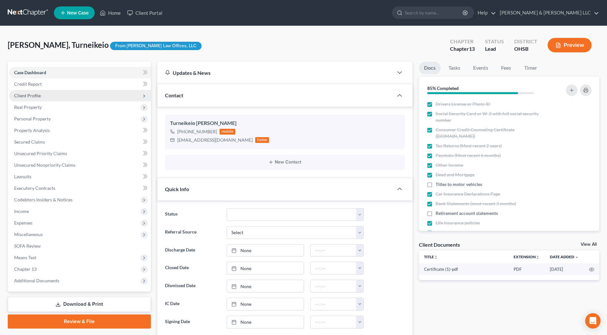
click at [12, 94] on span "Client Profile" at bounding box center [80, 96] width 142 height 12
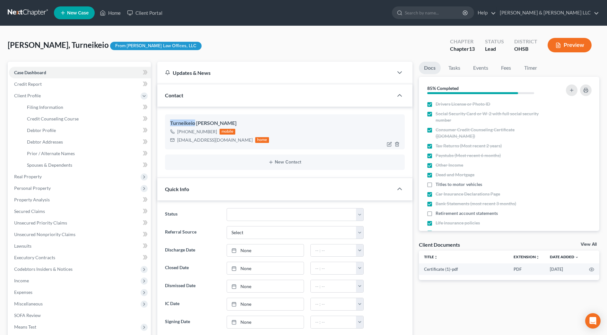
drag, startPoint x: 194, startPoint y: 124, endPoint x: 165, endPoint y: 122, distance: 28.6
click at [165, 122] on div "Turneikeio Belcher +1 (614) 209-6974 mobile turneikeio@yahoo.com home" at bounding box center [285, 131] width 240 height 35
drag, startPoint x: 173, startPoint y: 124, endPoint x: 215, endPoint y: 121, distance: 42.1
click at [215, 121] on div "Turneikeio Belcher" at bounding box center [285, 123] width 230 height 8
drag, startPoint x: 215, startPoint y: 122, endPoint x: 169, endPoint y: 122, distance: 45.9
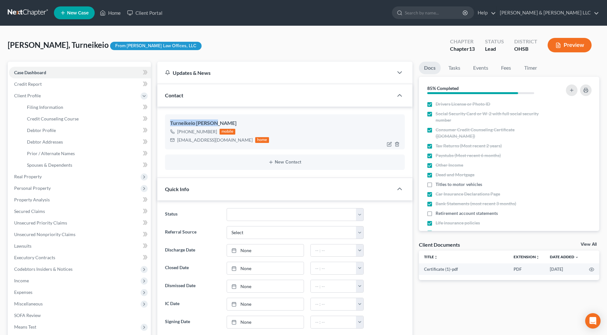
click at [169, 122] on div "Turneikeio Belcher +1 (614) 209-6974 mobile turneikeio@yahoo.com home" at bounding box center [285, 131] width 240 height 35
copy div "Turneikeio Belcher"
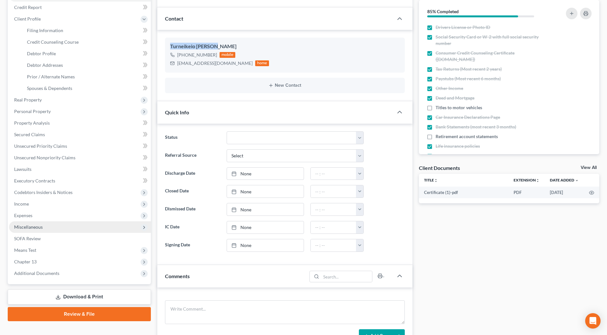
scroll to position [80, 0]
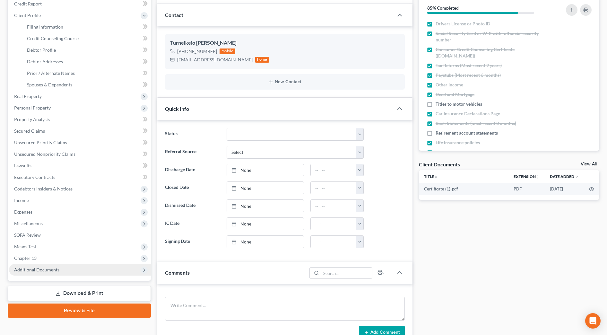
click at [67, 269] on span "Additional Documents" at bounding box center [80, 270] width 142 height 12
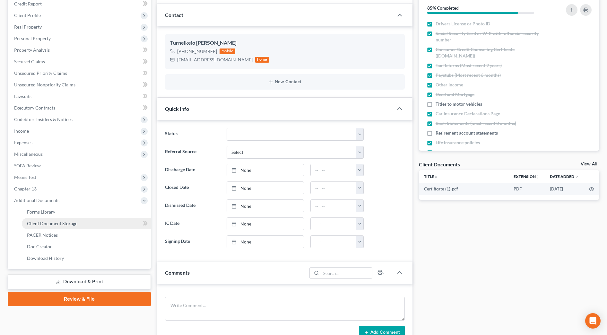
click at [71, 223] on span "Client Document Storage" at bounding box center [52, 223] width 50 height 5
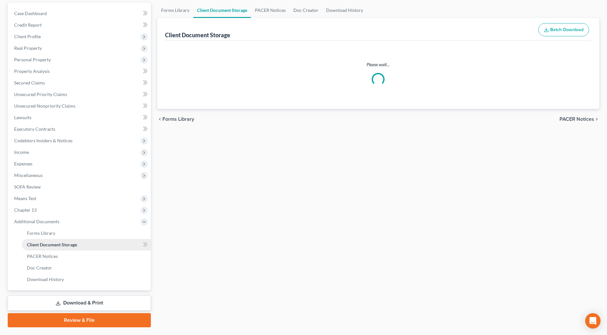
scroll to position [1, 0]
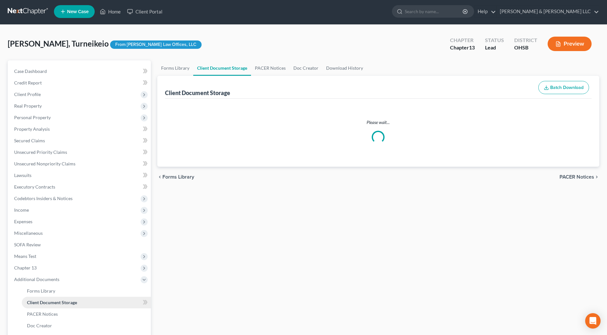
select select "7"
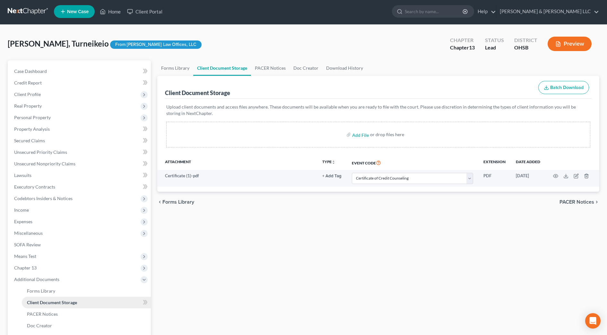
scroll to position [0, 0]
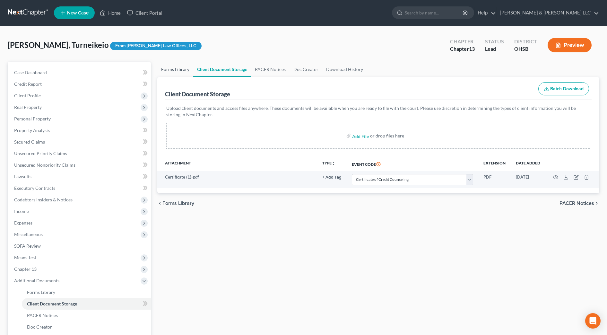
click at [176, 68] on link "Forms Library" at bounding box center [175, 69] width 36 height 15
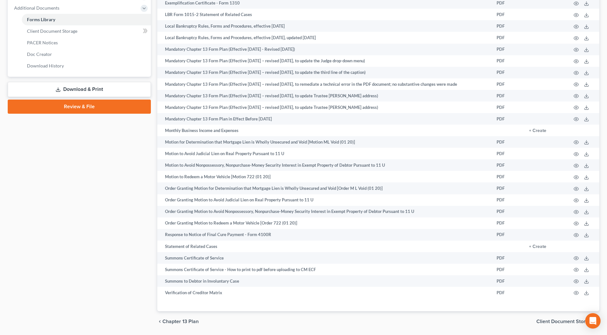
scroll to position [300, 0]
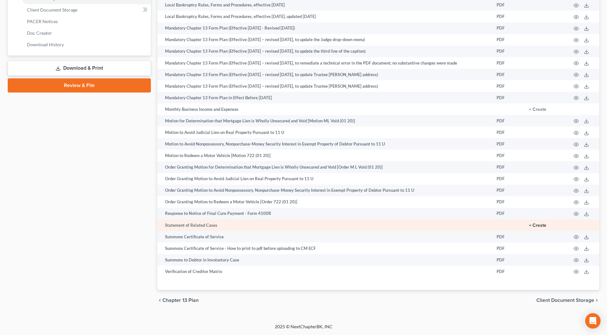
click at [533, 223] on button "+ Create" at bounding box center [537, 225] width 17 height 4
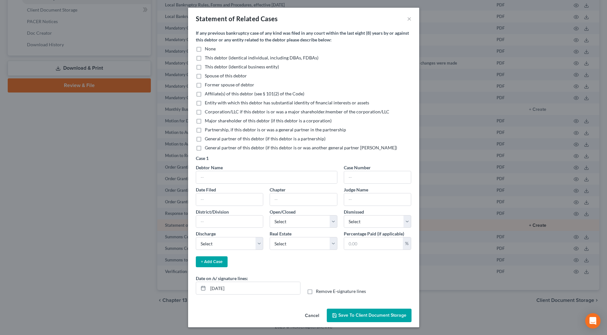
scroll to position [294, 0]
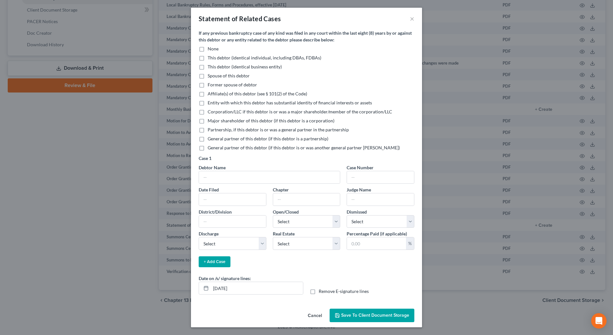
click at [208, 47] on label "None" at bounding box center [213, 49] width 11 height 6
click at [210, 47] on input "None" at bounding box center [212, 48] width 4 height 4
checkbox input "true"
click at [226, 287] on input "09/03/2025" at bounding box center [257, 288] width 92 height 12
type input "09/04/2025"
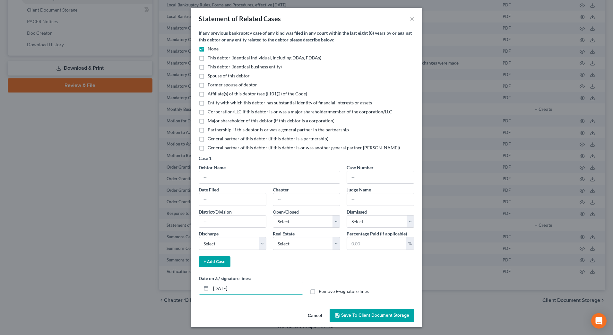
click at [375, 319] on button "Save to Client Document Storage" at bounding box center [372, 314] width 85 height 13
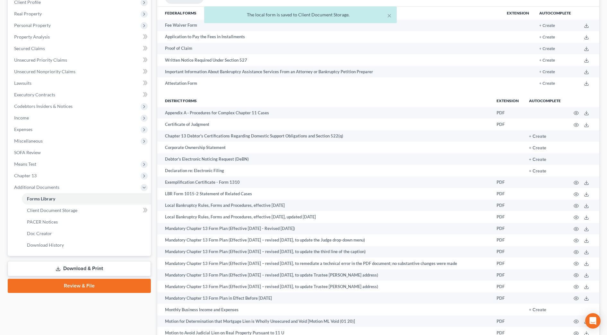
scroll to position [93, 0]
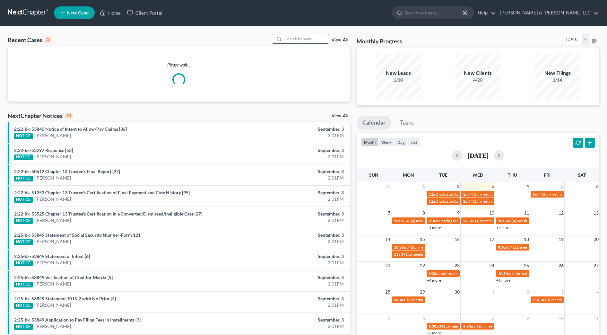
click at [291, 38] on input "search" at bounding box center [306, 38] width 45 height 9
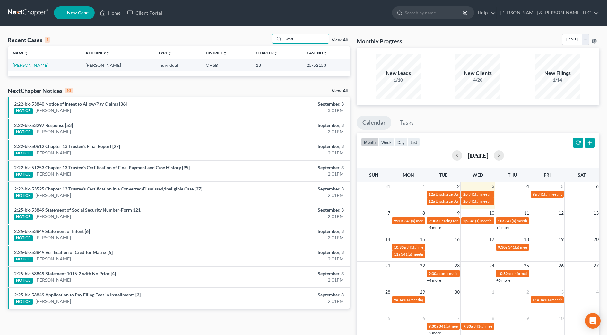
type input "woff"
click at [40, 66] on link "[PERSON_NAME]" at bounding box center [31, 64] width 36 height 5
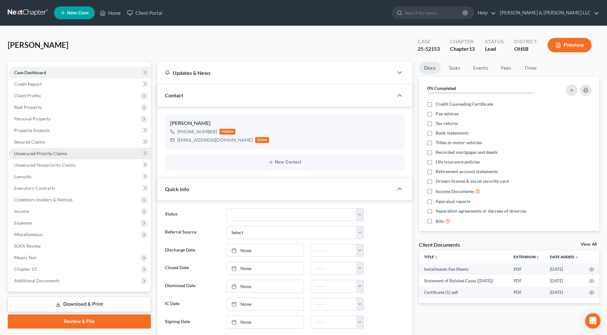
scroll to position [363, 0]
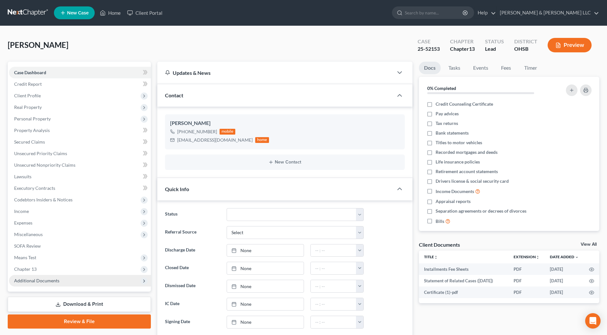
click at [61, 278] on span "Additional Documents" at bounding box center [80, 281] width 142 height 12
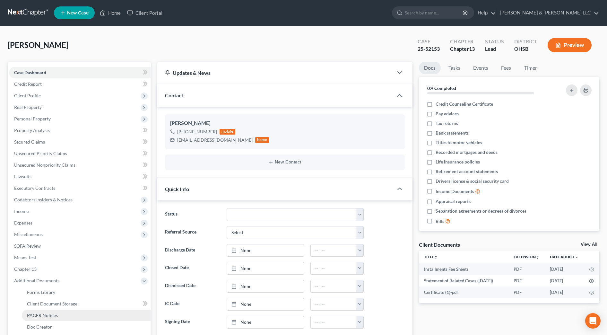
click at [67, 313] on link "PACER Notices" at bounding box center [86, 315] width 129 height 12
